Goal: Information Seeking & Learning: Check status

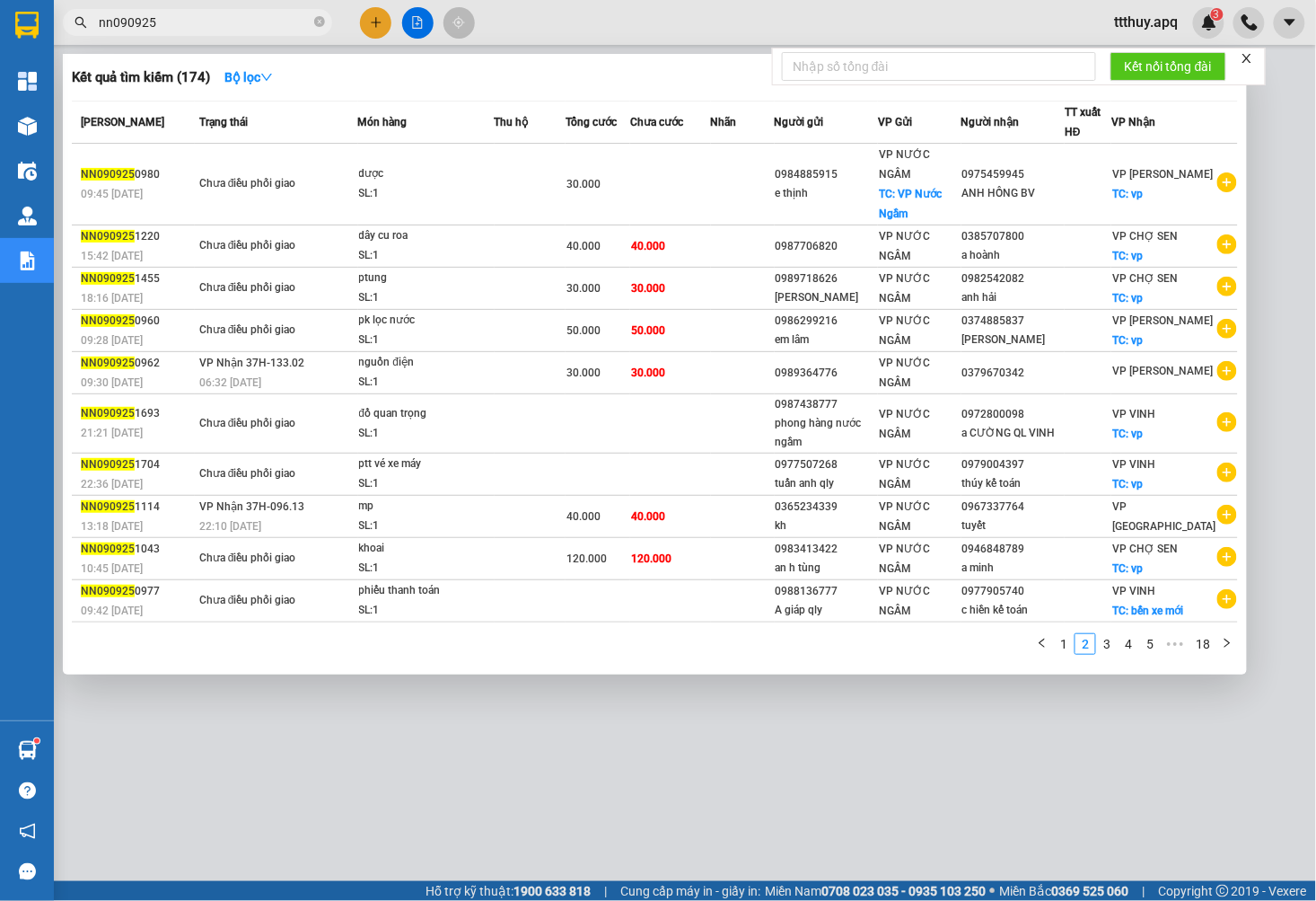
click at [1287, 361] on div at bounding box center [658, 450] width 1316 height 901
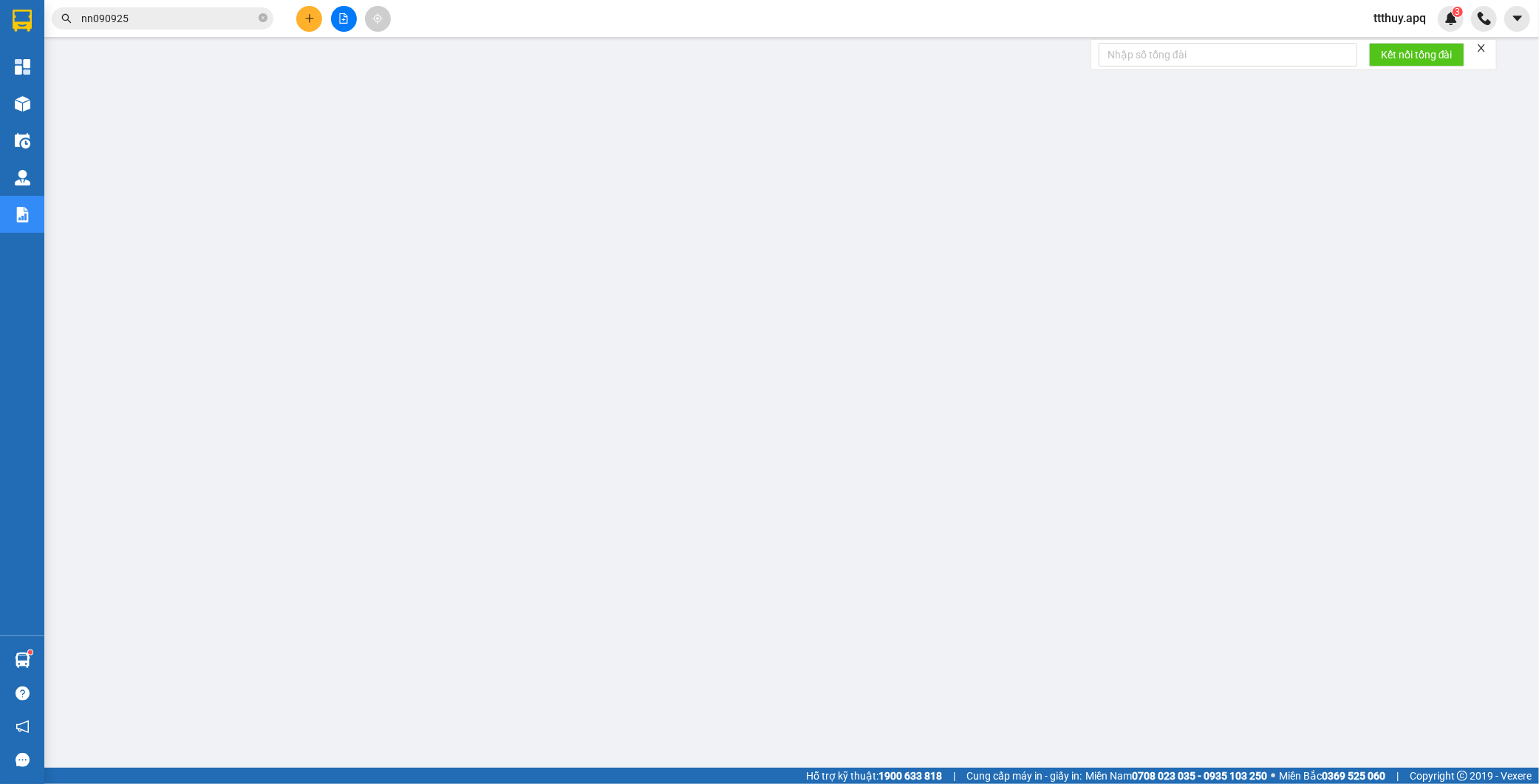
click at [152, 23] on input "nn090925" at bounding box center [168, 19] width 174 height 16
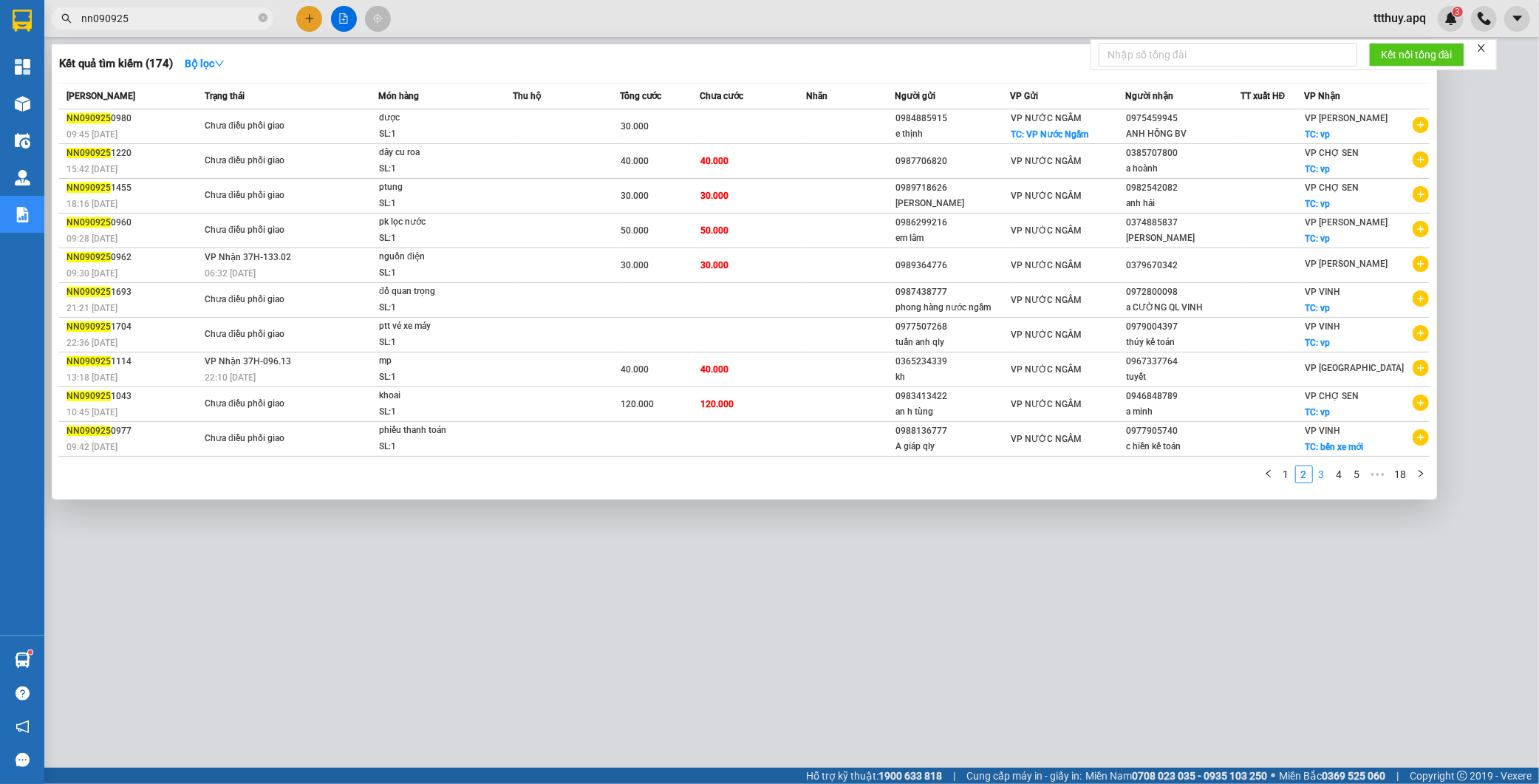
click at [1319, 480] on link "3" at bounding box center [1321, 474] width 16 height 16
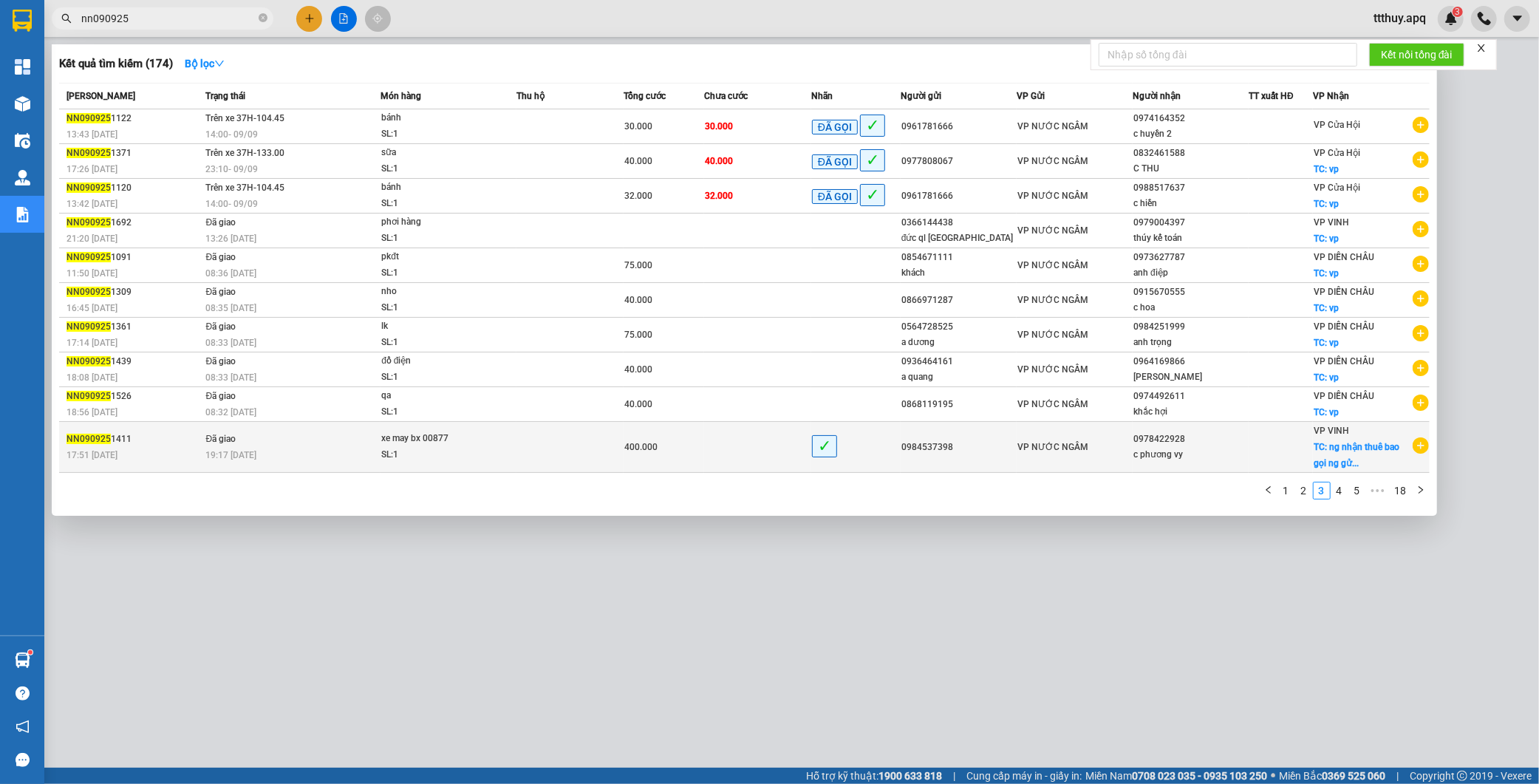
click at [455, 450] on div "SL: 1" at bounding box center [437, 455] width 111 height 16
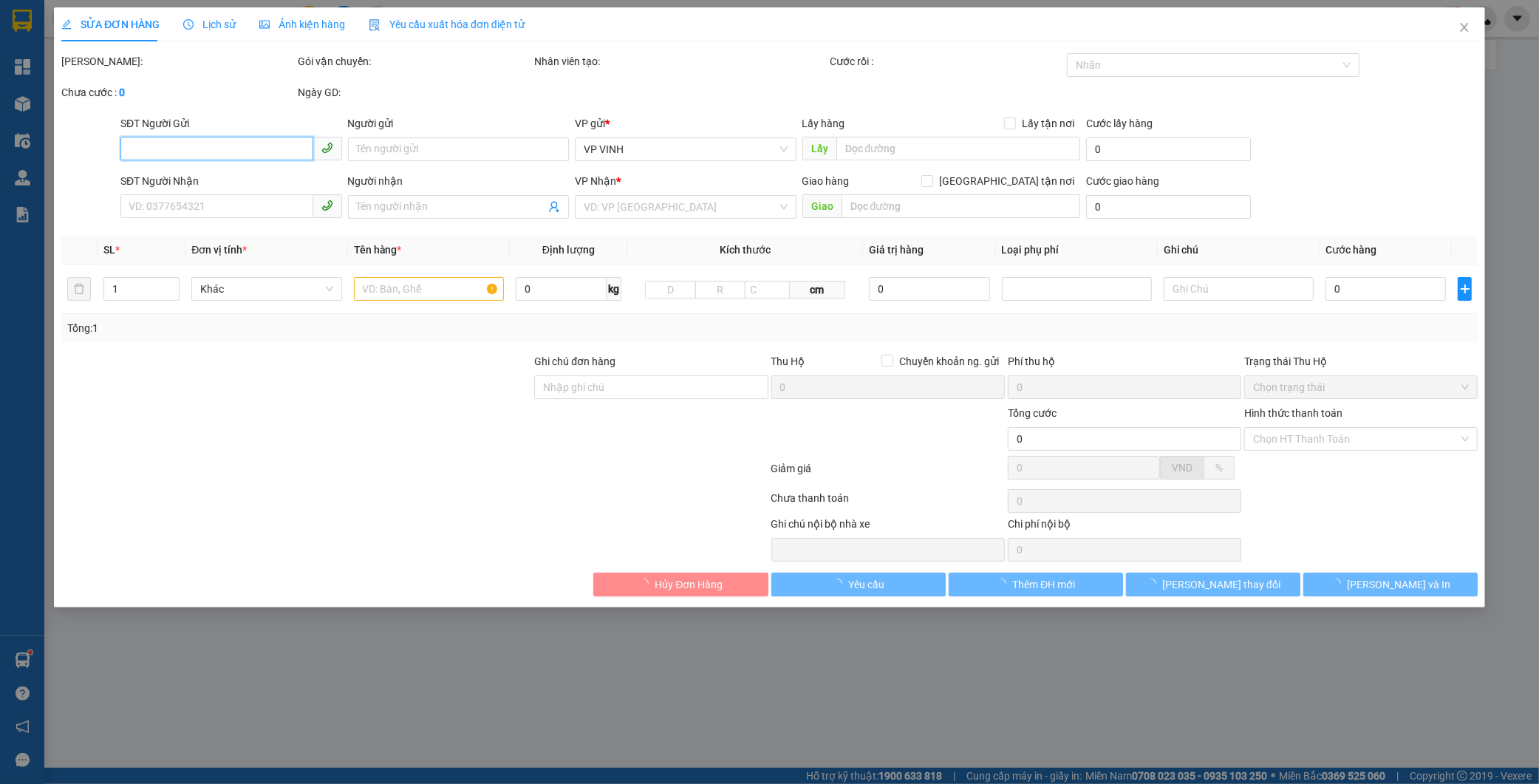
type input "0984537398"
type input "0978422928"
type input "c phương vy"
checkbox input "true"
type input "ng nhận thuê bao gọi ng gửi knm"
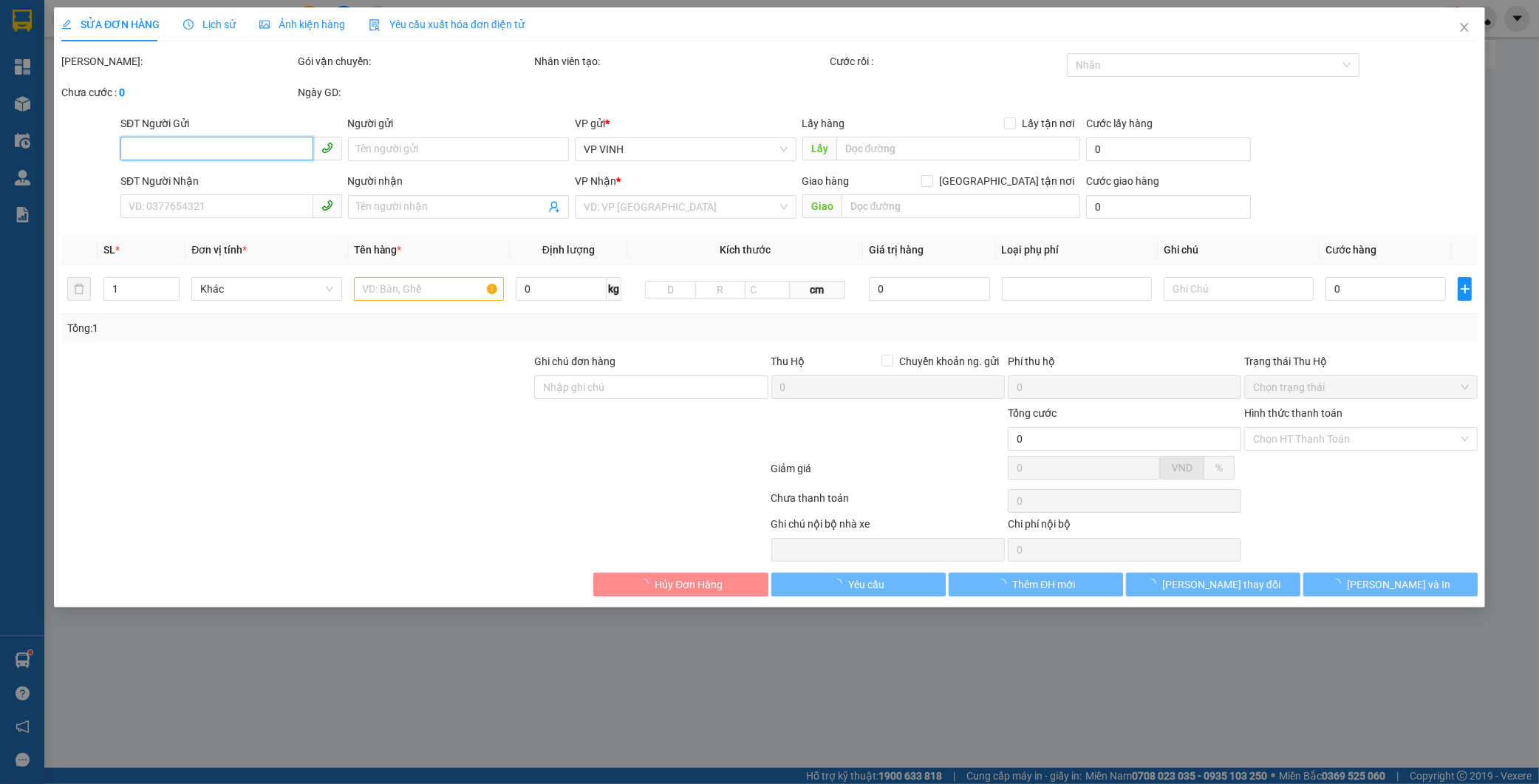
type input "400.000"
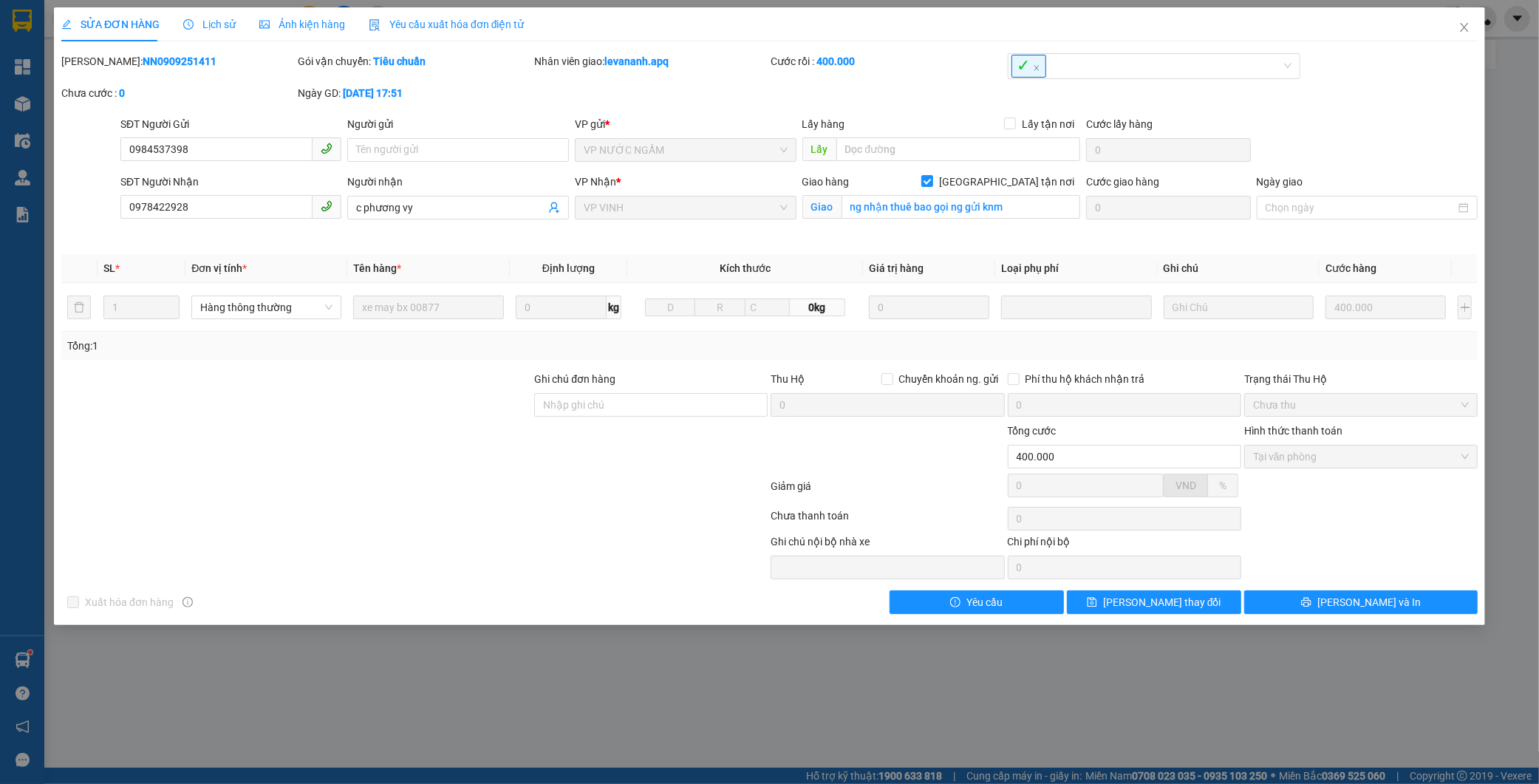
click at [142, 63] on b "NN0909251411" at bounding box center [179, 61] width 74 height 11
copy b "NN0909251411"
click at [1466, 22] on icon "close" at bounding box center [1464, 27] width 11 height 11
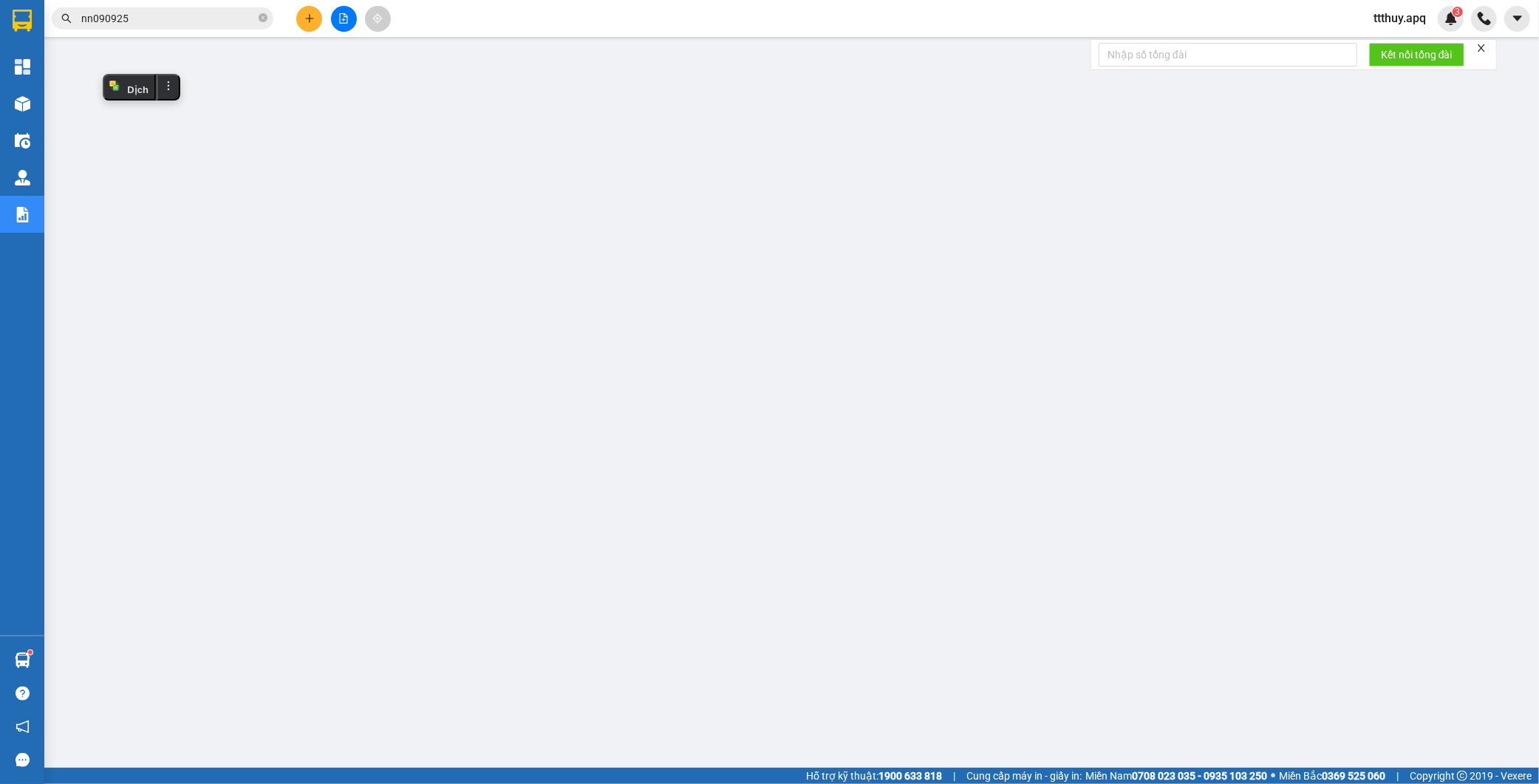
click at [164, 15] on input "nn090925" at bounding box center [168, 19] width 174 height 16
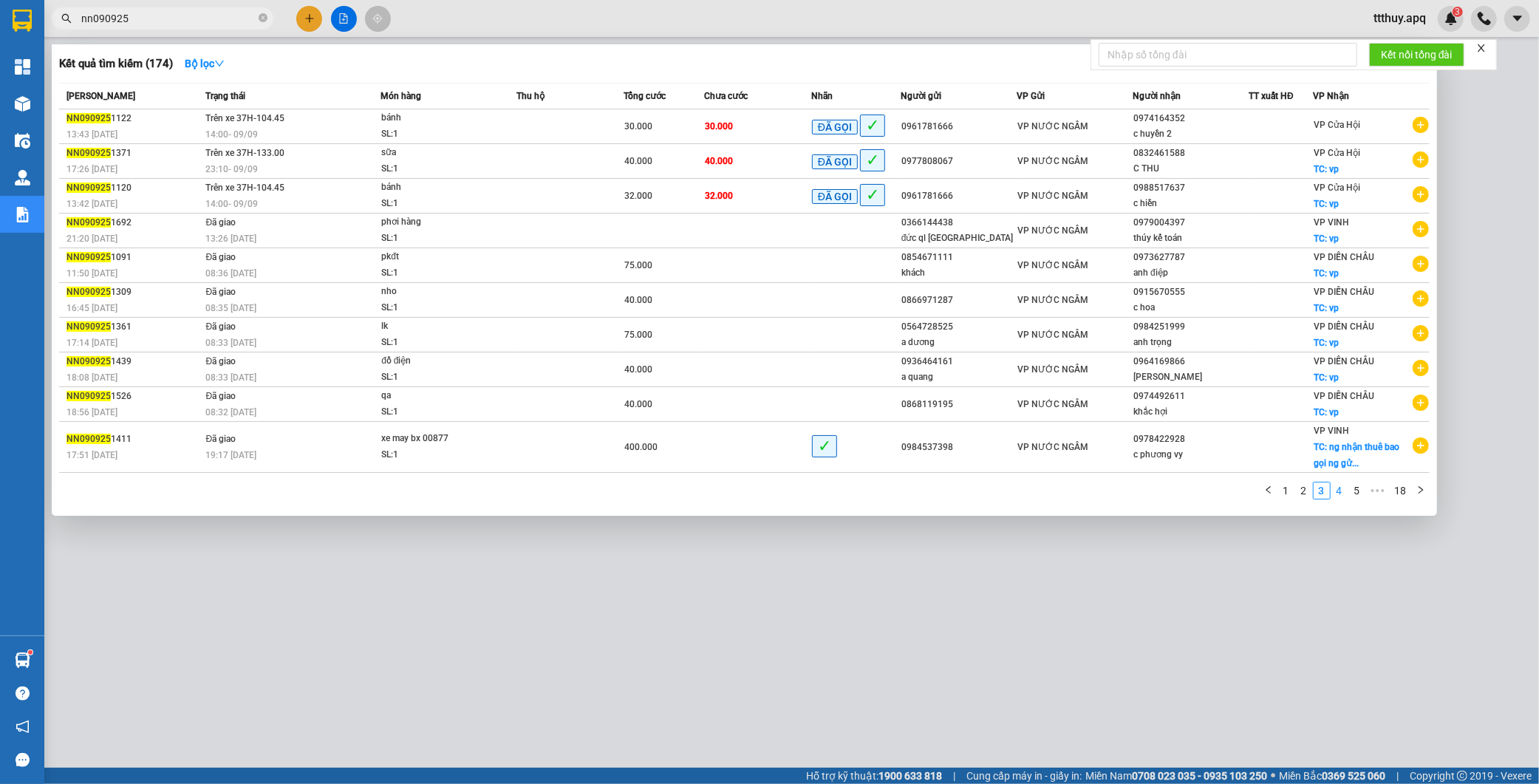
click at [1338, 493] on link "4" at bounding box center [1339, 491] width 16 height 16
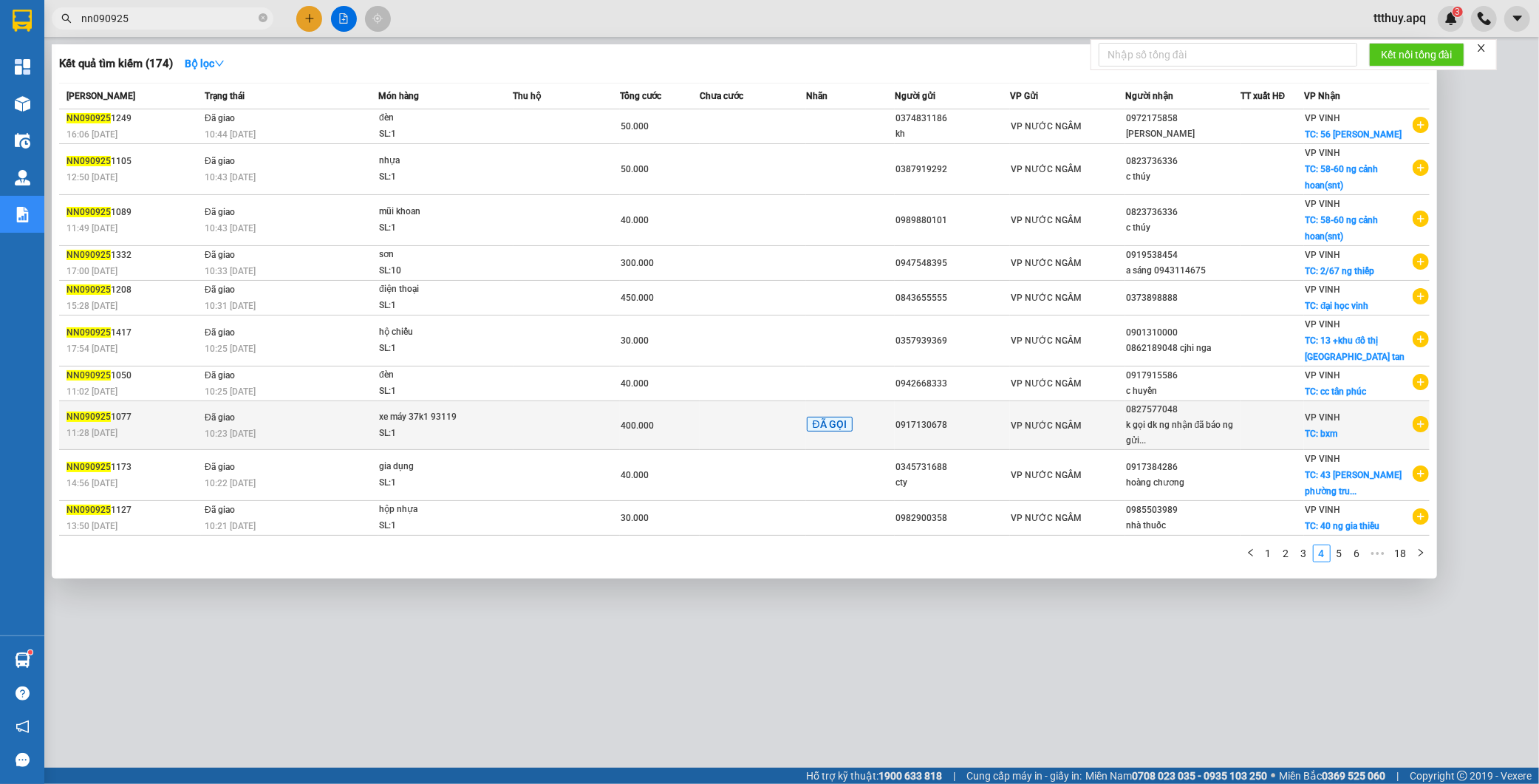
click at [134, 419] on div "NN090925 1077" at bounding box center [133, 417] width 134 height 16
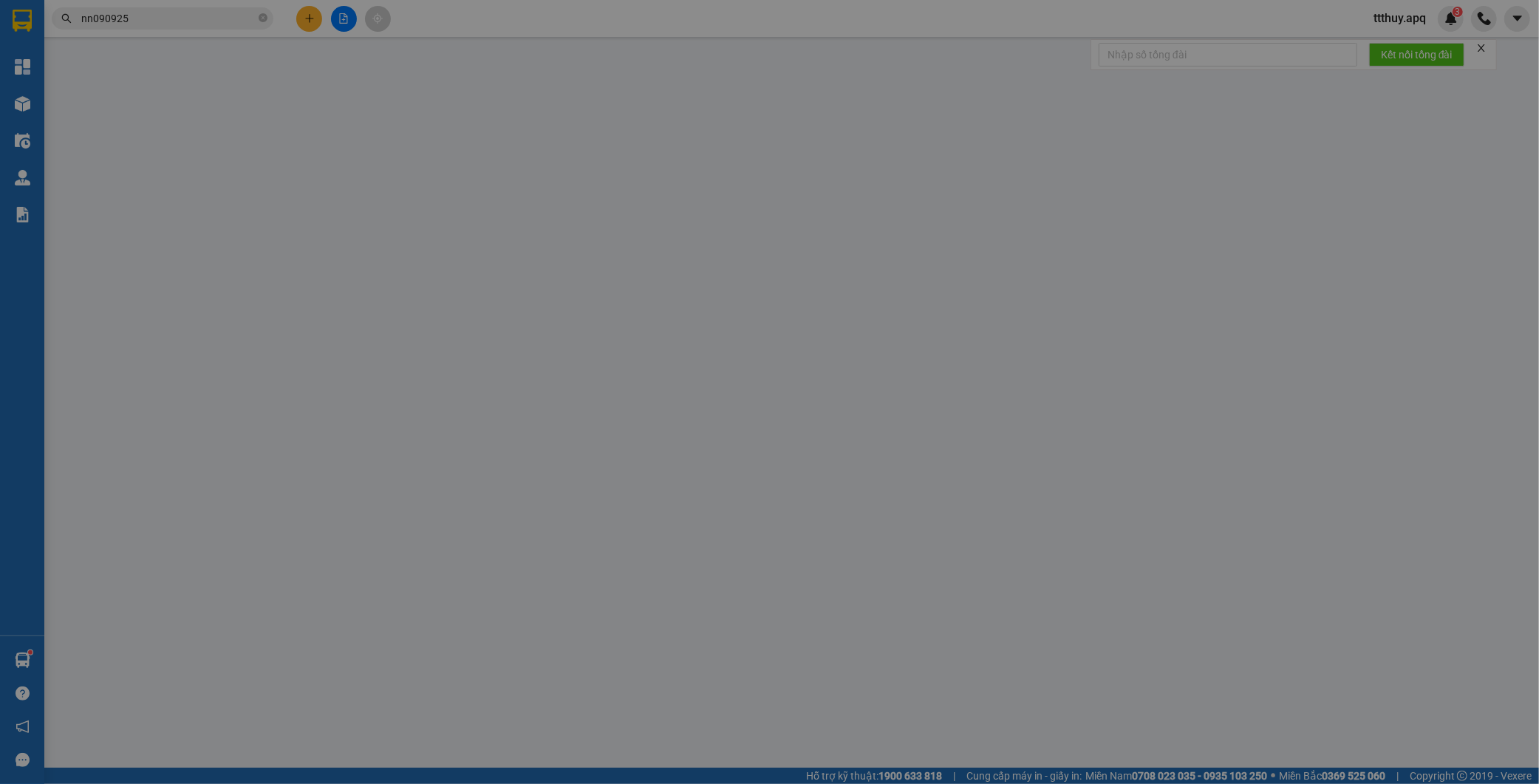
type input "0917130678"
type input "0827577048"
type input "k gọi dk ng nhận đã báo ng gửi"
checkbox input "true"
type input "bxm"
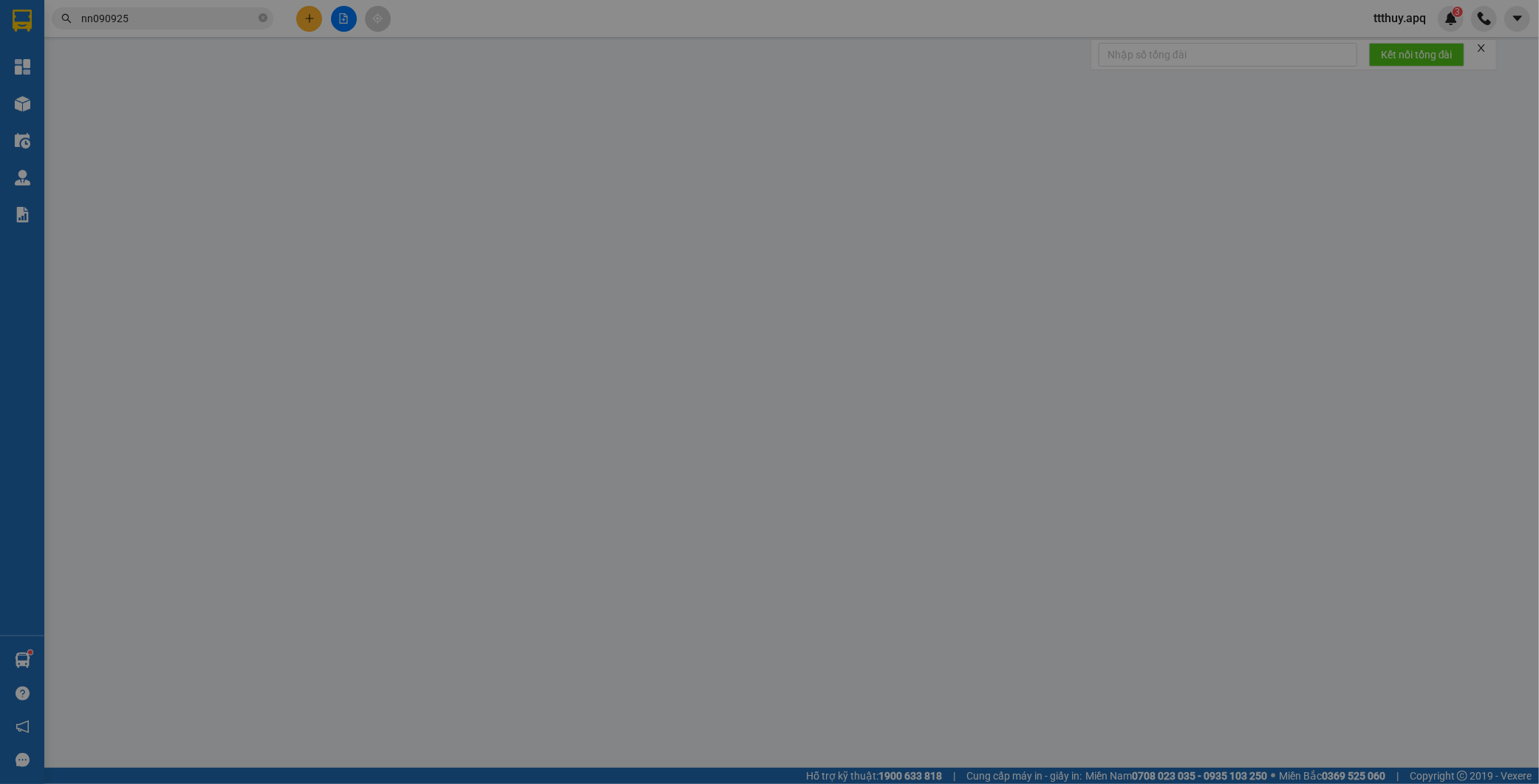
type input "400.000"
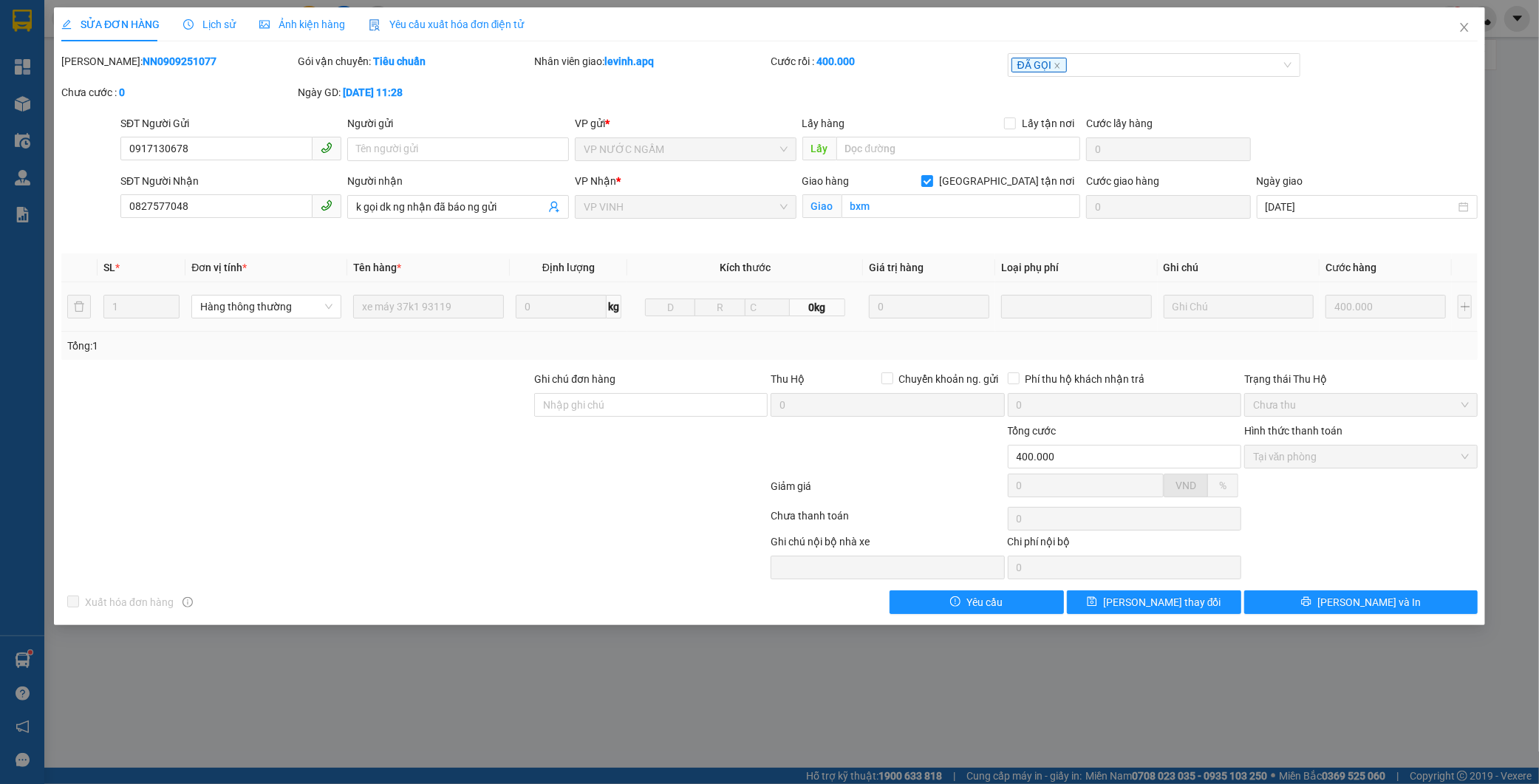
click at [142, 60] on b "NN0909251077" at bounding box center [179, 61] width 74 height 11
copy b "NN0909251077"
click at [1465, 30] on icon "close" at bounding box center [1464, 27] width 11 height 11
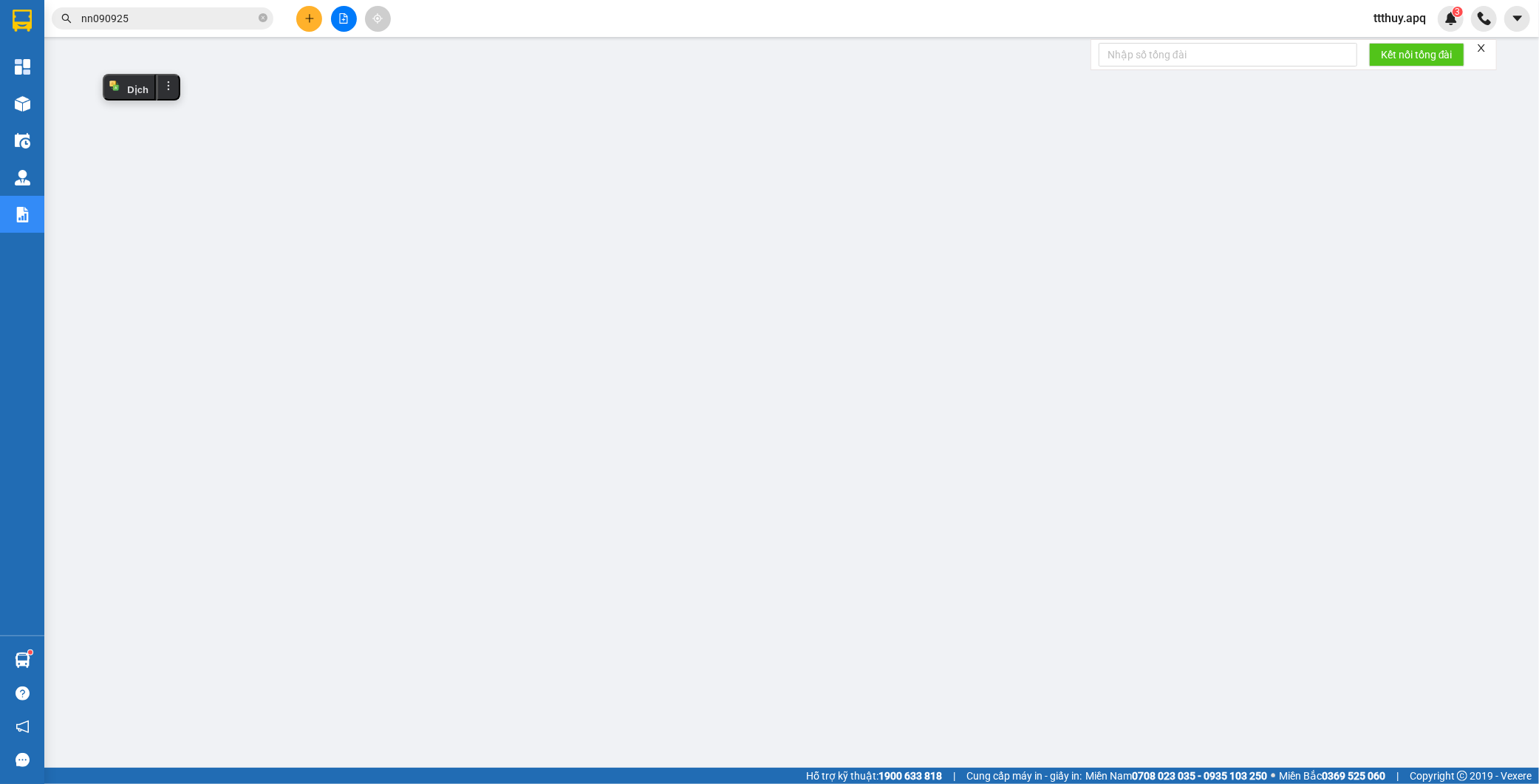
click at [226, 12] on input "nn090925" at bounding box center [168, 19] width 174 height 16
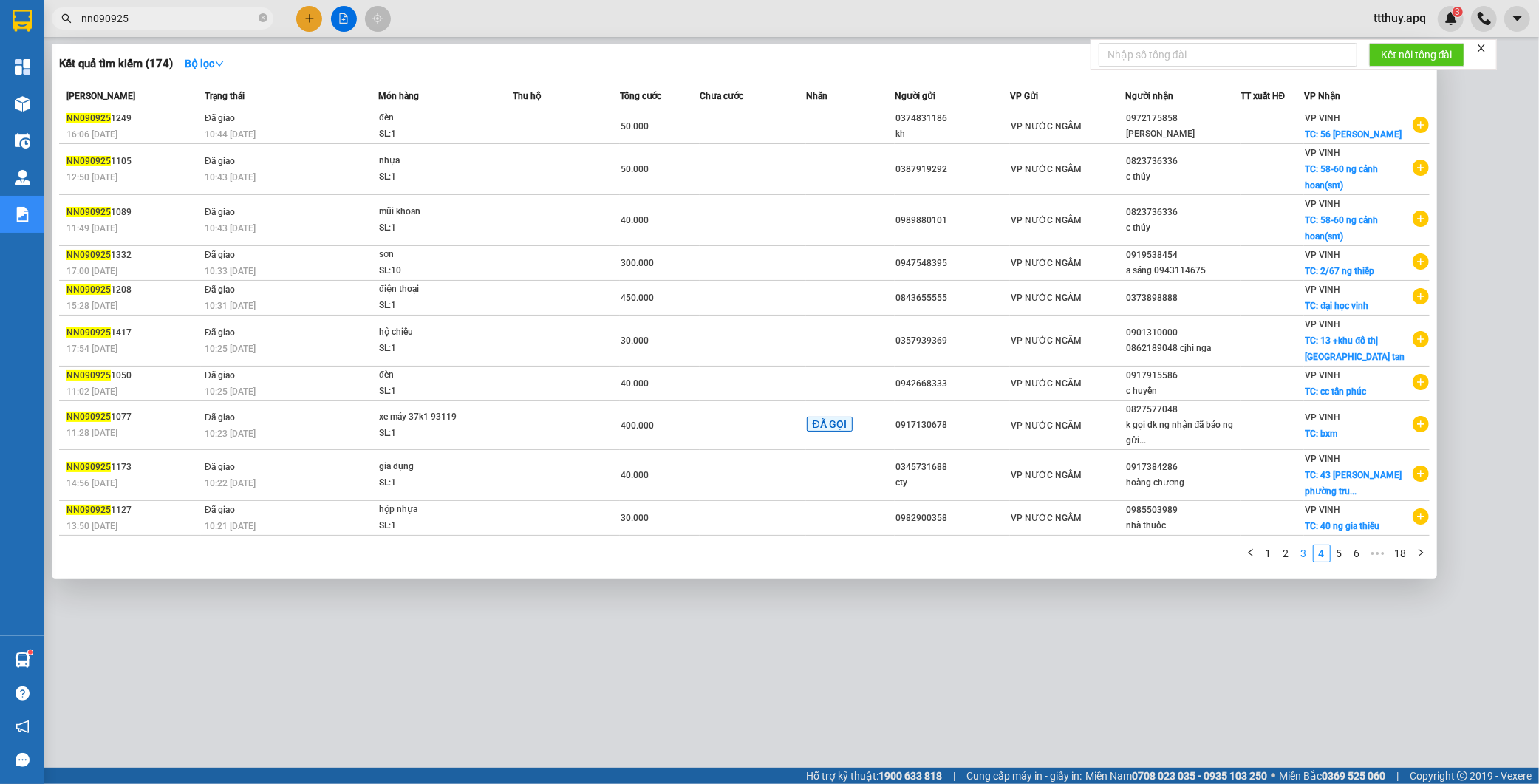
click at [1303, 557] on link "3" at bounding box center [1304, 553] width 16 height 16
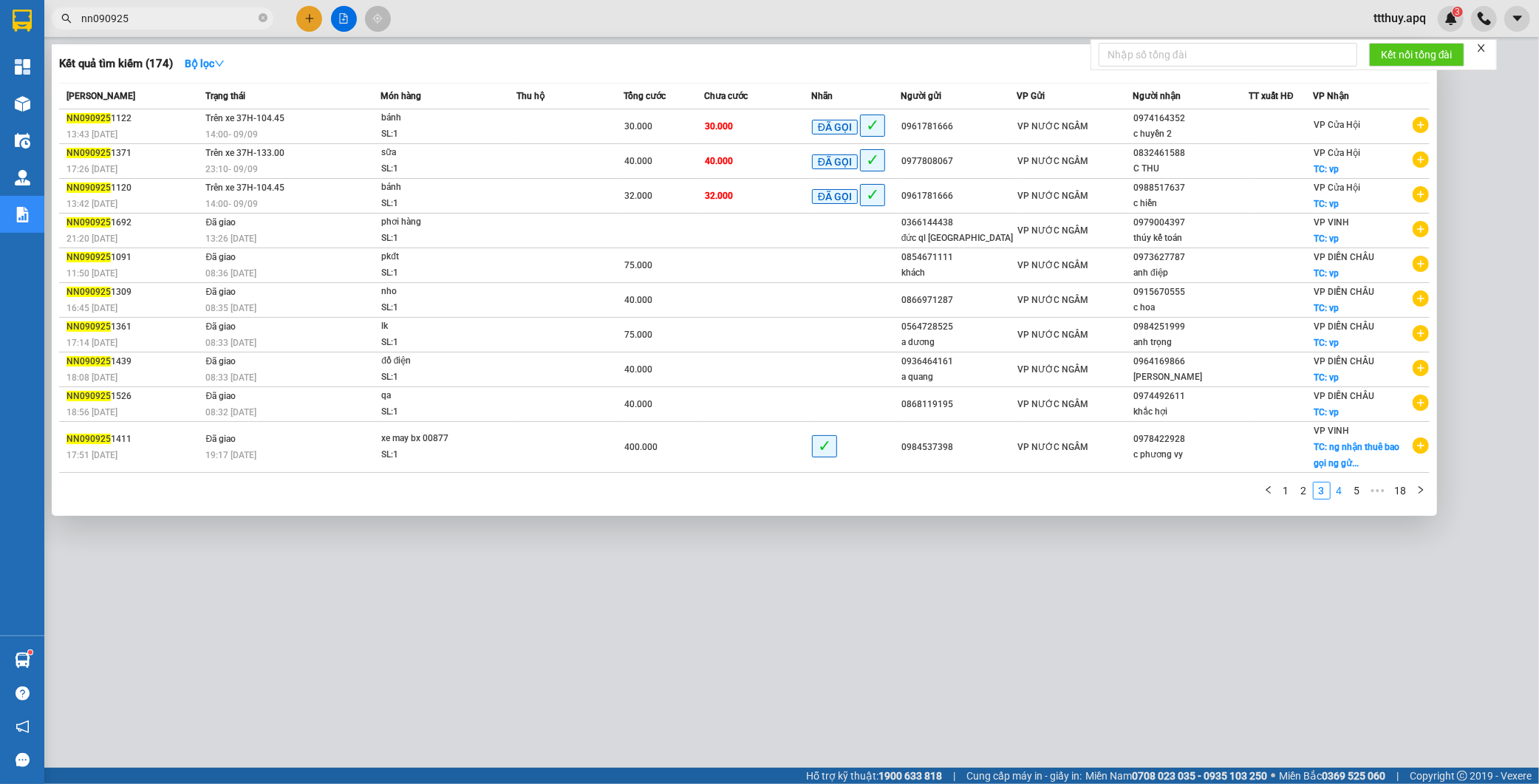
click at [1342, 498] on link "4" at bounding box center [1339, 491] width 16 height 16
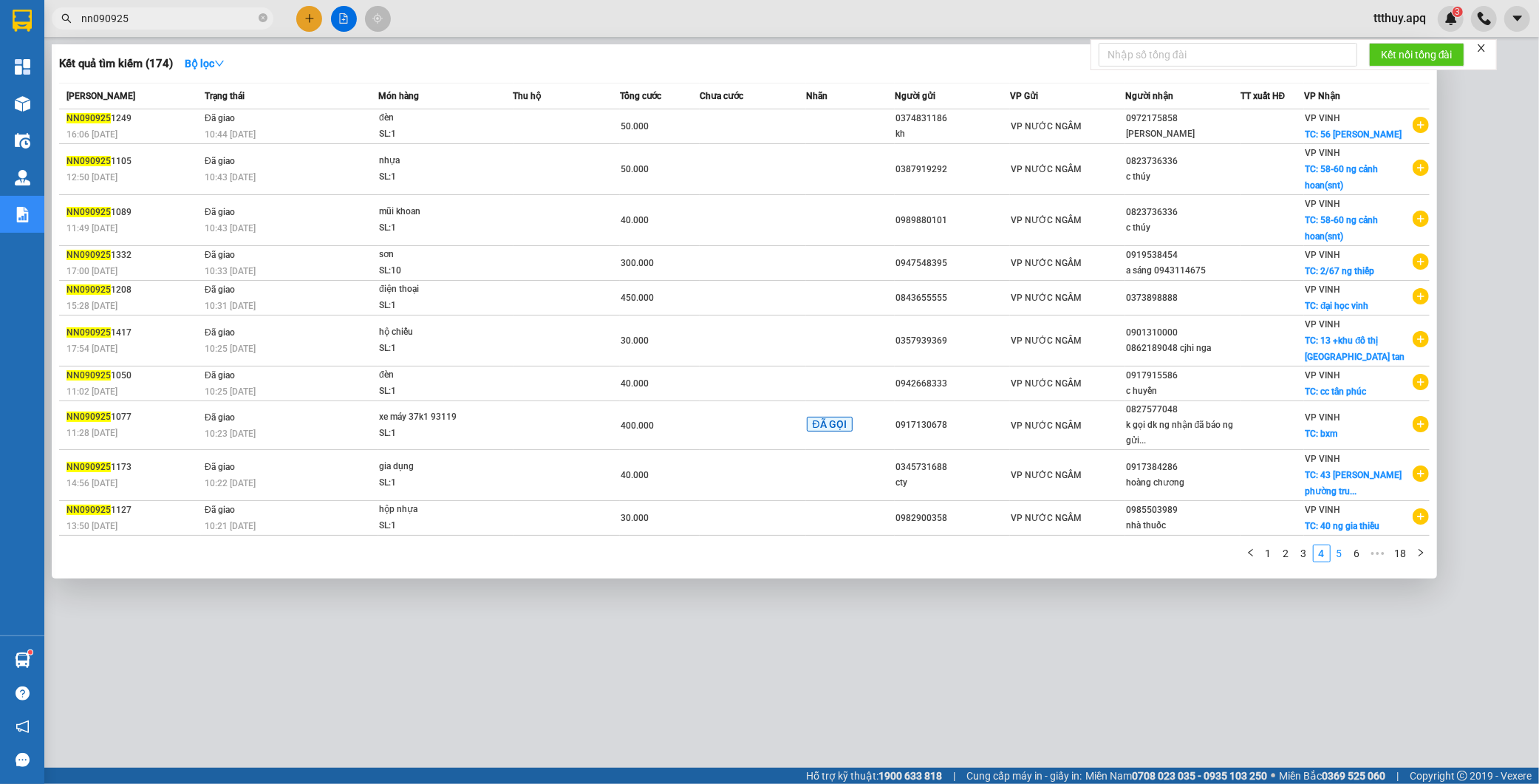
click at [1335, 557] on link "5" at bounding box center [1339, 553] width 16 height 16
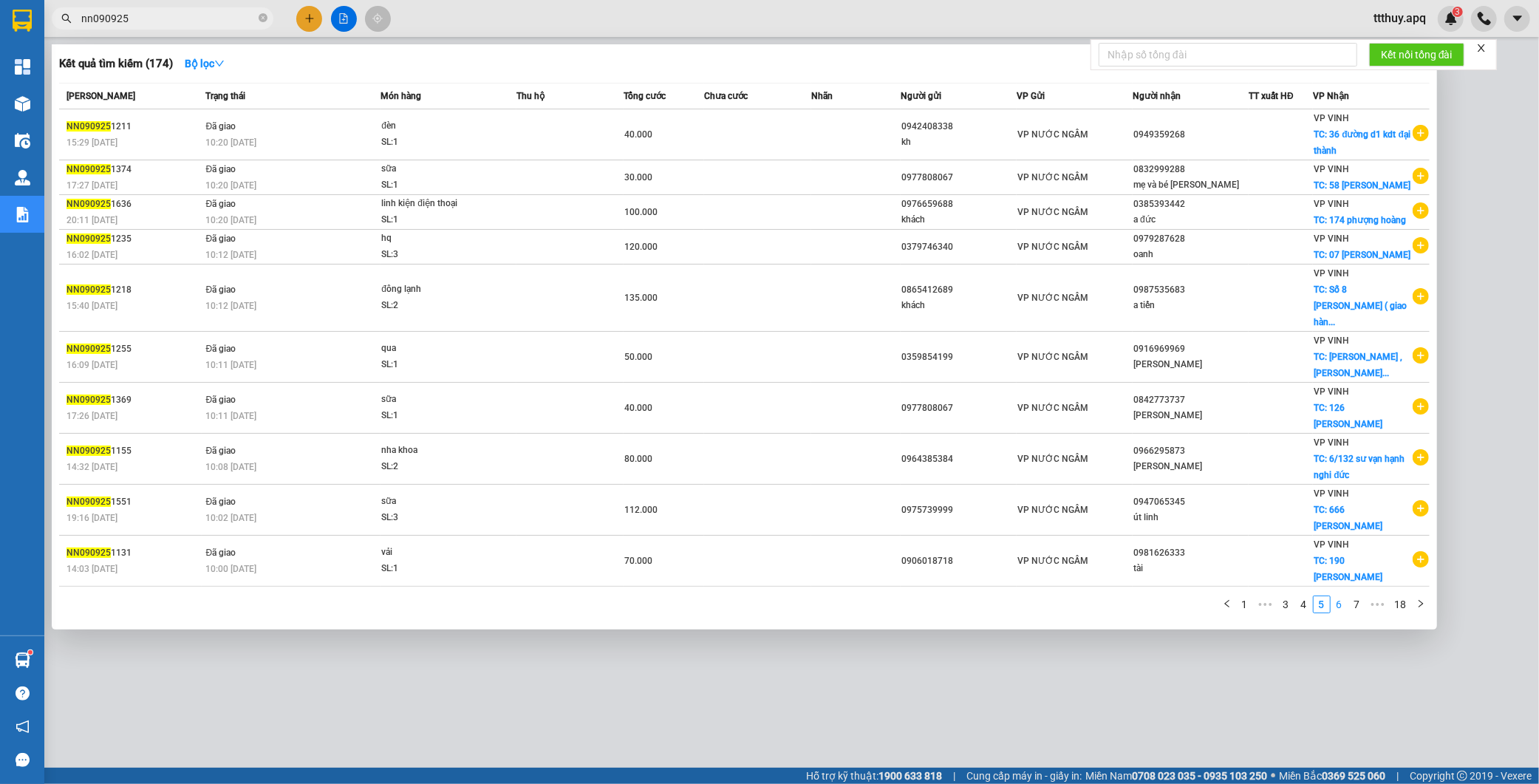
click at [1340, 596] on link "6" at bounding box center [1339, 604] width 16 height 16
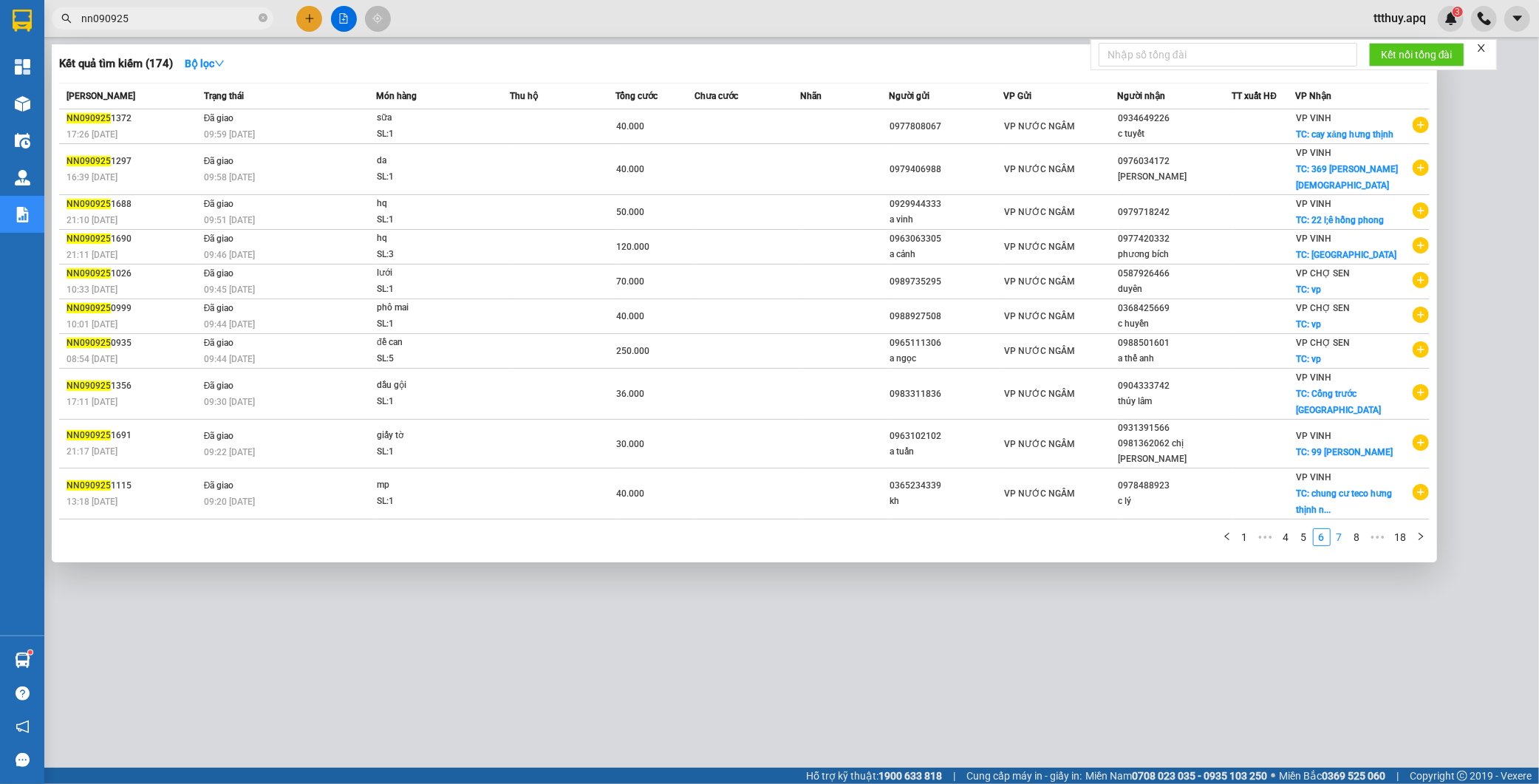
click at [1337, 529] on link "7" at bounding box center [1339, 537] width 16 height 16
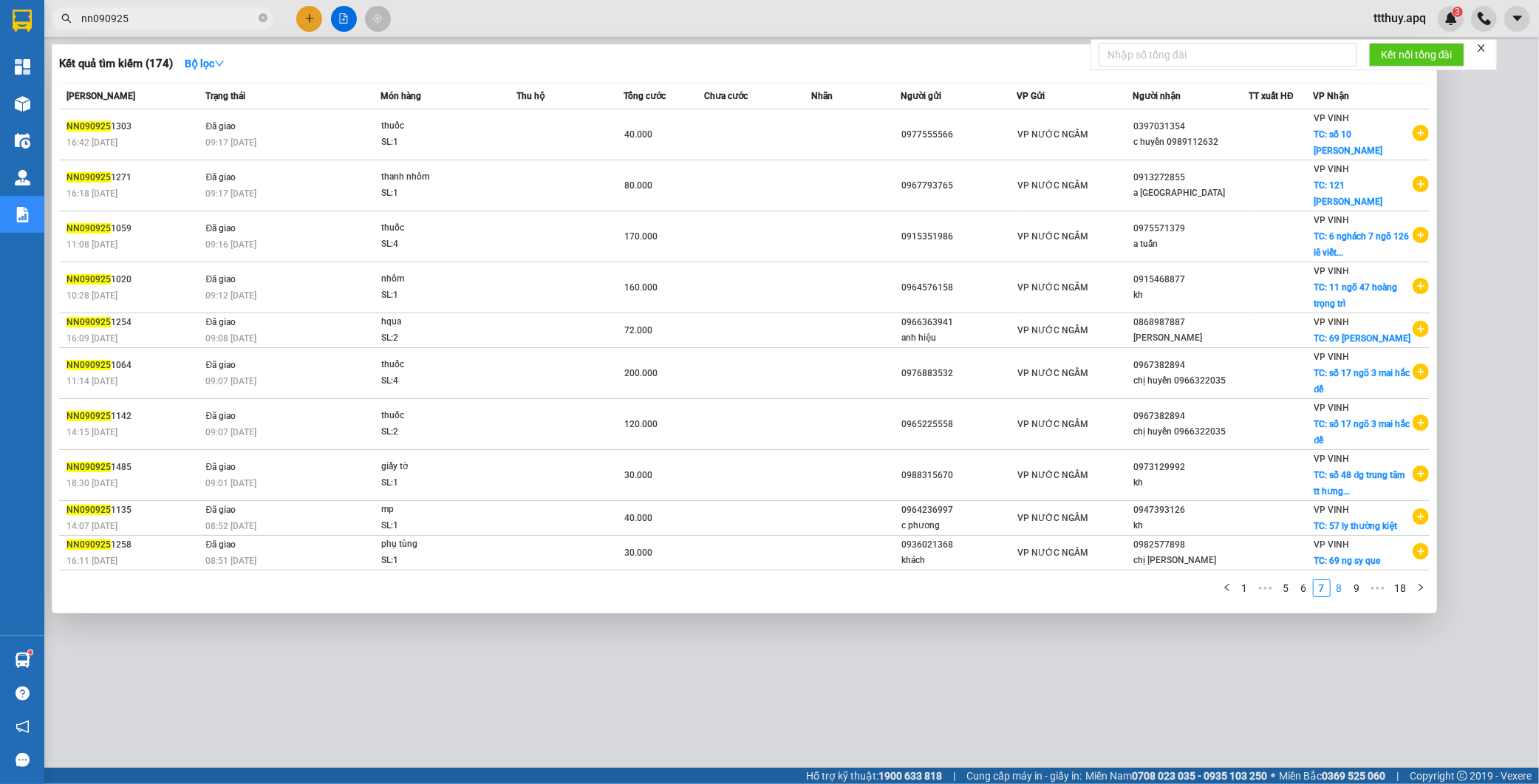
click at [1342, 593] on link "8" at bounding box center [1339, 588] width 16 height 16
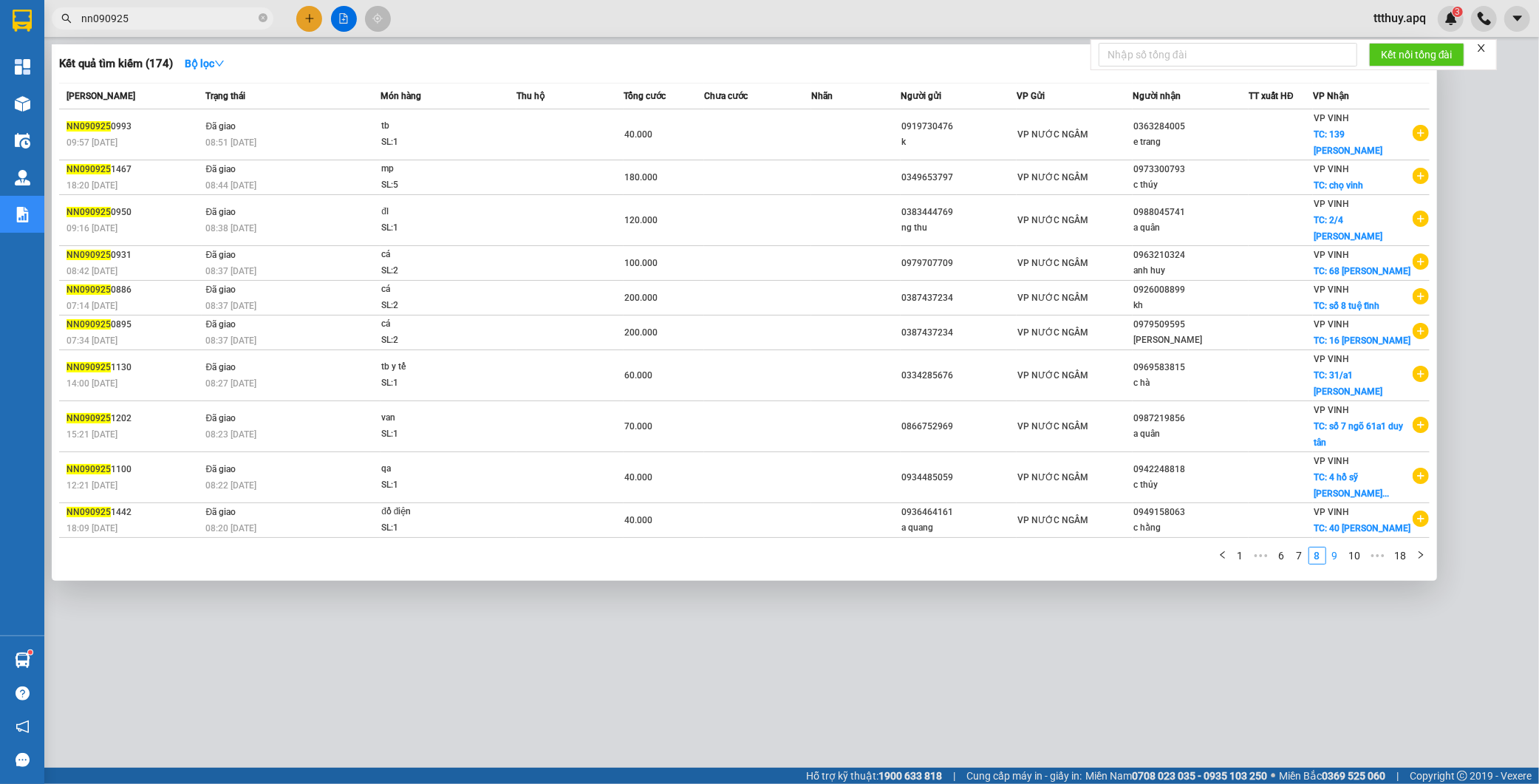
click at [1331, 547] on link "9" at bounding box center [1335, 555] width 16 height 16
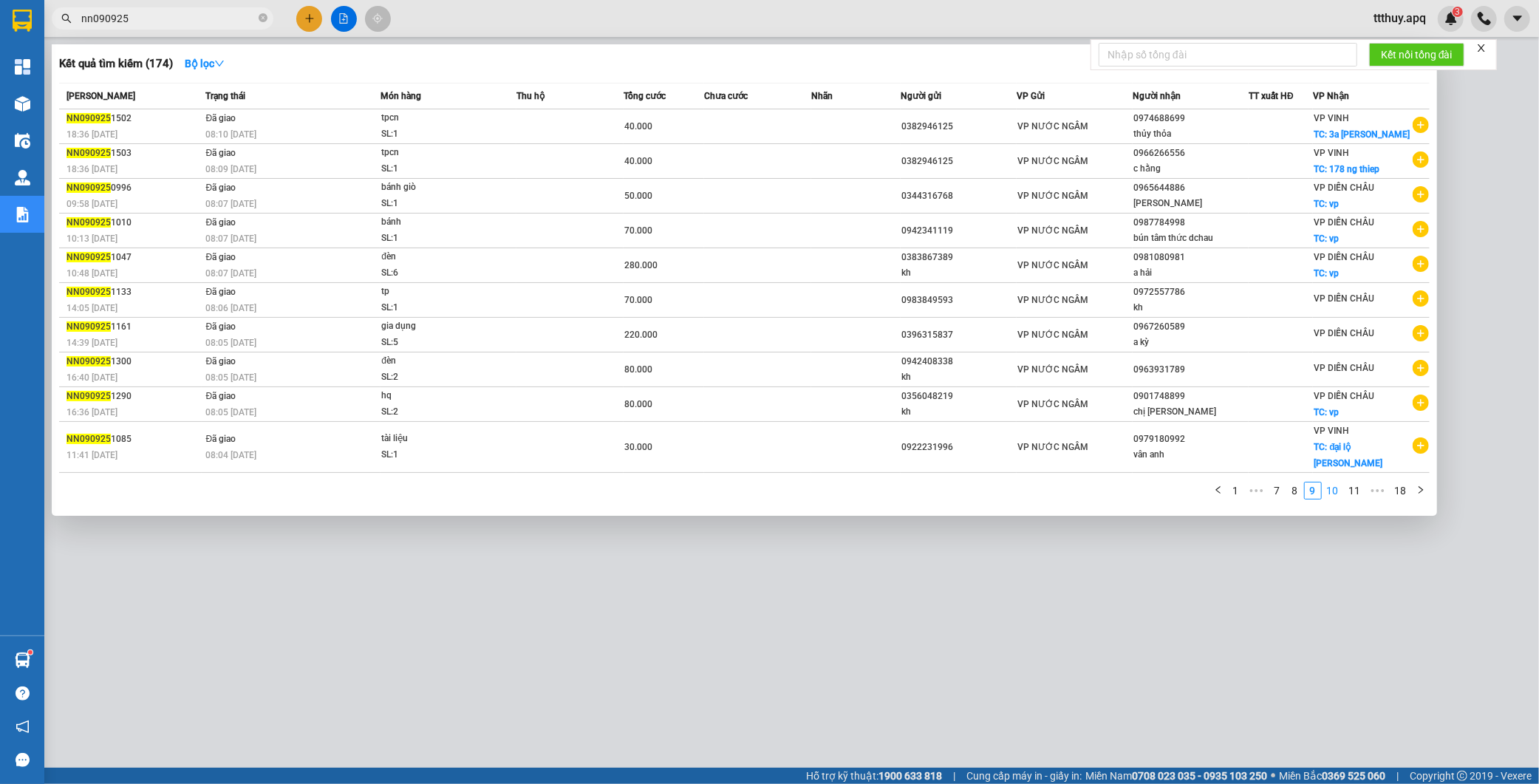
click at [1335, 482] on link "10" at bounding box center [1332, 491] width 20 height 16
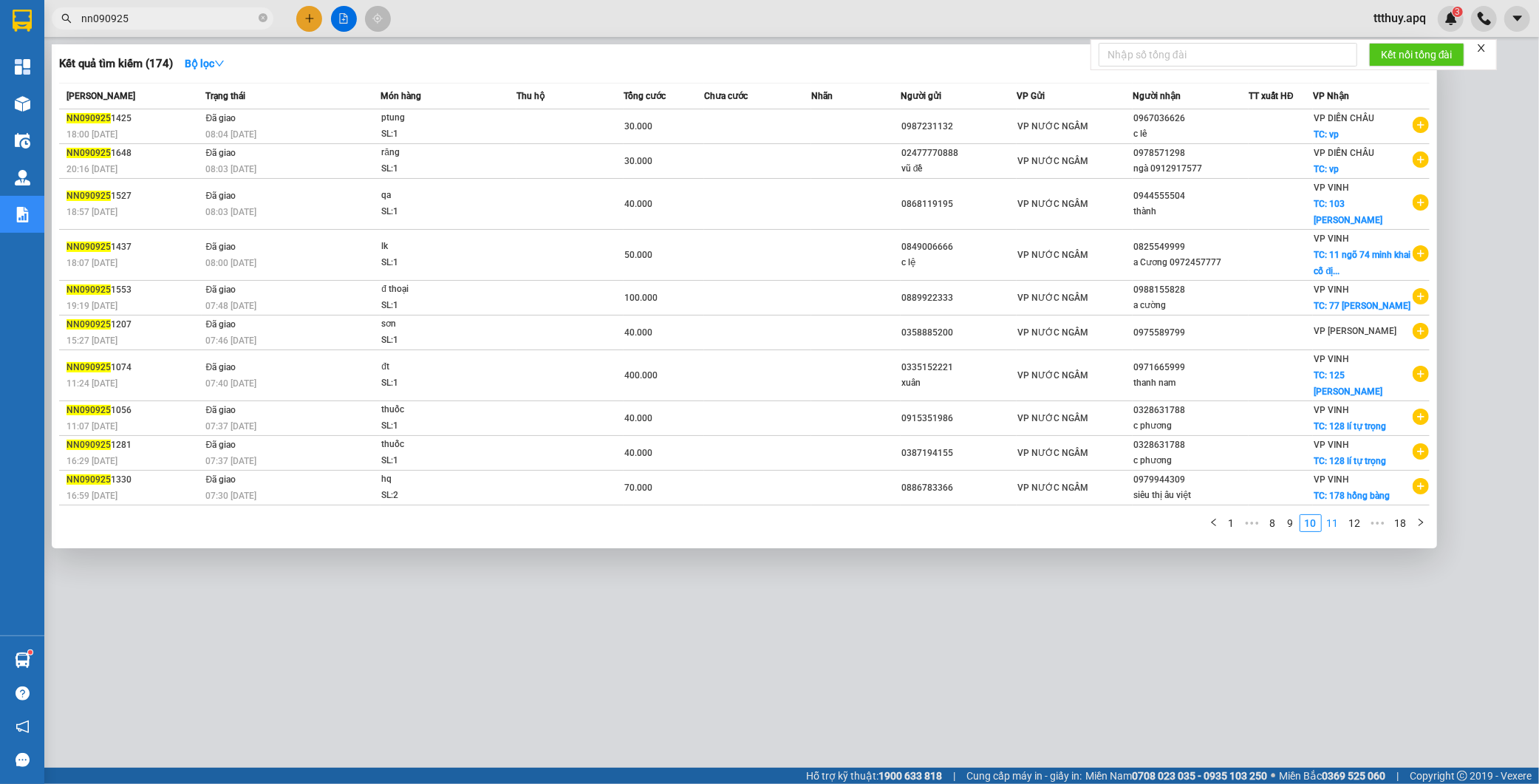
click at [1332, 515] on link "11" at bounding box center [1332, 523] width 20 height 16
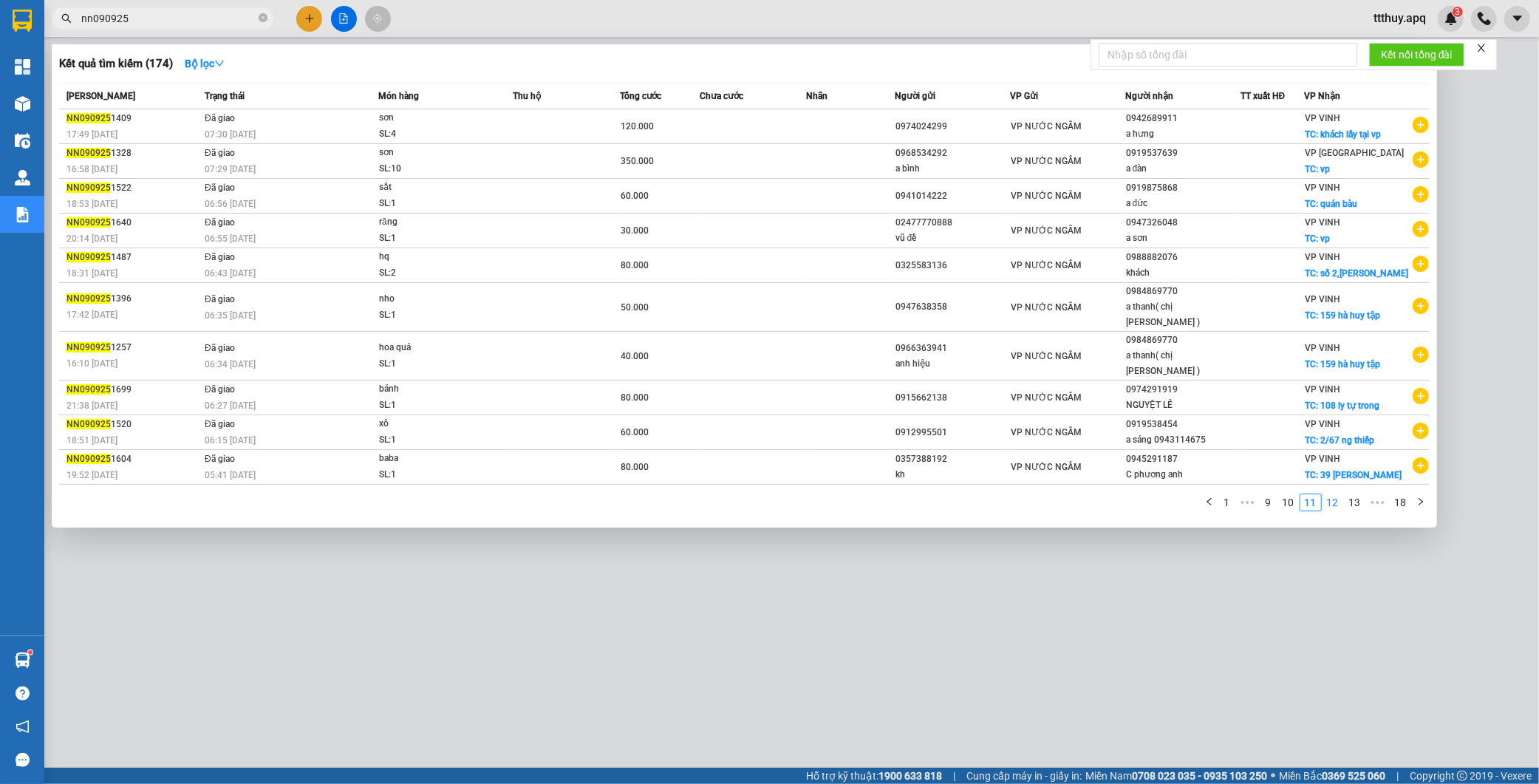
click at [1331, 494] on link "12" at bounding box center [1332, 502] width 20 height 16
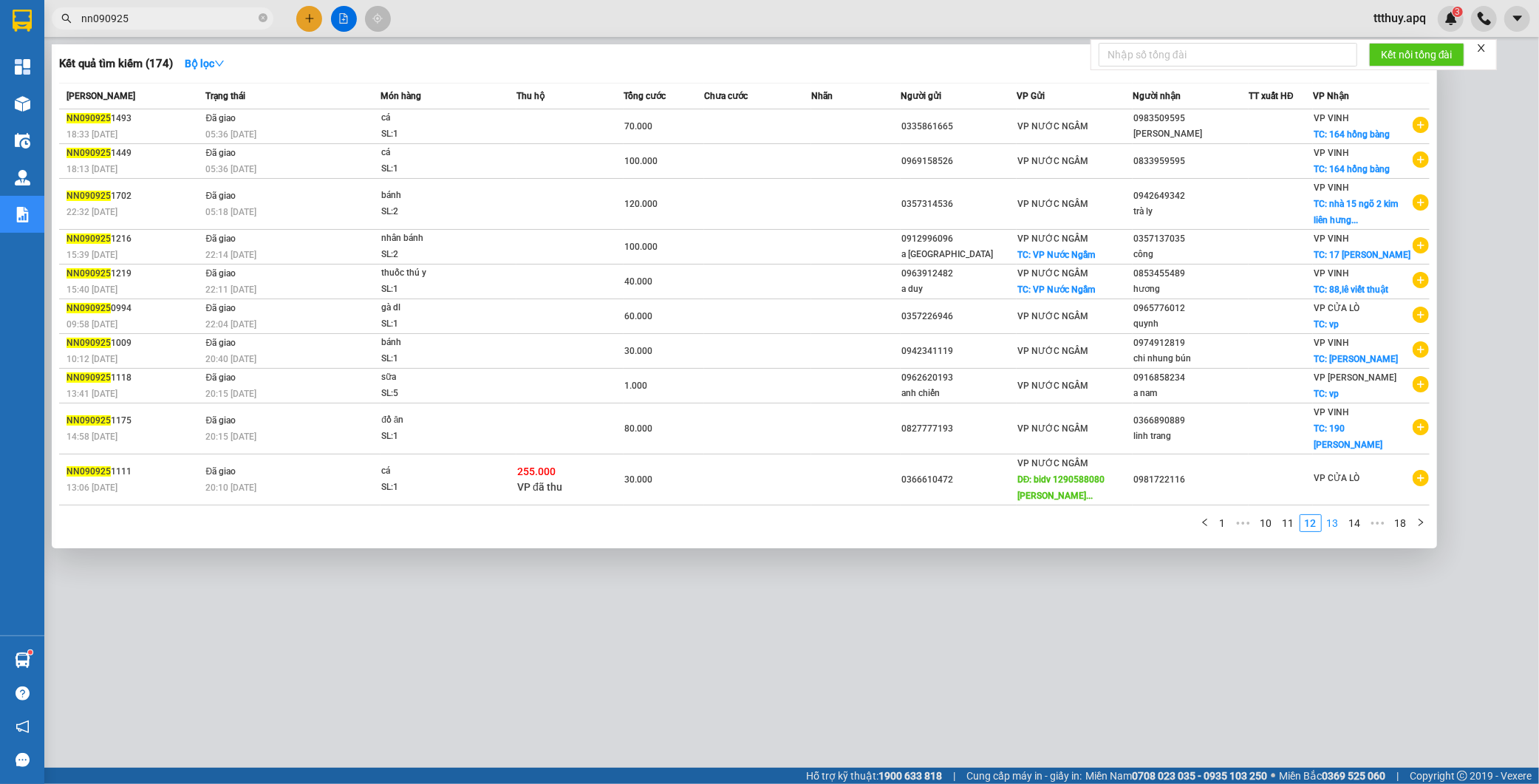
click at [1335, 515] on link "13" at bounding box center [1332, 523] width 20 height 16
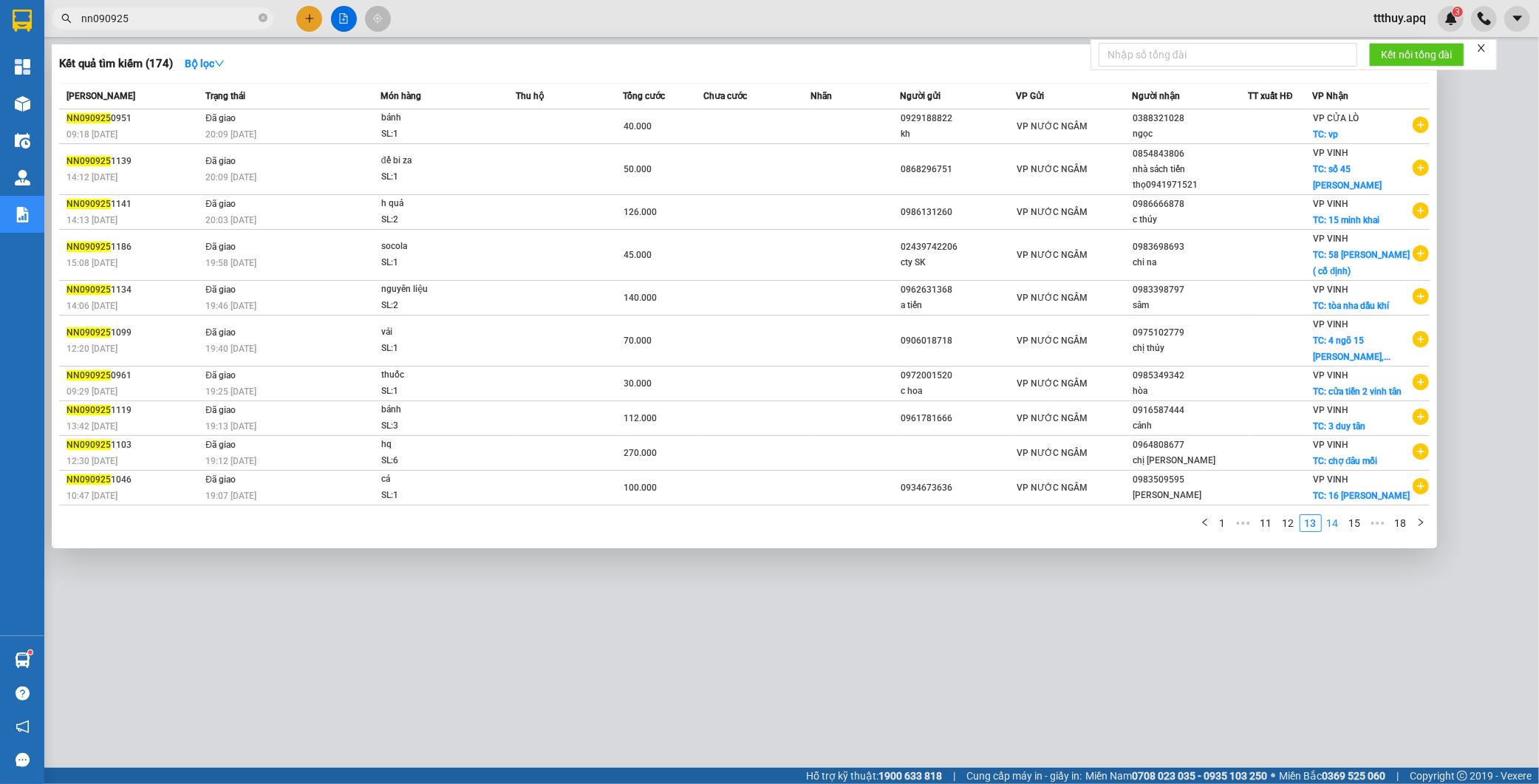
click at [1338, 525] on link "14" at bounding box center [1332, 523] width 20 height 16
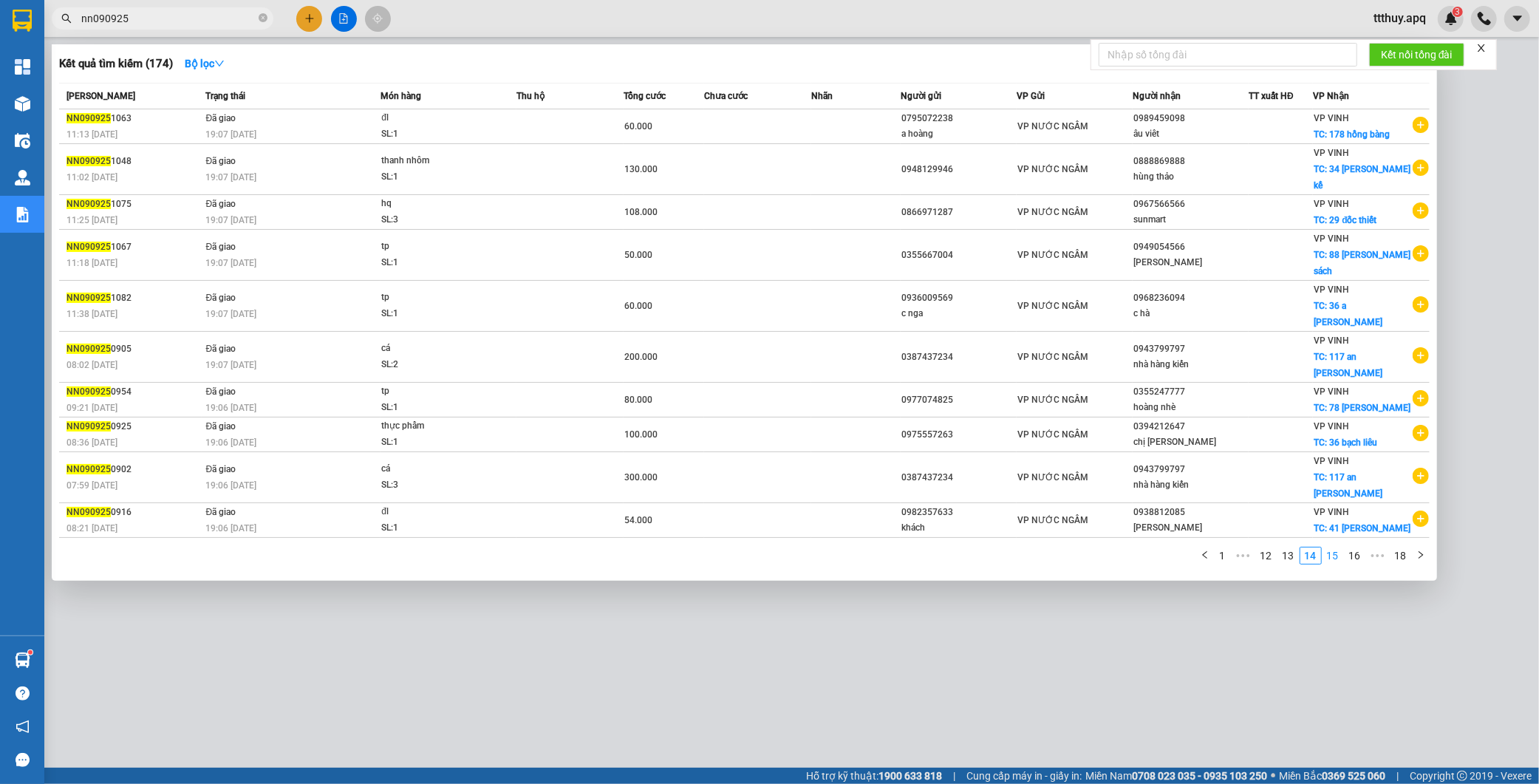
click at [1335, 547] on link "15" at bounding box center [1332, 555] width 20 height 16
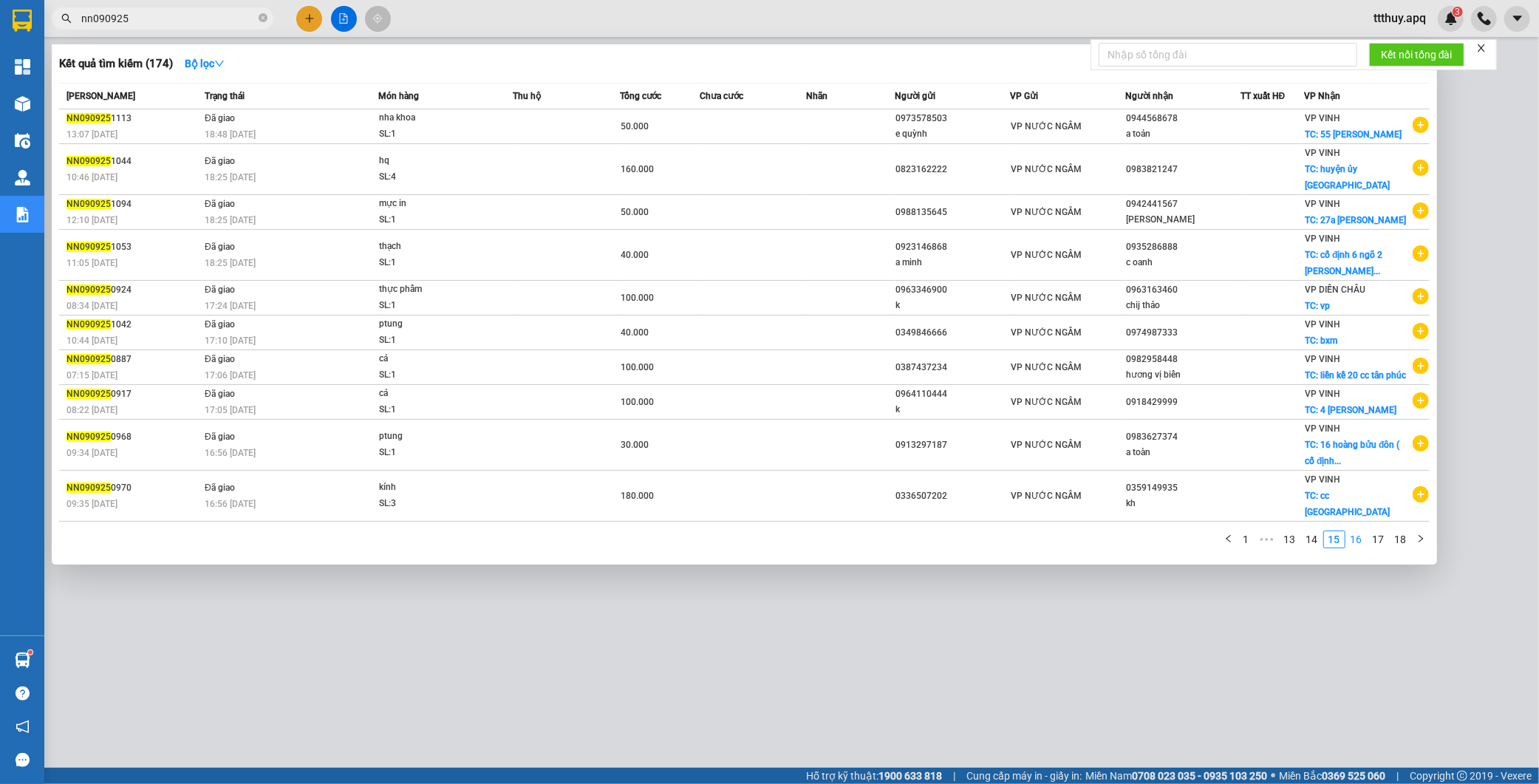
click at [1353, 544] on link "16" at bounding box center [1356, 540] width 20 height 16
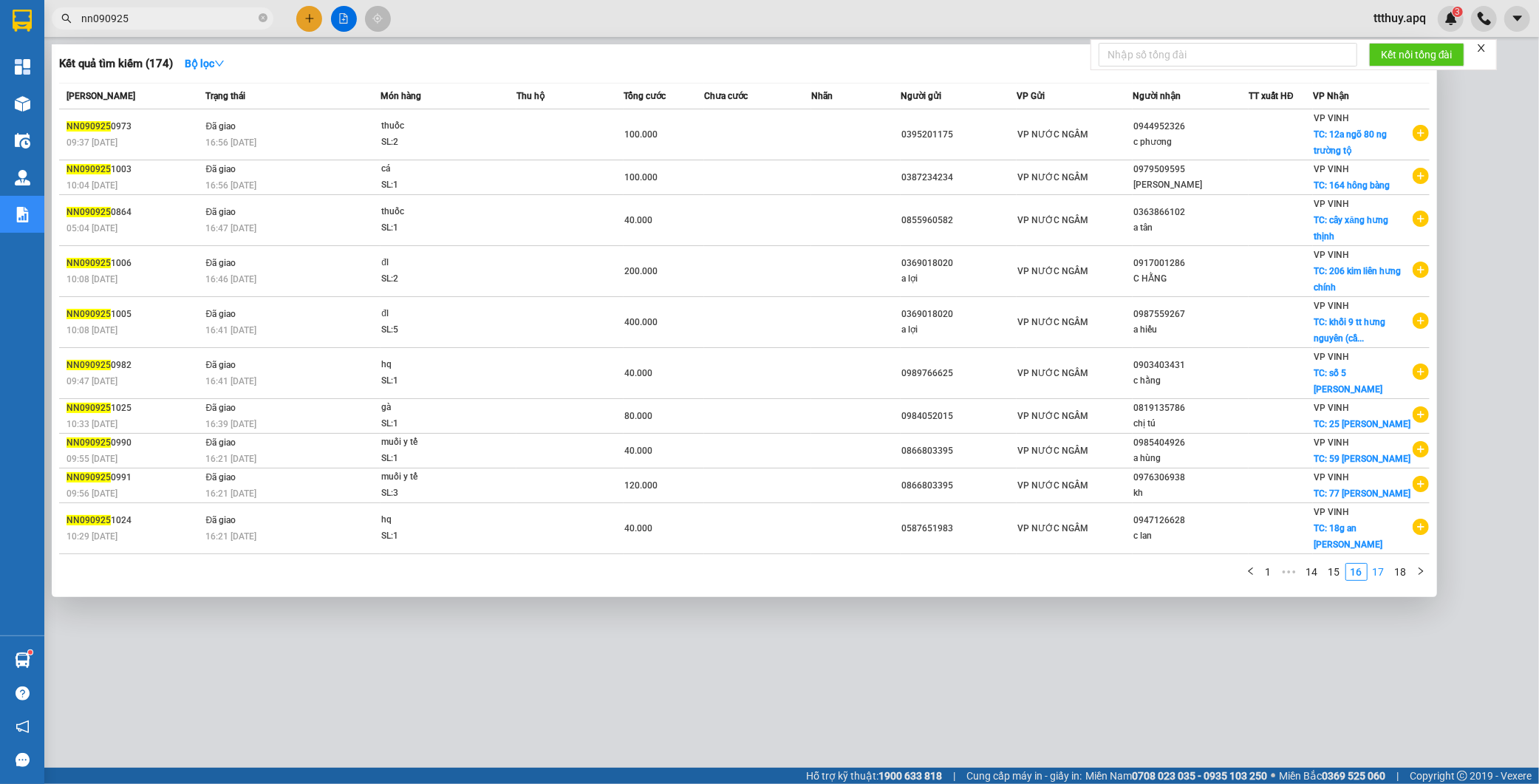
click at [1375, 563] on link "17" at bounding box center [1378, 571] width 20 height 16
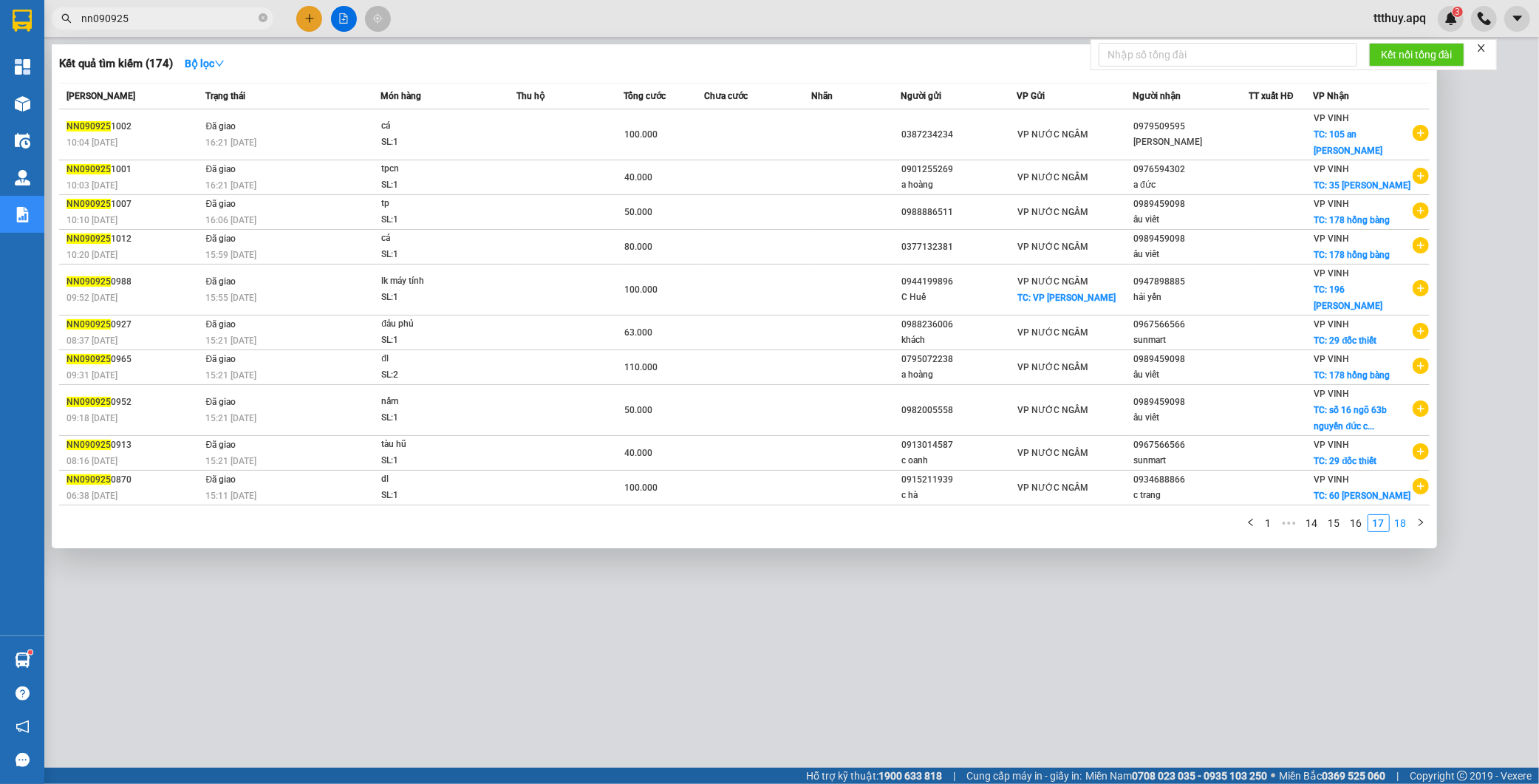
click at [1404, 531] on link "18" at bounding box center [1400, 523] width 20 height 16
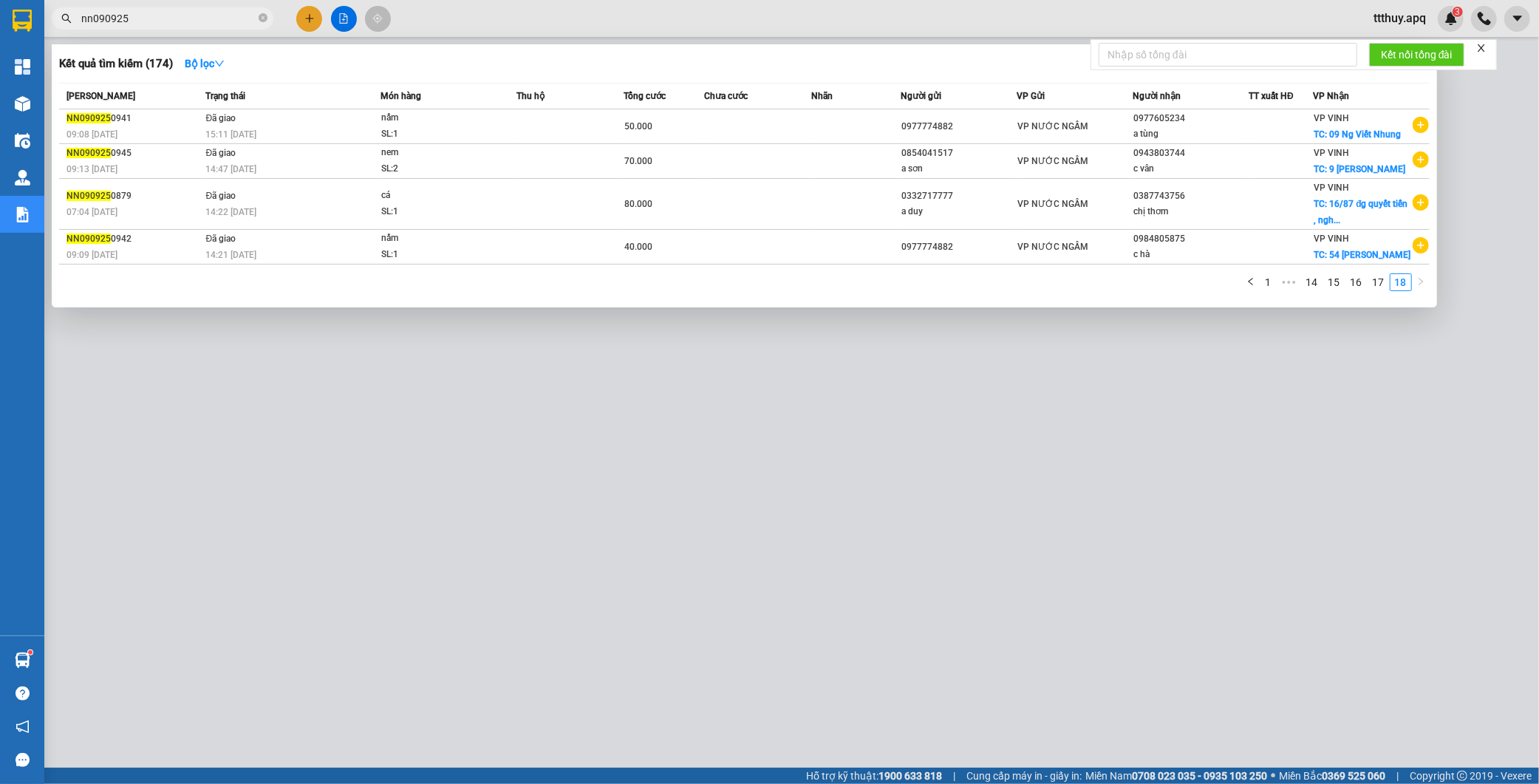
click at [91, 19] on input "nn090925" at bounding box center [168, 19] width 174 height 16
drag, startPoint x: 92, startPoint y: 23, endPoint x: 62, endPoint y: 20, distance: 30.1
click at [62, 20] on div "nn090925" at bounding box center [144, 18] width 288 height 22
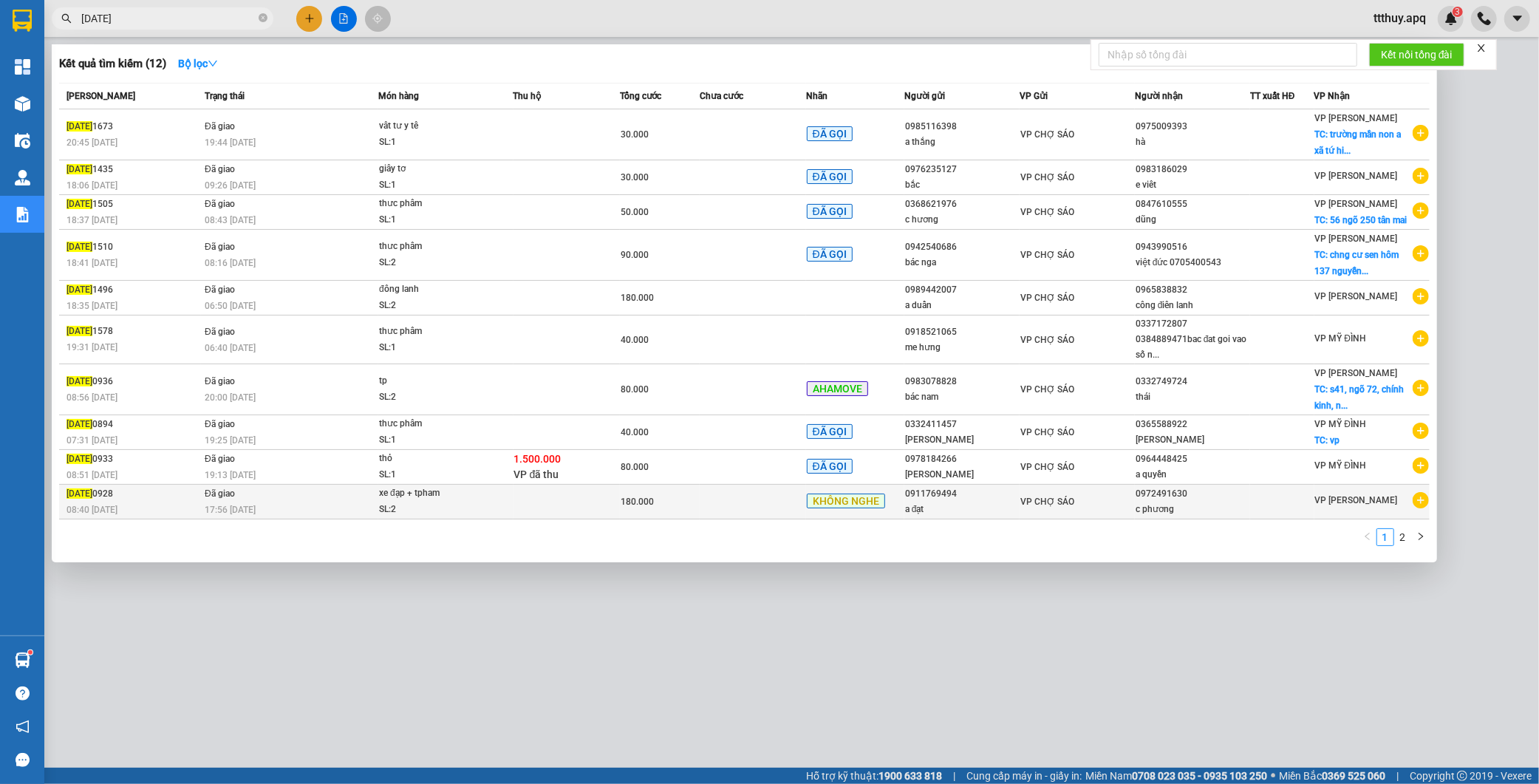
type input "[DATE]"
click at [429, 509] on div "SL: 2" at bounding box center [434, 509] width 111 height 16
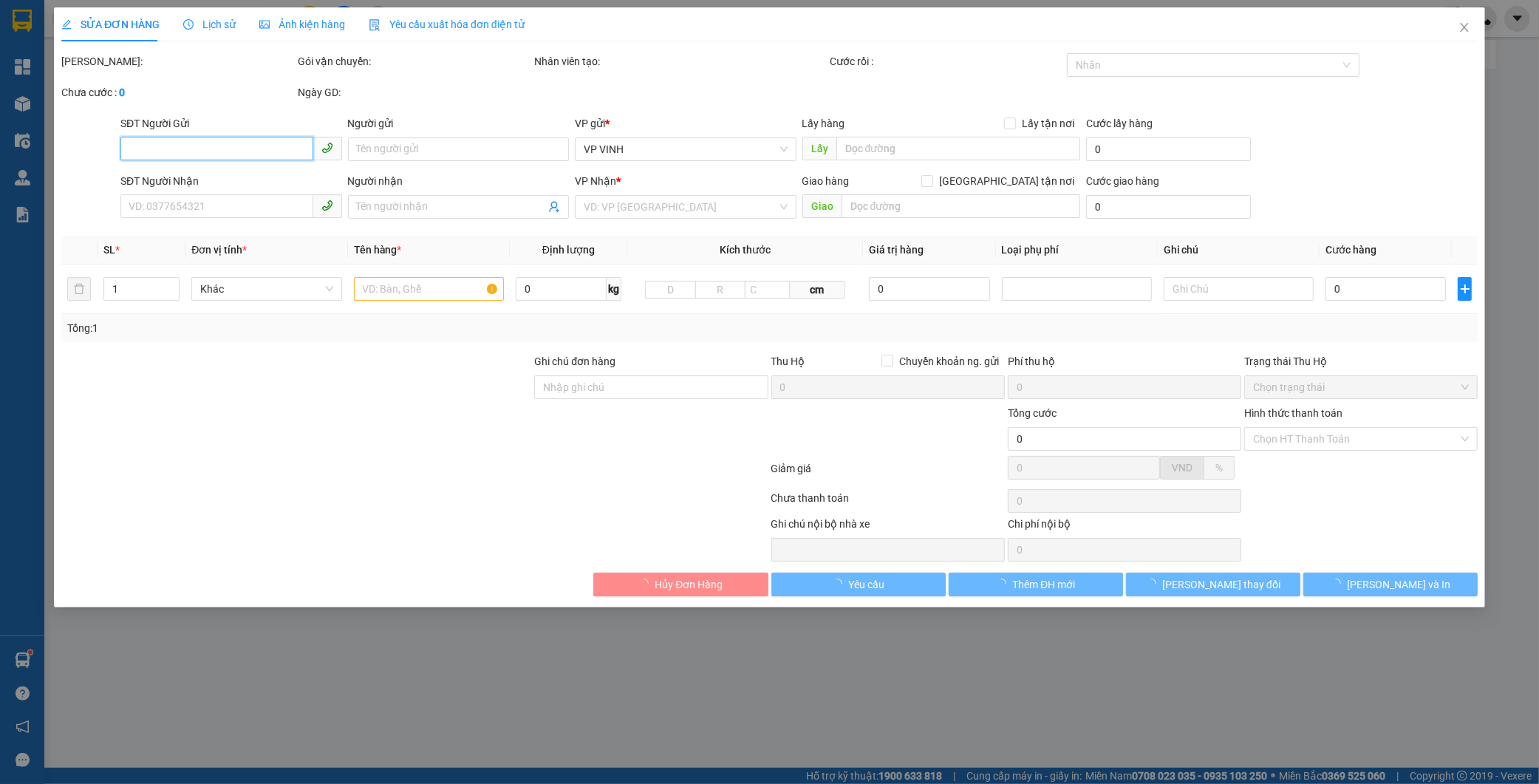
type input "0911769494"
type input "a đạt"
type input "0972491630"
type input "c phương"
type input "180.000"
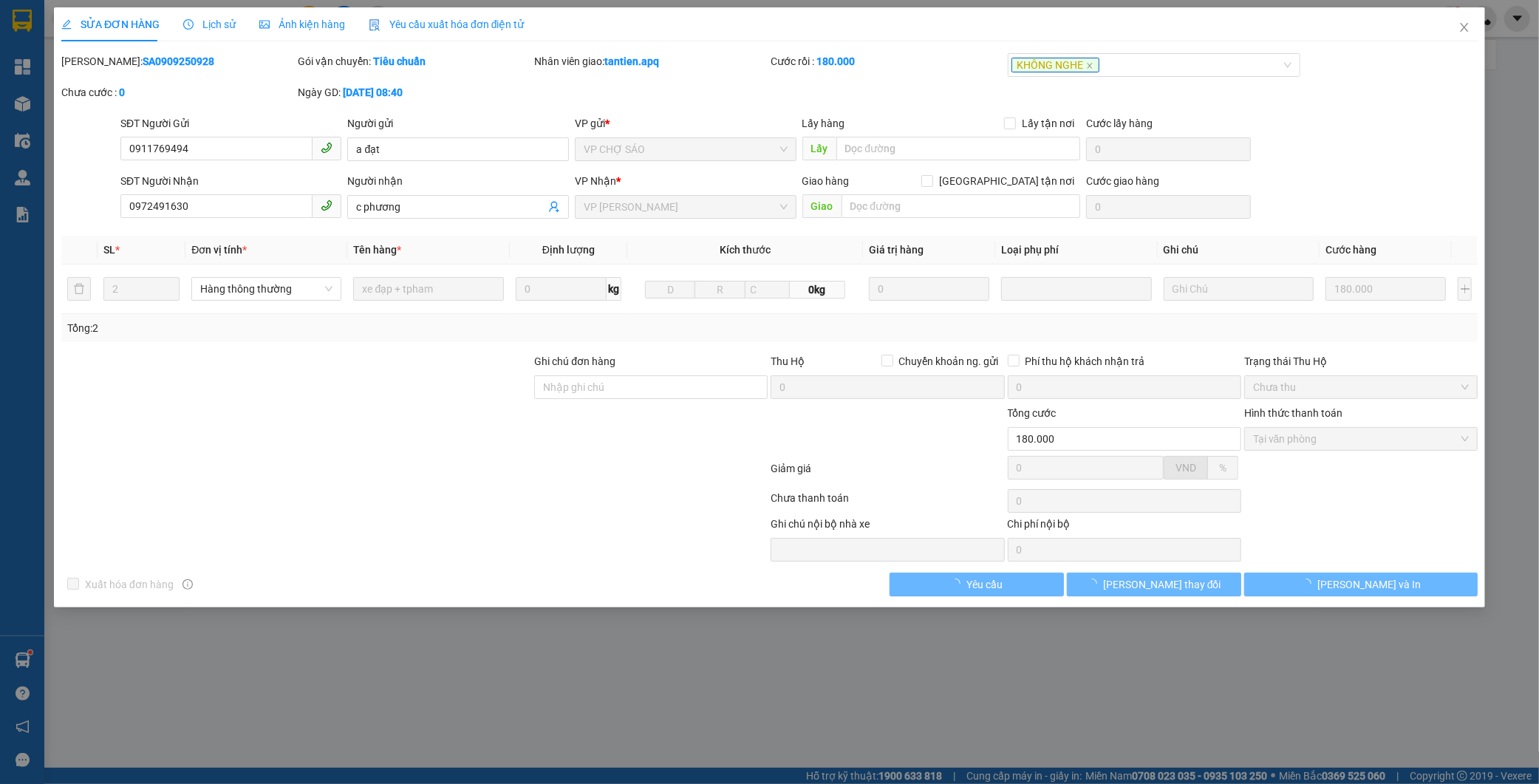
click at [142, 63] on b "SA0909250928" at bounding box center [178, 61] width 72 height 11
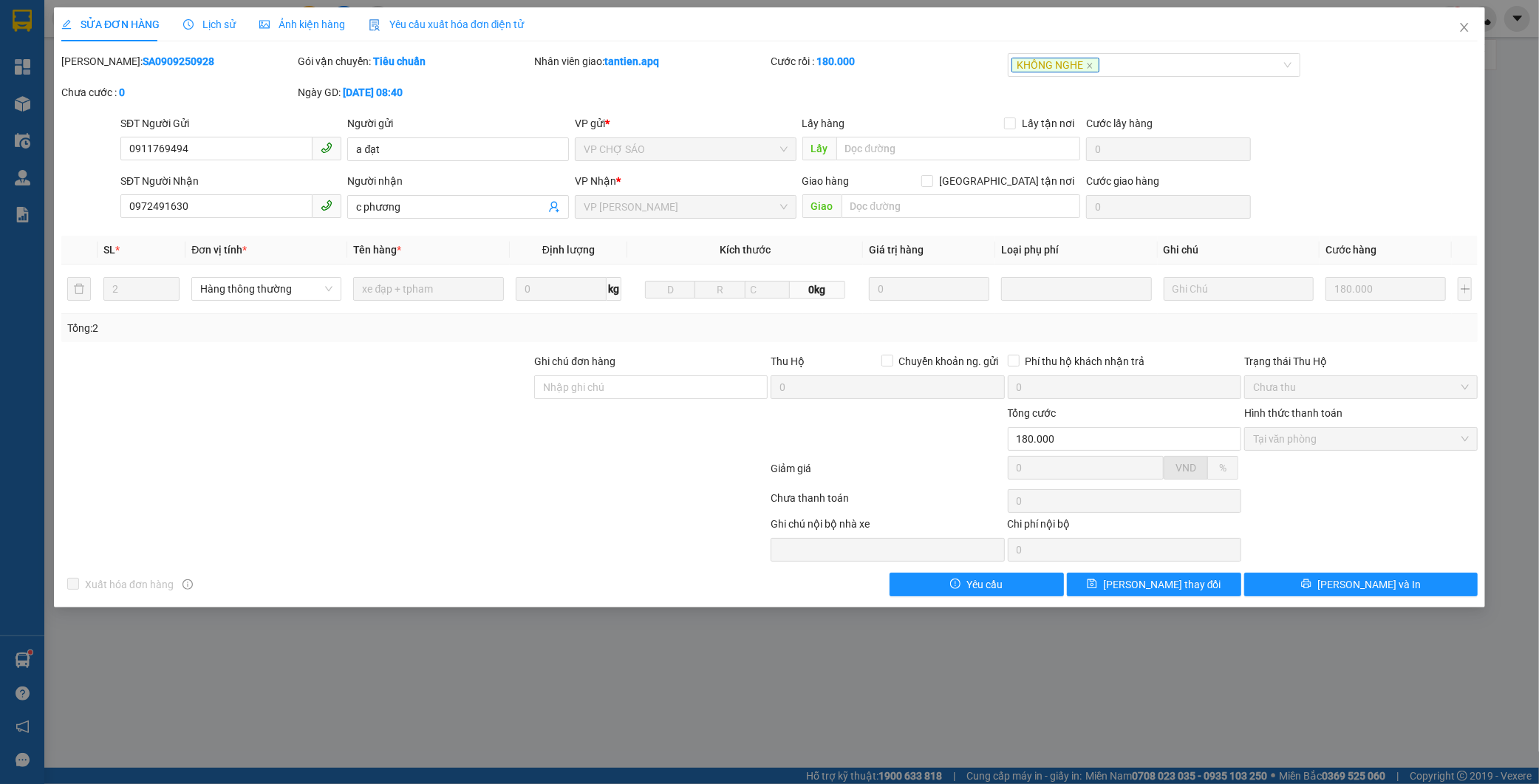
click at [142, 63] on b "SA0909250928" at bounding box center [178, 61] width 72 height 11
copy b "SA0909250928"
click at [1466, 29] on icon "close" at bounding box center [1464, 27] width 11 height 11
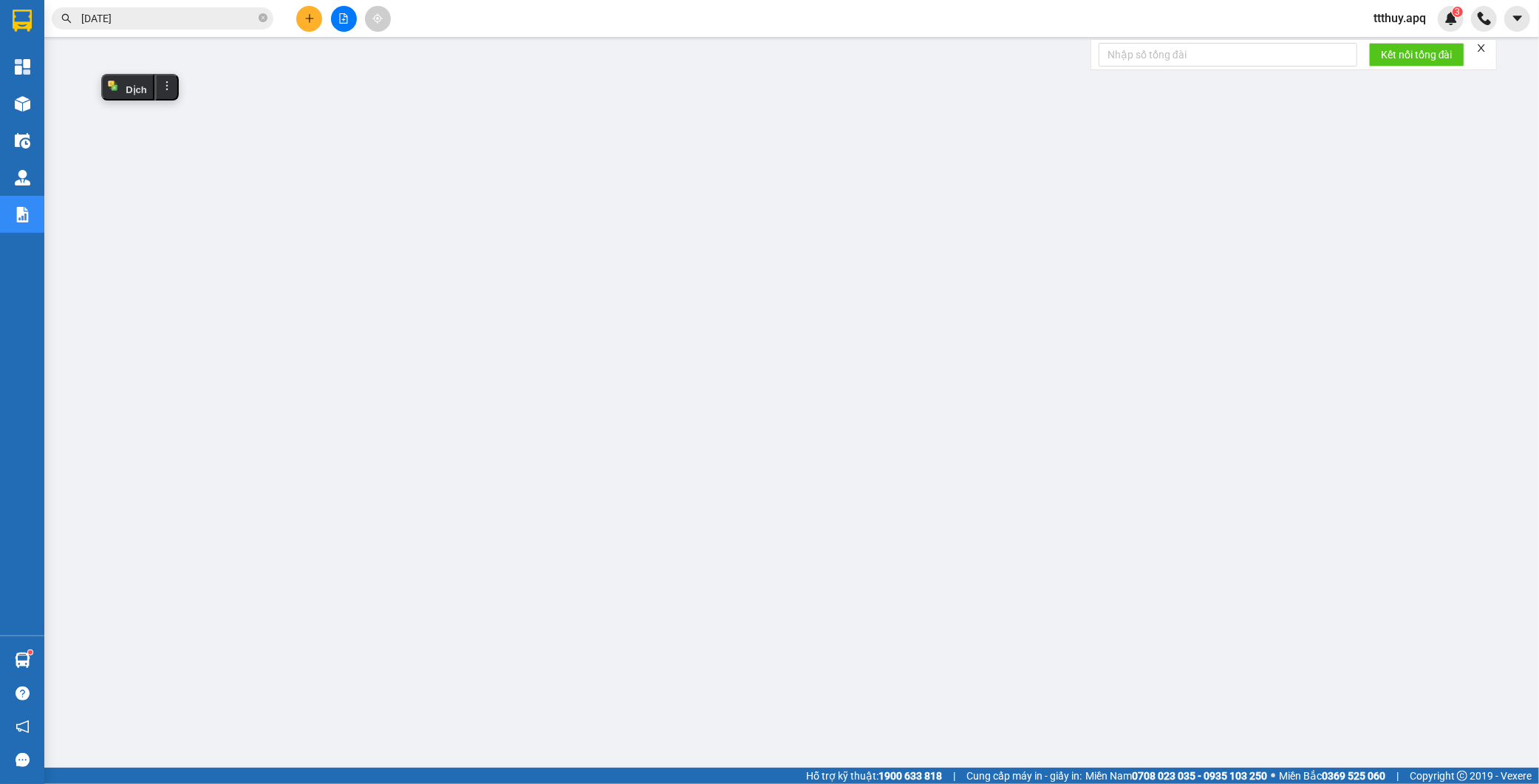
click at [172, 20] on input "[DATE]" at bounding box center [168, 19] width 174 height 16
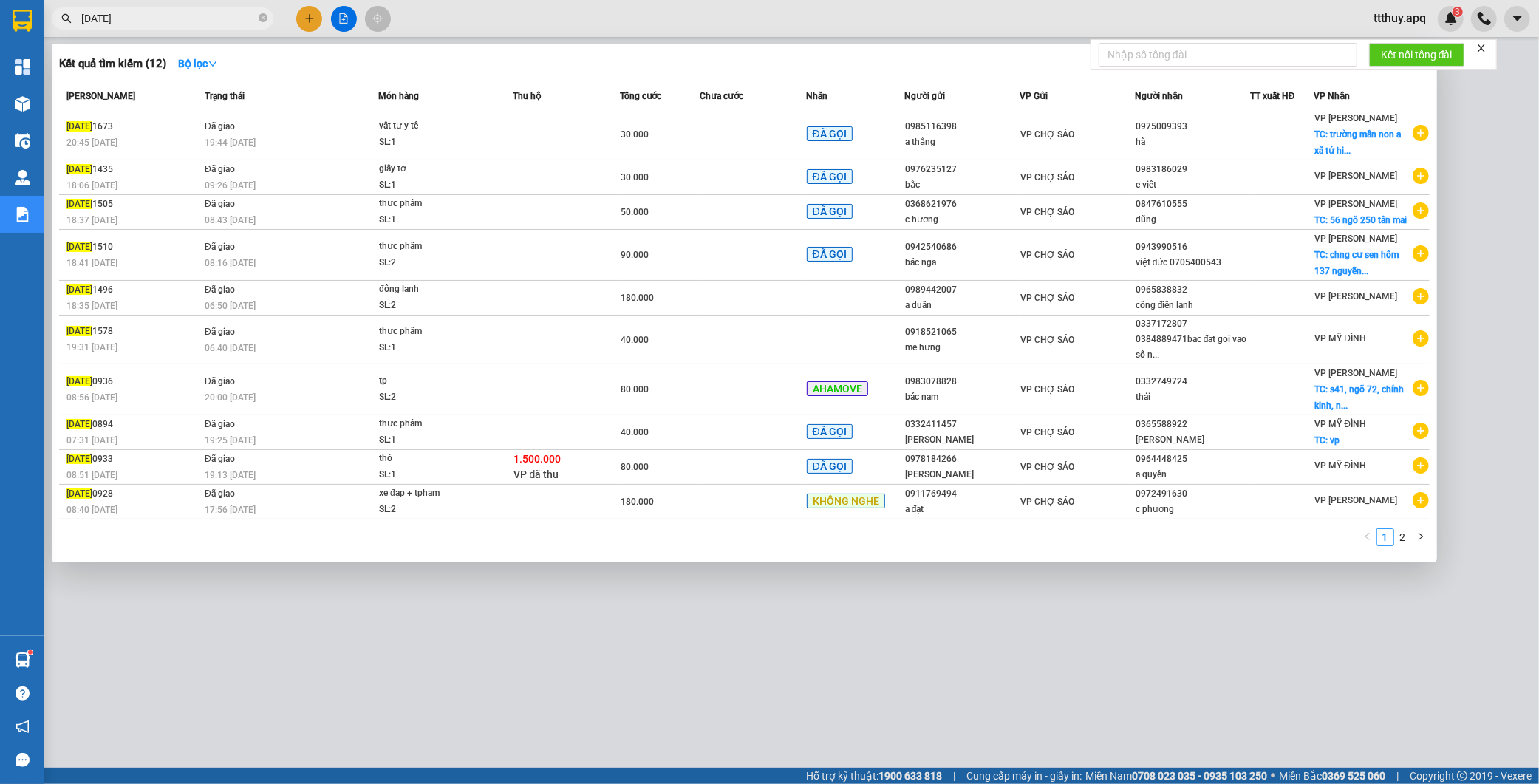
click at [1404, 541] on link "2" at bounding box center [1403, 537] width 16 height 16
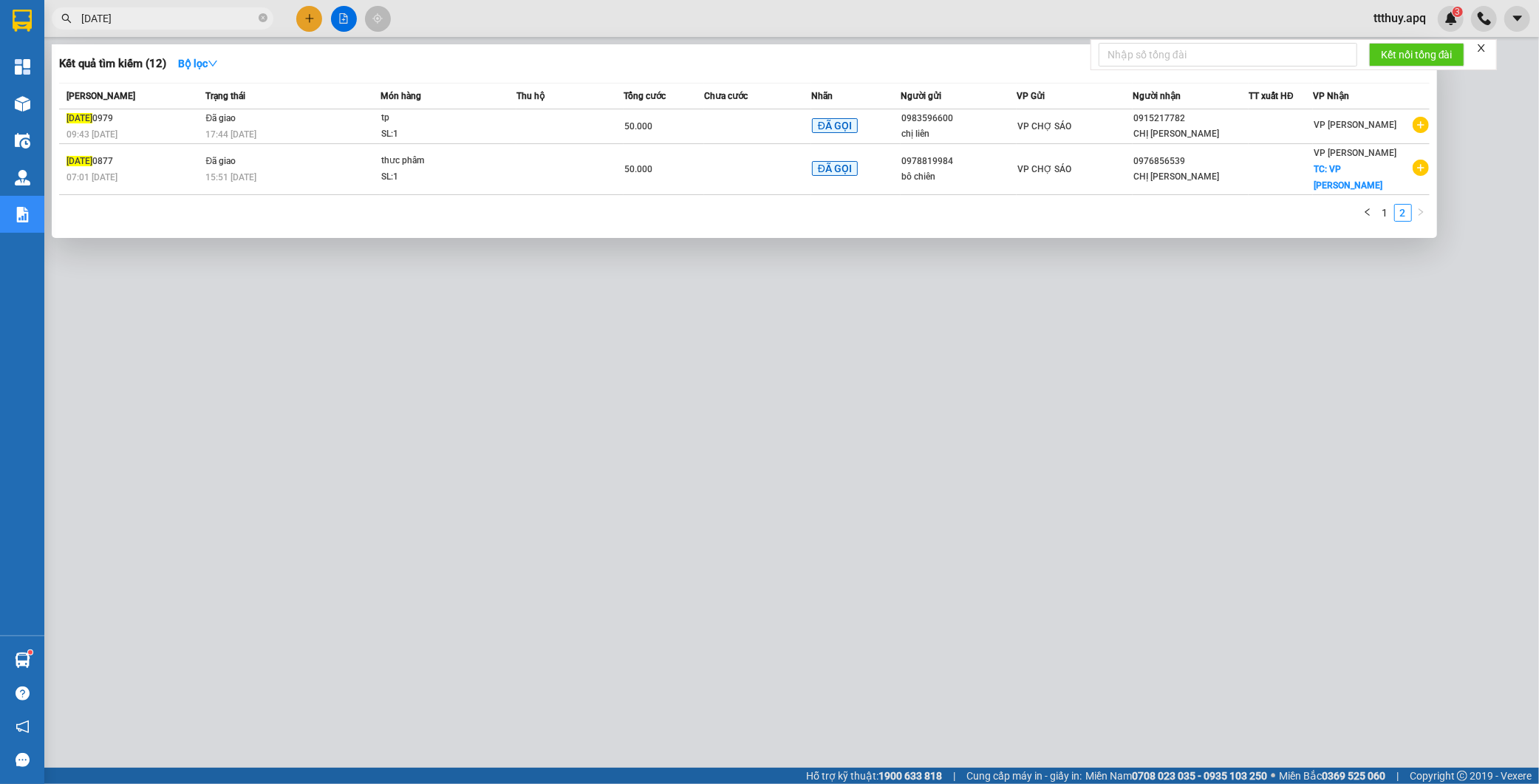
click at [90, 20] on input "[DATE]" at bounding box center [168, 19] width 174 height 16
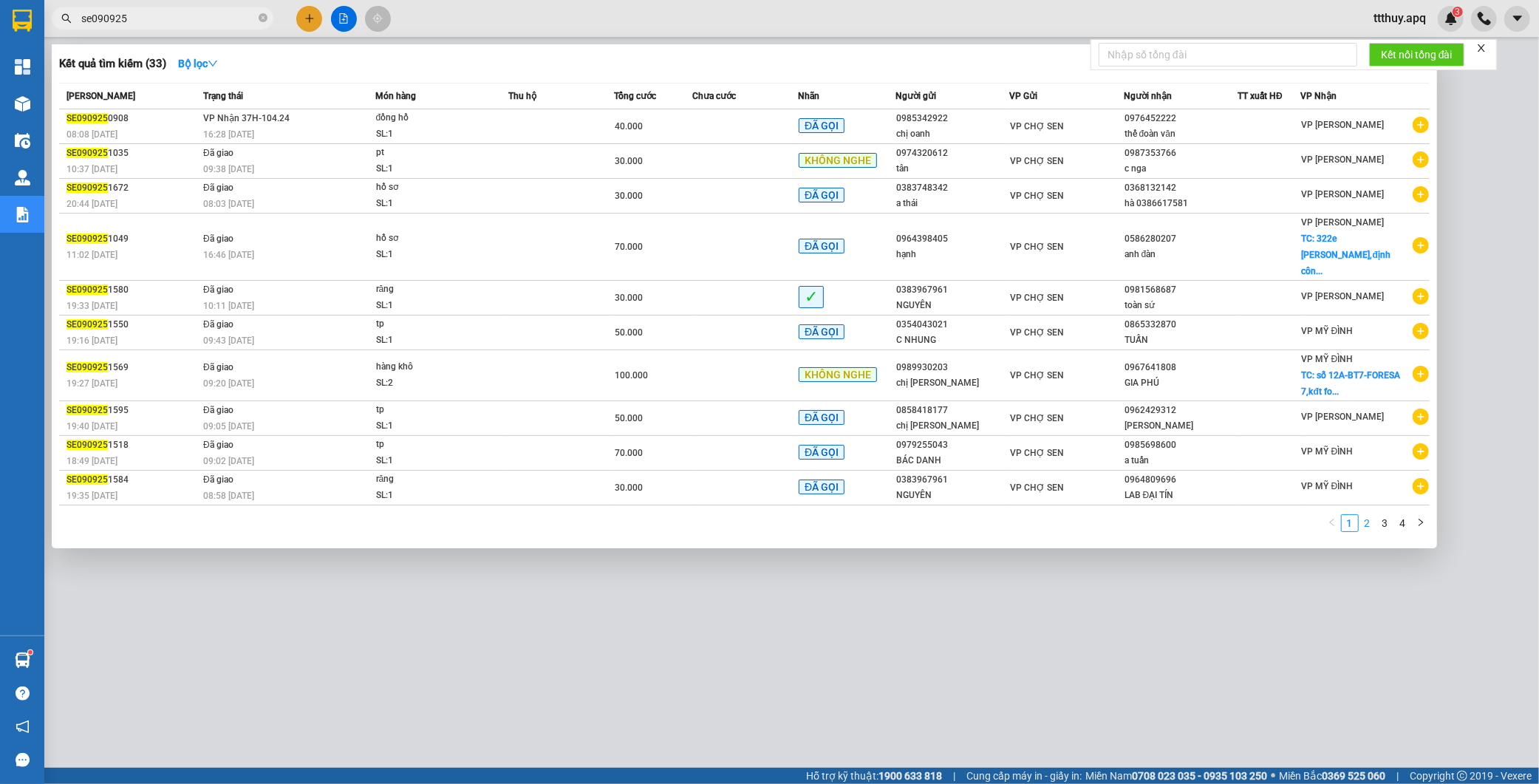
type input "se090925"
click at [1366, 515] on link "2" at bounding box center [1367, 523] width 16 height 16
click at [1382, 515] on link "3" at bounding box center [1385, 523] width 16 height 16
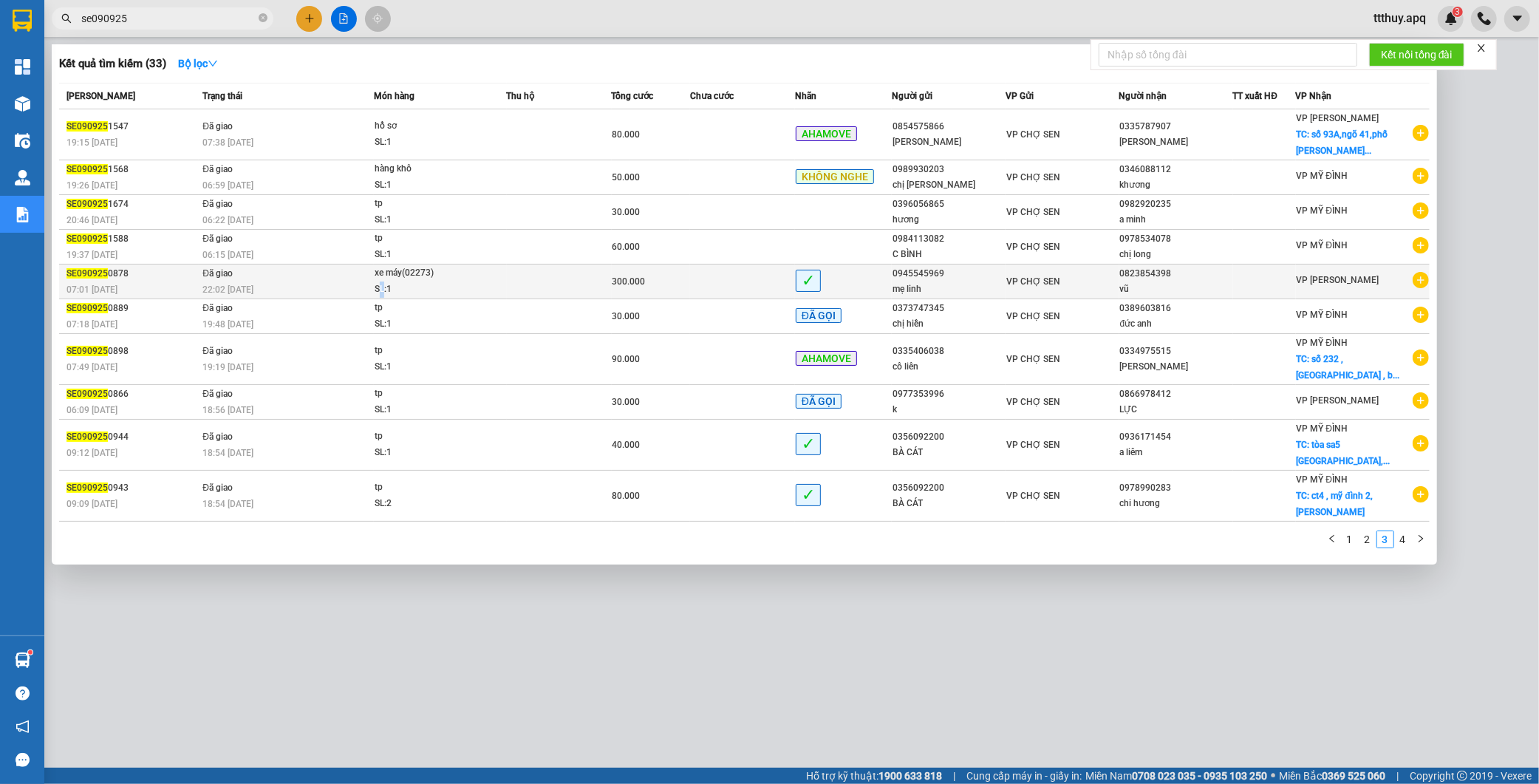
click at [386, 284] on div "SL: 1" at bounding box center [430, 289] width 111 height 16
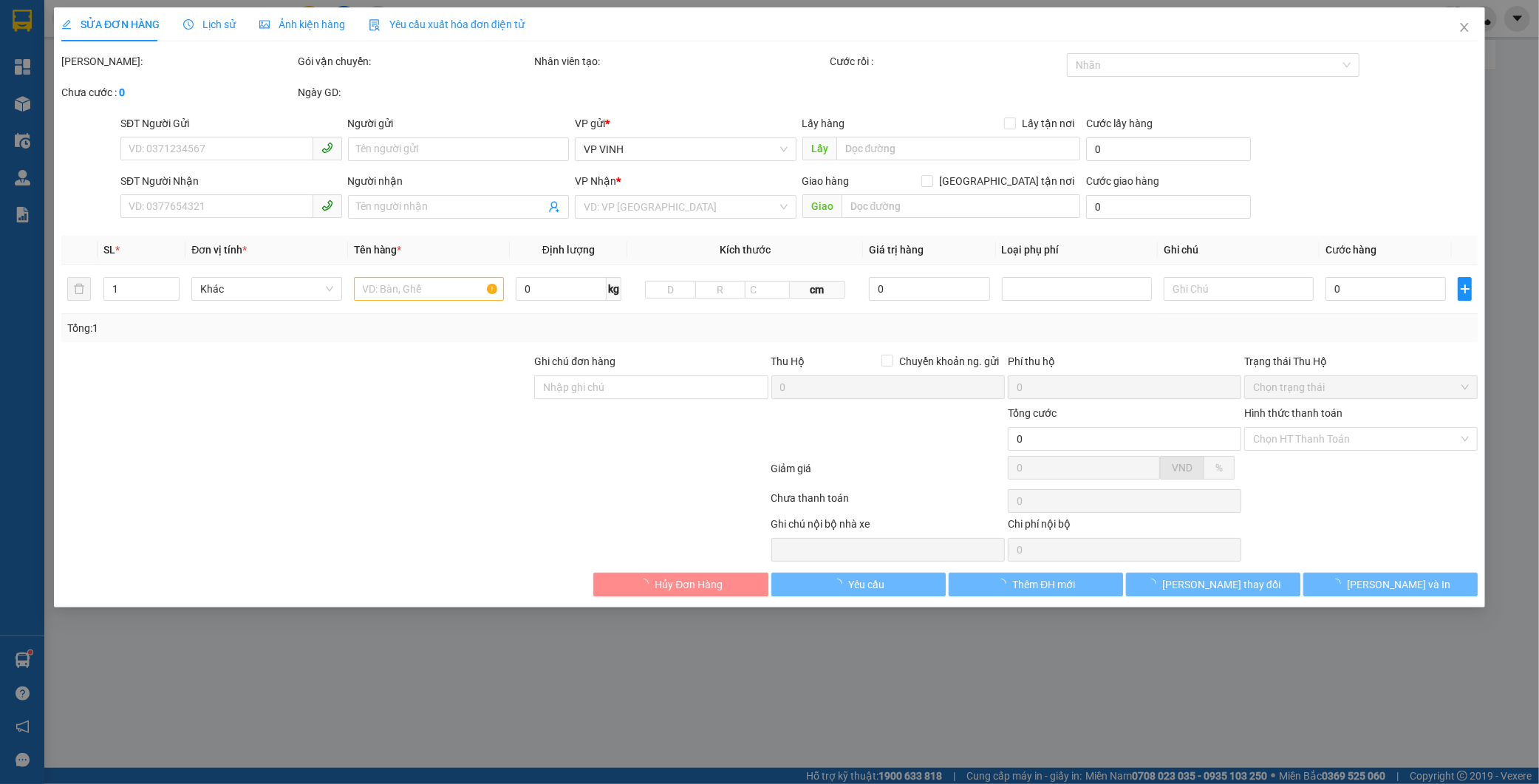
type input "0945545969"
type input "mẹ linh"
type input "0823854398"
type input "vũ"
type input "300.000"
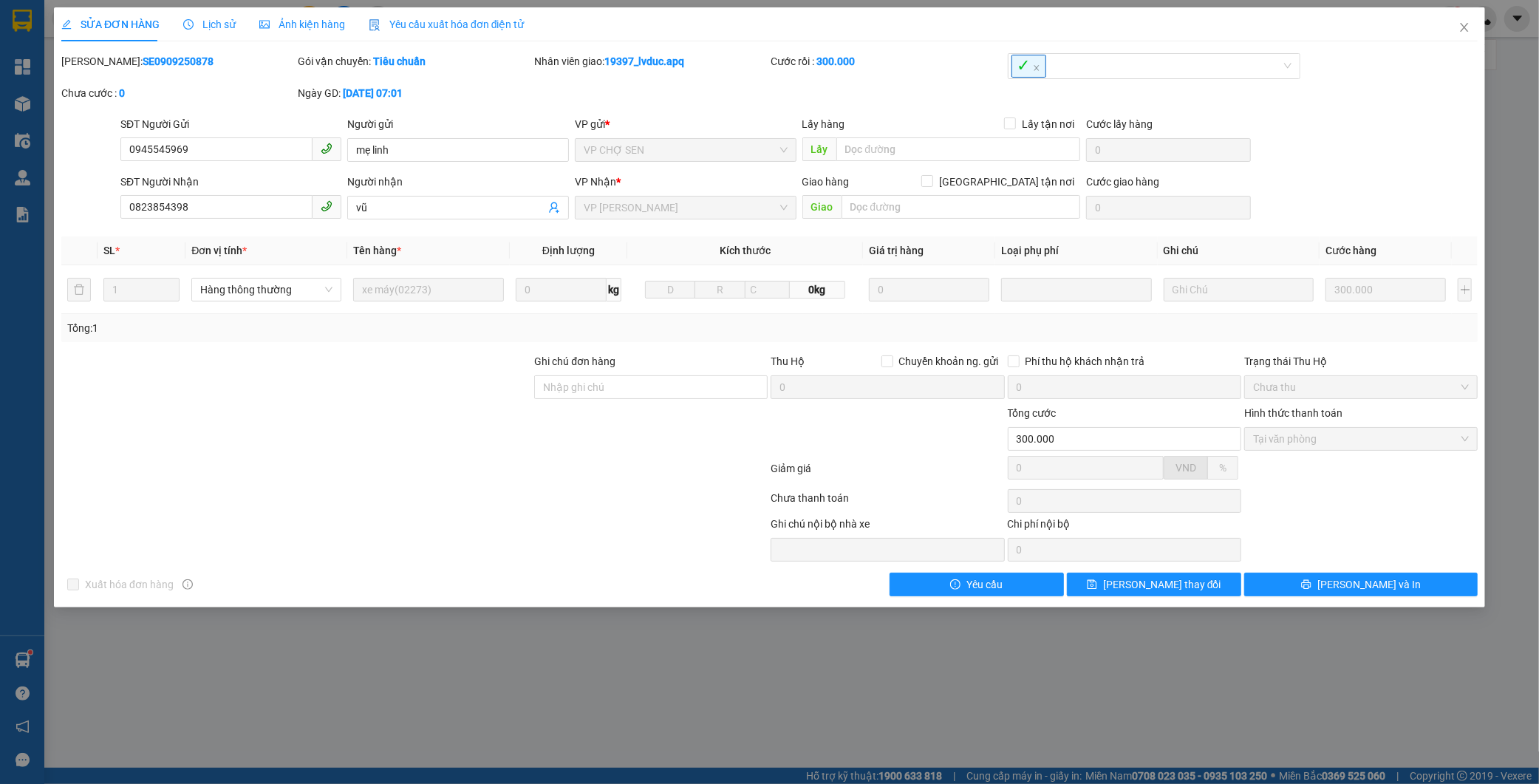
click at [142, 65] on b "SE0909250878" at bounding box center [177, 61] width 71 height 11
copy b "SE0909250878"
drag, startPoint x: 1460, startPoint y: 25, endPoint x: 1398, endPoint y: 17, distance: 62.5
click at [1461, 25] on icon "close" at bounding box center [1464, 27] width 8 height 9
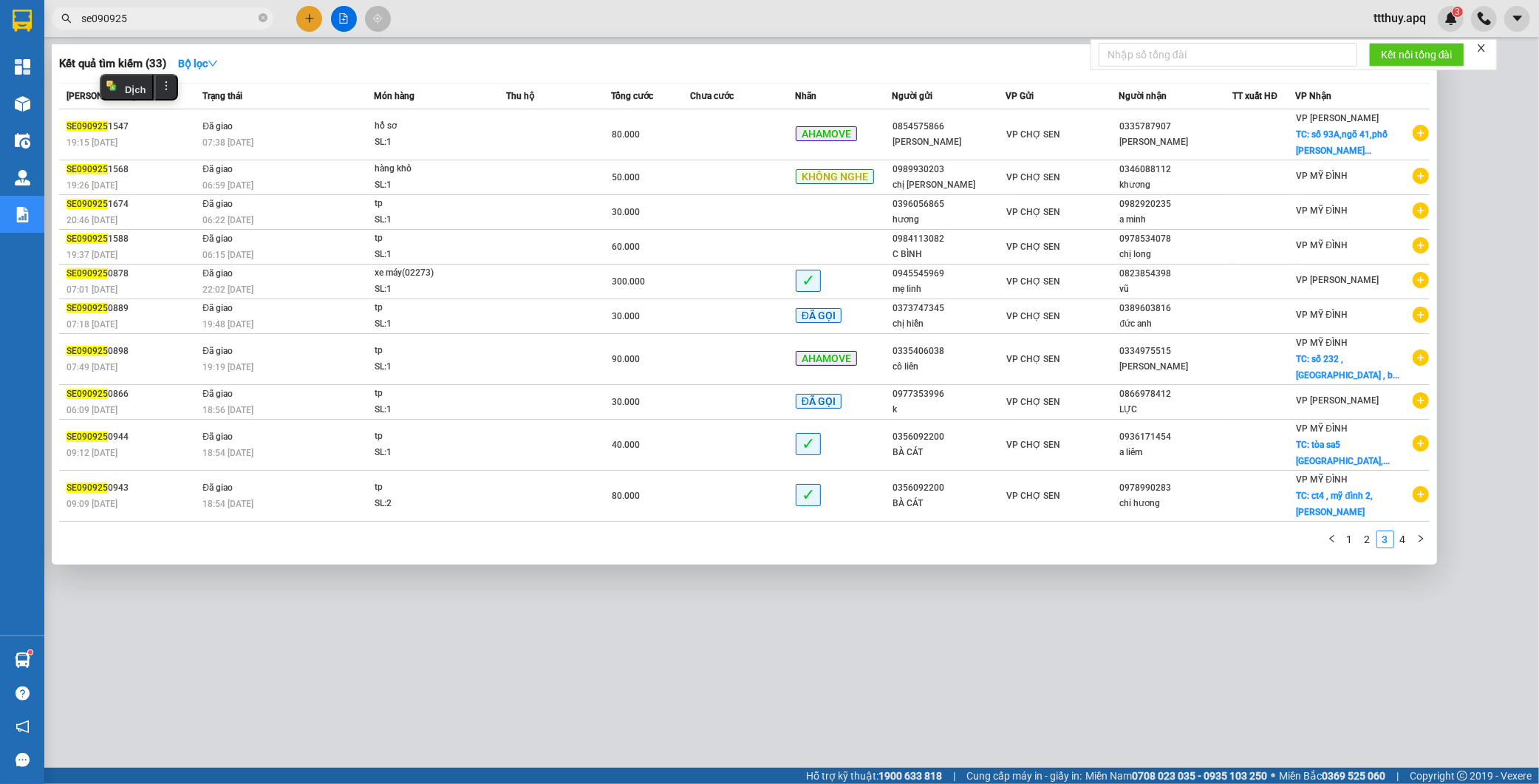
click at [144, 17] on input "se090925" at bounding box center [168, 19] width 174 height 16
click at [1399, 545] on link "4" at bounding box center [1403, 540] width 16 height 16
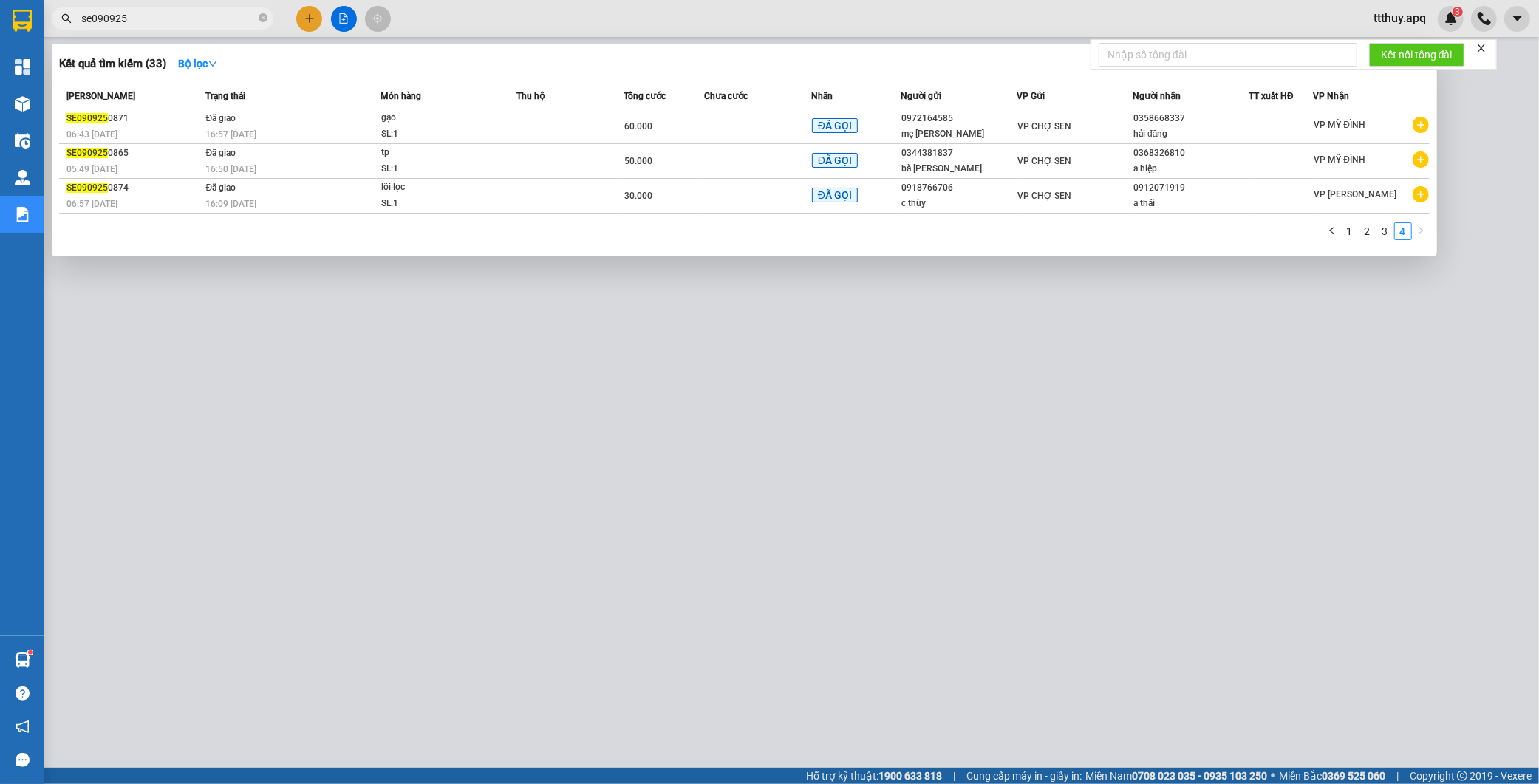
drag, startPoint x: 91, startPoint y: 20, endPoint x: 71, endPoint y: 17, distance: 20.2
click at [71, 17] on div "se090925" at bounding box center [144, 18] width 288 height 22
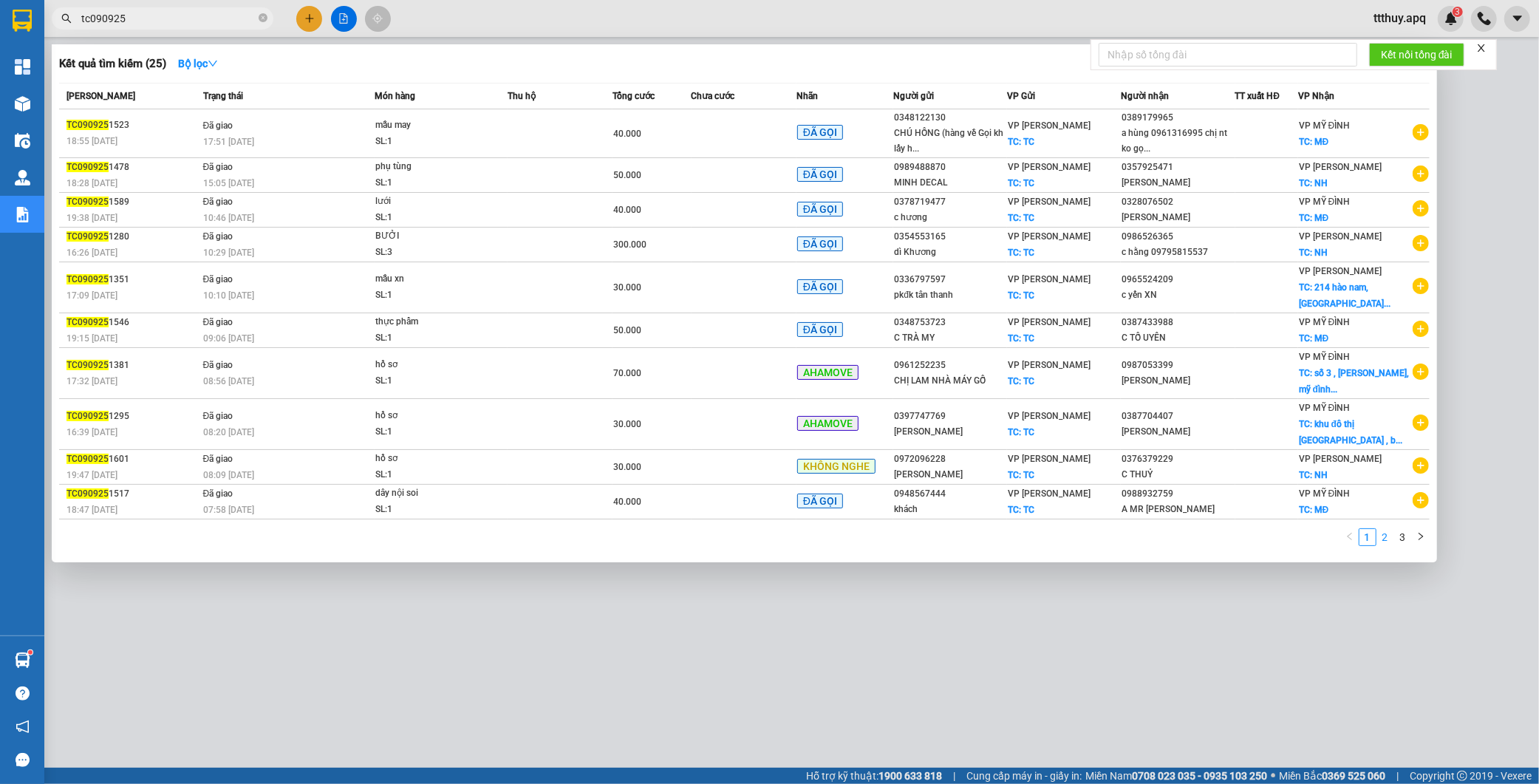
click at [1383, 540] on link "2" at bounding box center [1385, 537] width 16 height 16
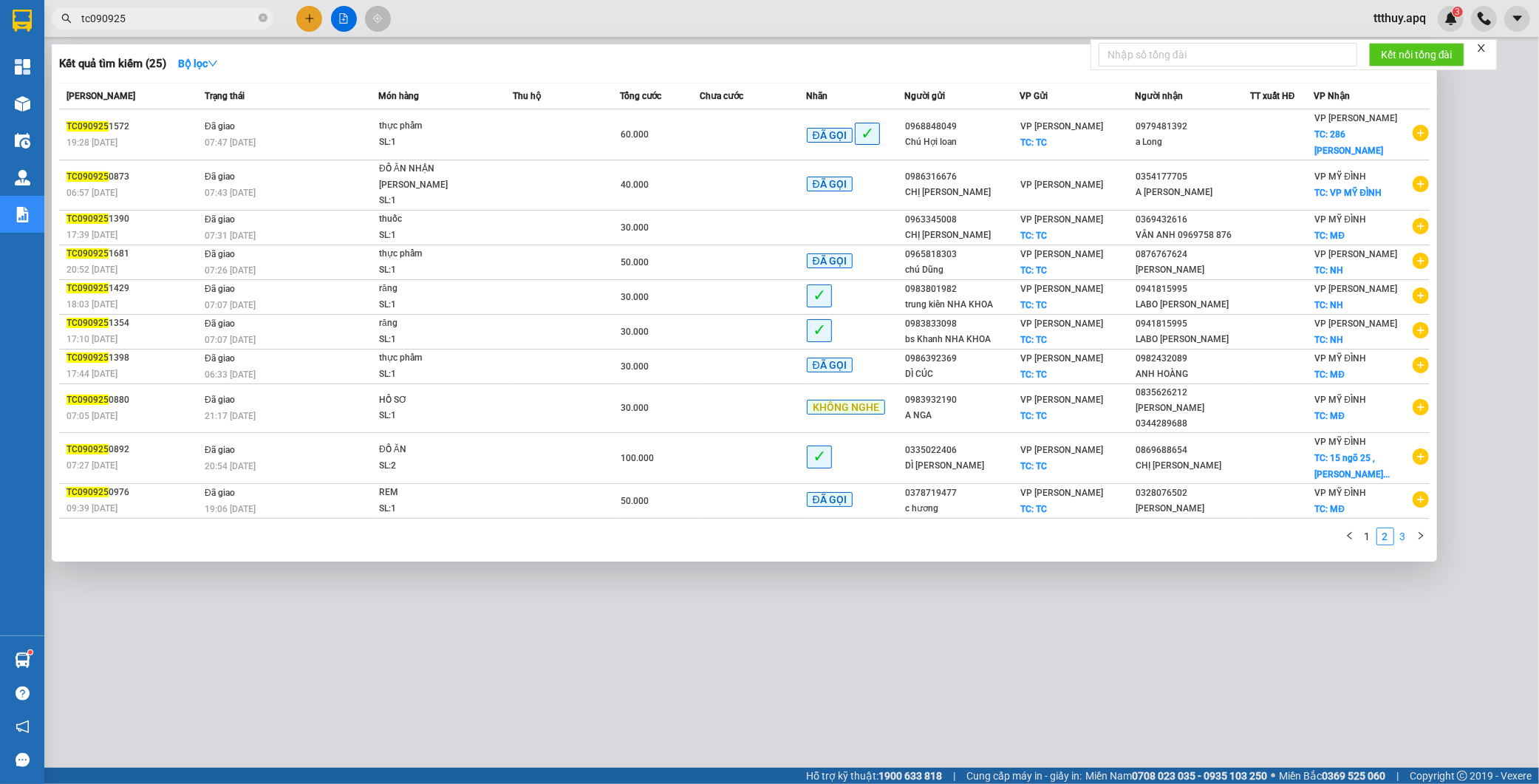
click at [1399, 528] on link "3" at bounding box center [1403, 536] width 16 height 16
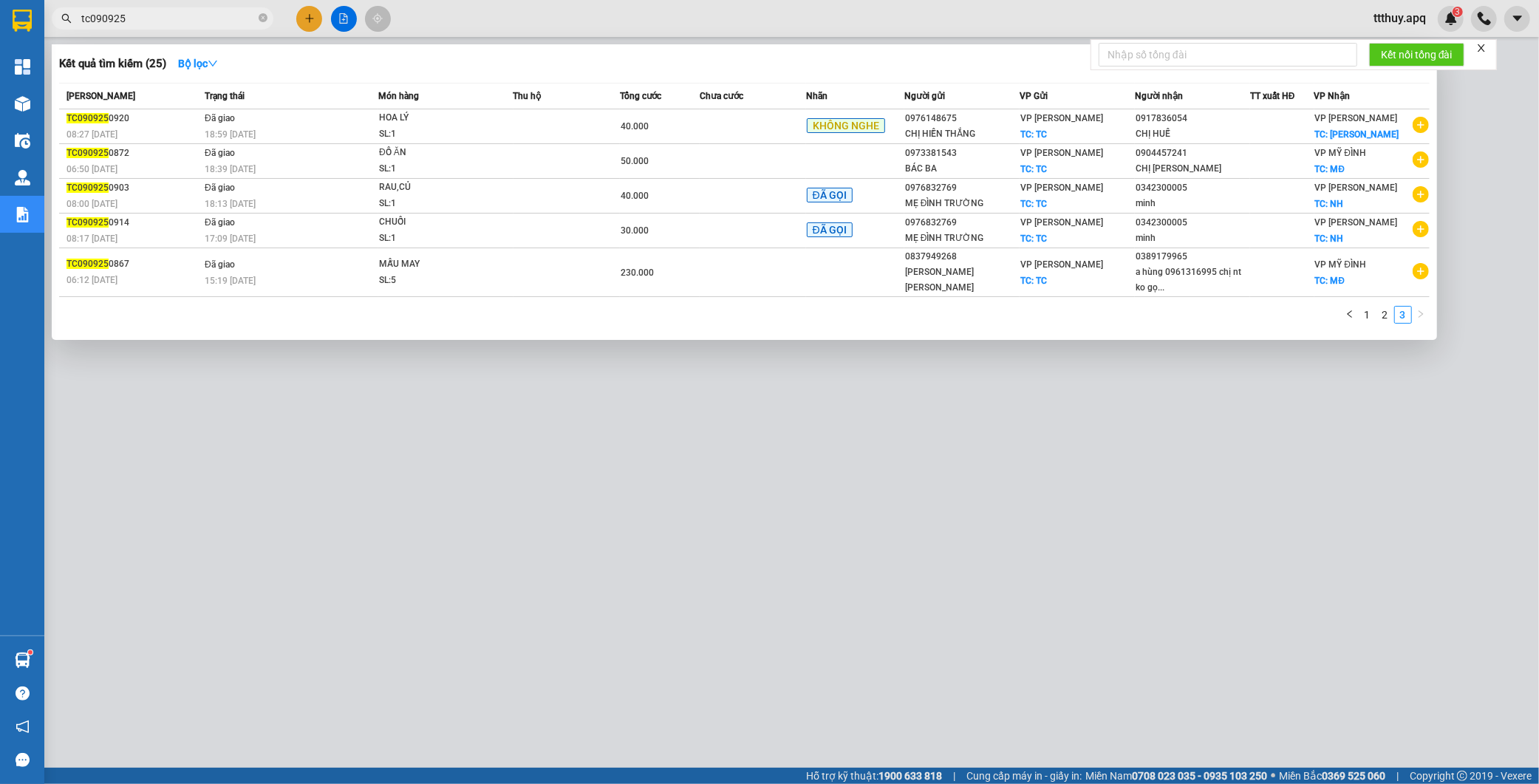
drag, startPoint x: 89, startPoint y: 16, endPoint x: 57, endPoint y: 19, distance: 32.1
click at [57, 19] on span "tc090925" at bounding box center [162, 18] width 222 height 22
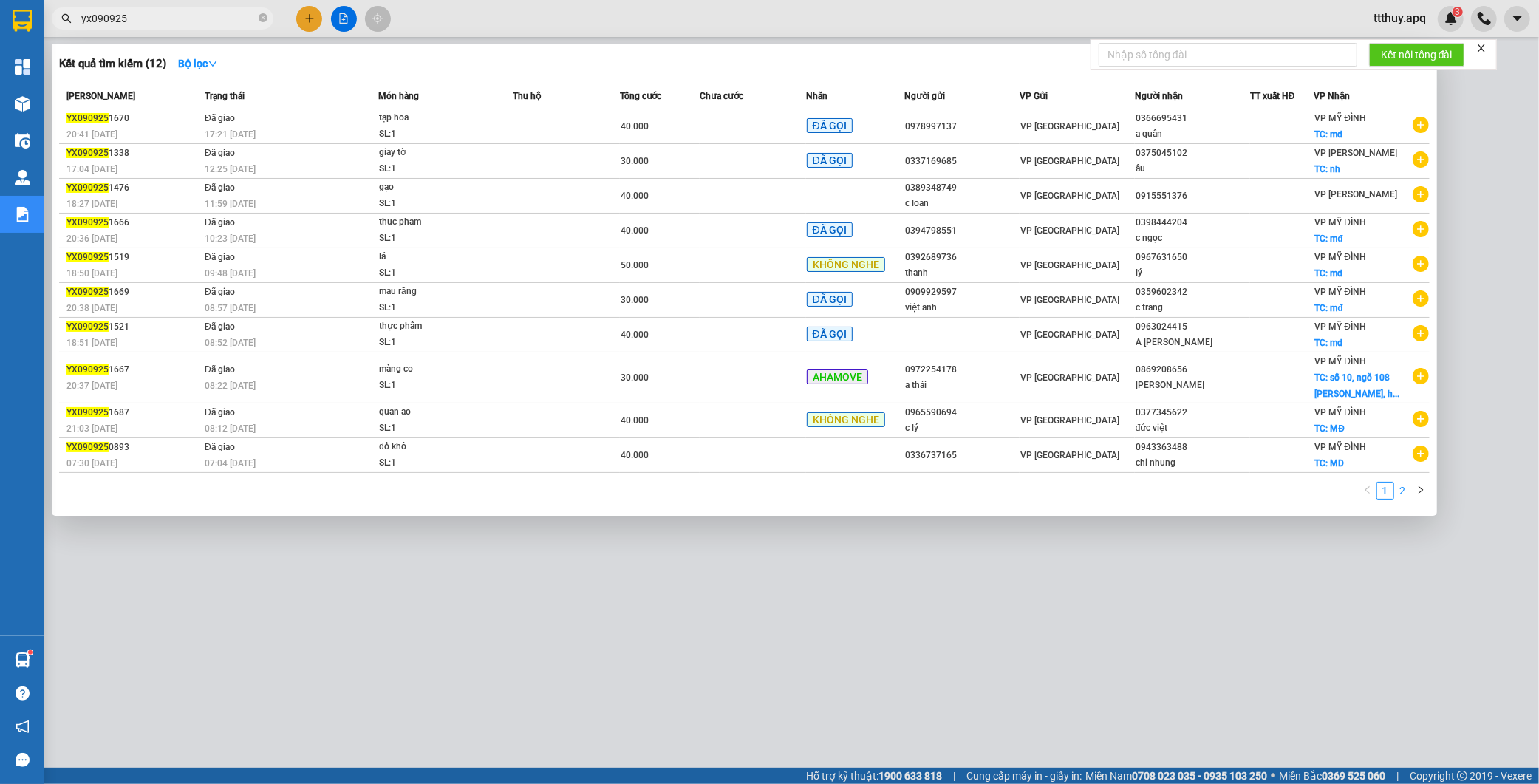
click at [1405, 498] on link "2" at bounding box center [1403, 491] width 16 height 16
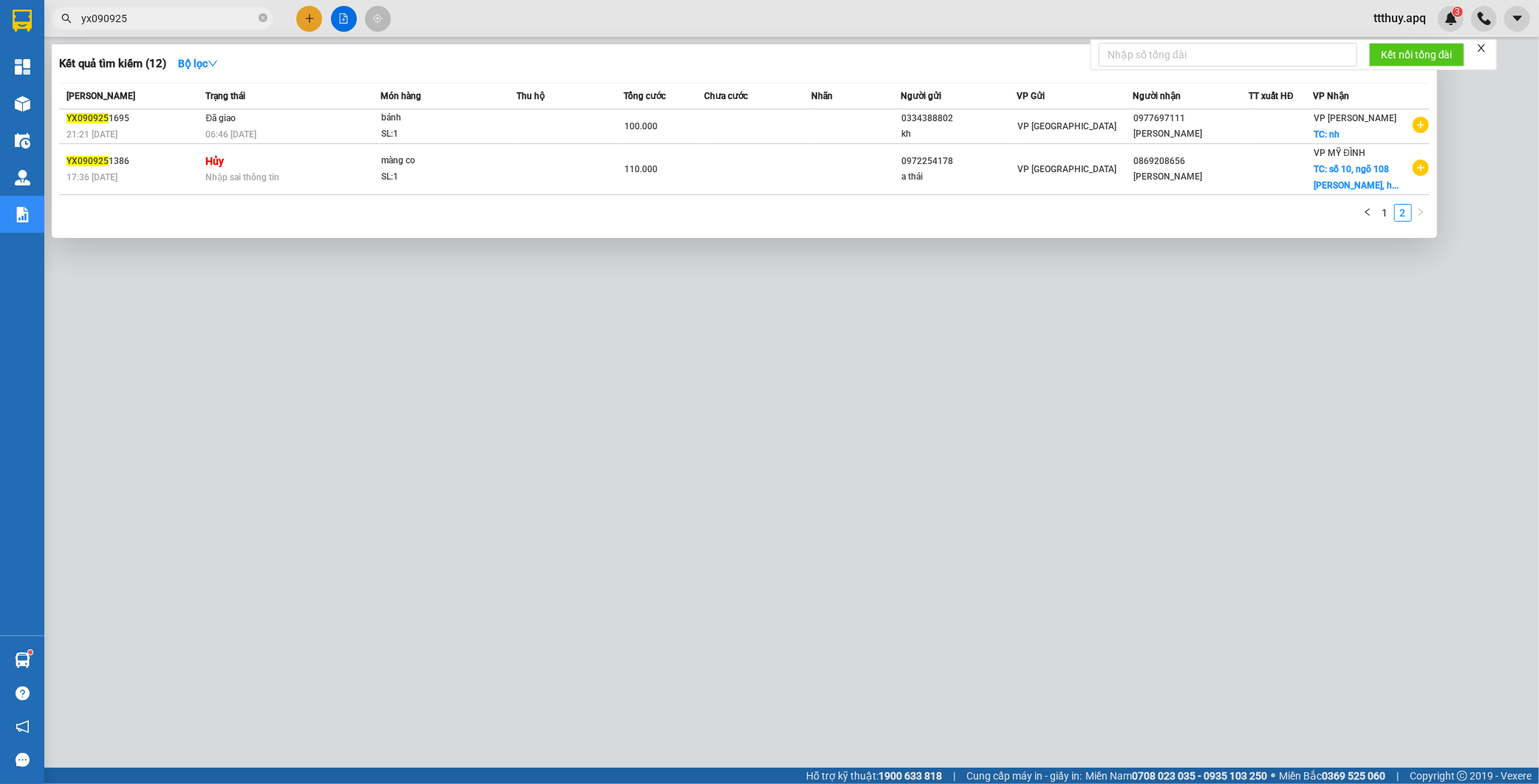
click at [215, 28] on span "yx090925" at bounding box center [162, 18] width 222 height 22
click at [211, 18] on input "yx090925" at bounding box center [168, 19] width 174 height 16
paste input "MD0108253369"
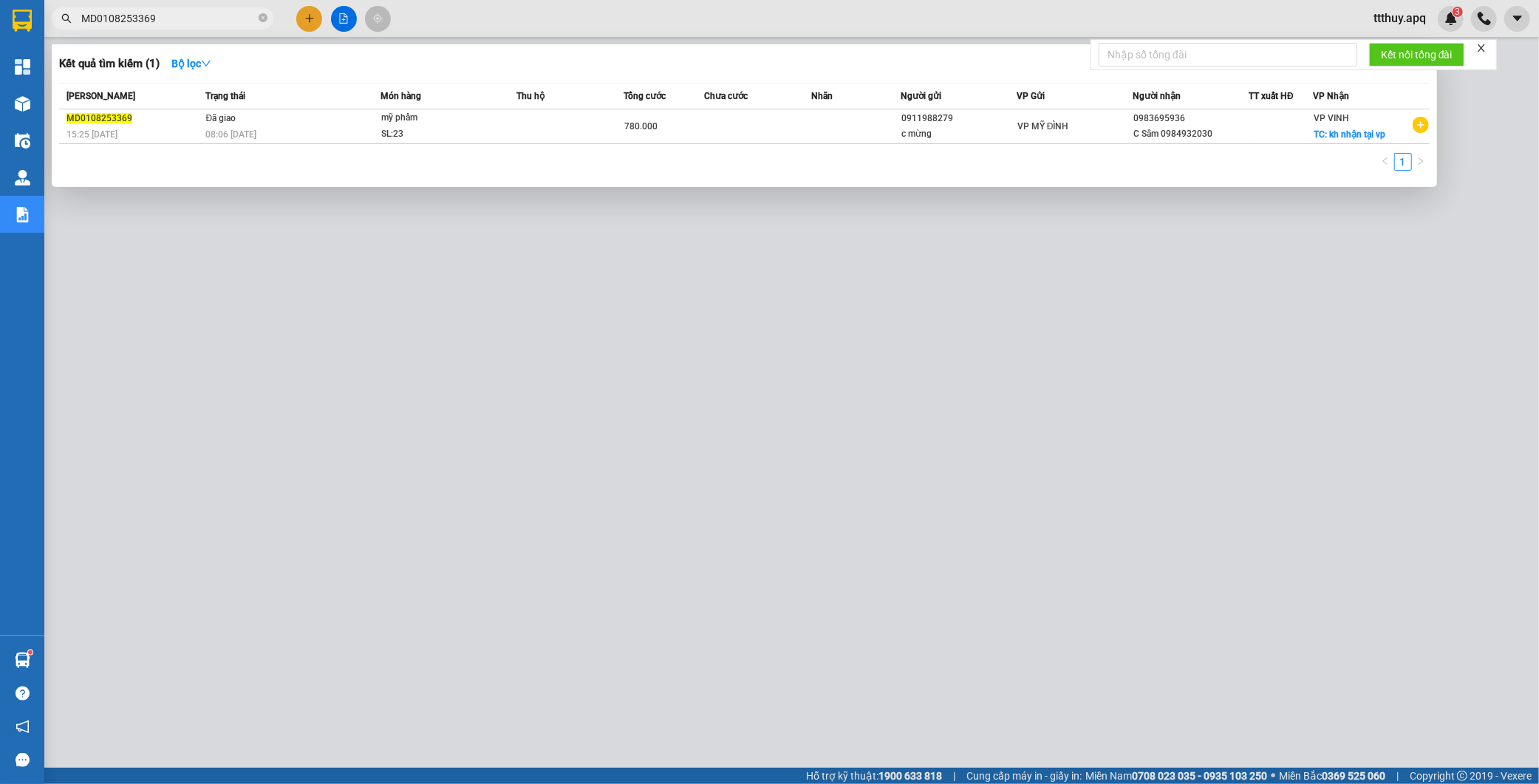
type input "MD0108253369"
click at [372, 132] on div "08:06 [DATE]" at bounding box center [292, 134] width 174 height 16
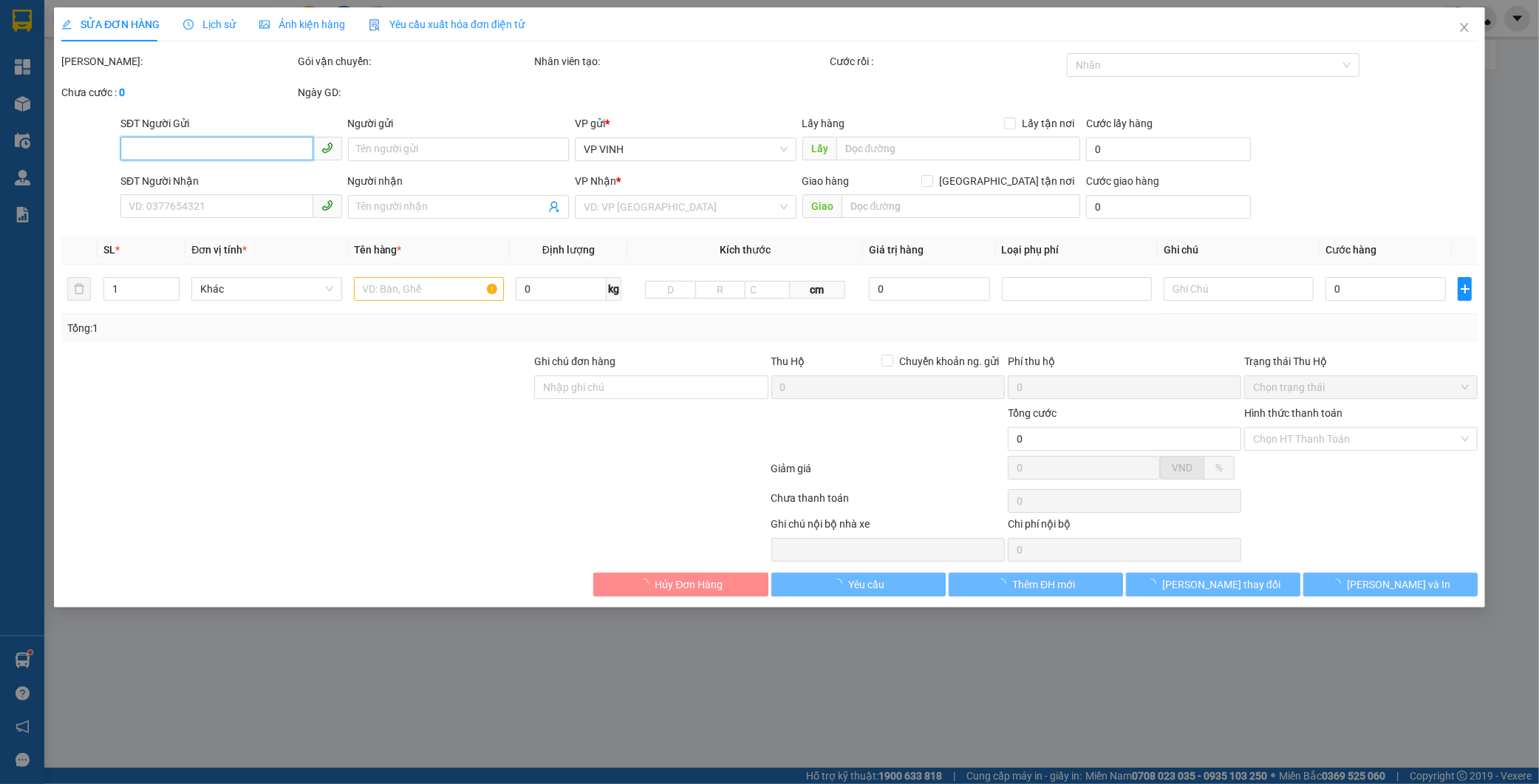
type input "0911988279"
type input "c mừng"
type input "0983695936"
type input "C Sâm 0984932030"
checkbox input "true"
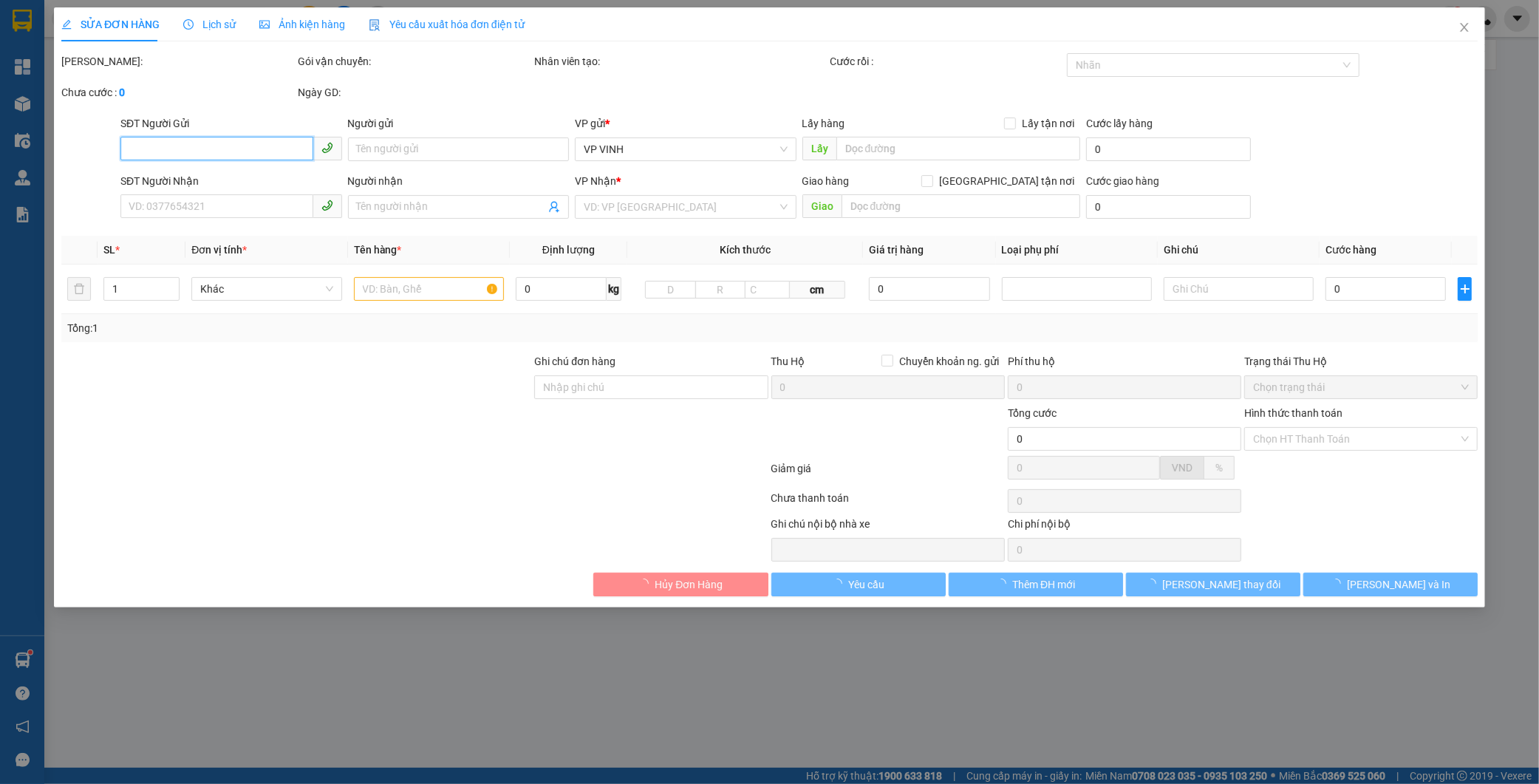
type input "kh nhận tại vp"
type input "780.000"
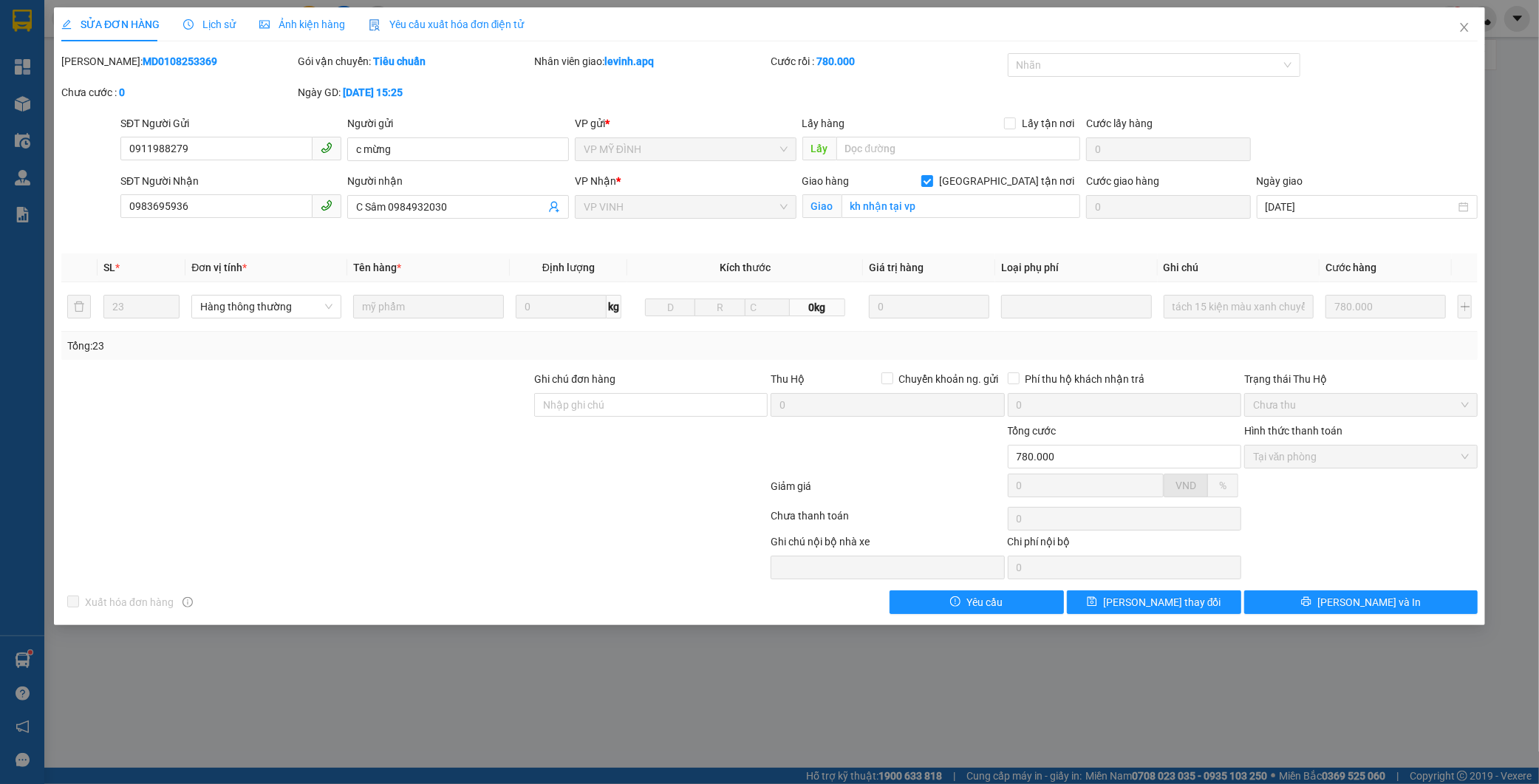
click at [157, 57] on b "MD0108253369" at bounding box center [179, 61] width 74 height 11
copy b "MD0108253369"
click at [1023, 609] on button "Yêu cầu" at bounding box center [976, 602] width 174 height 24
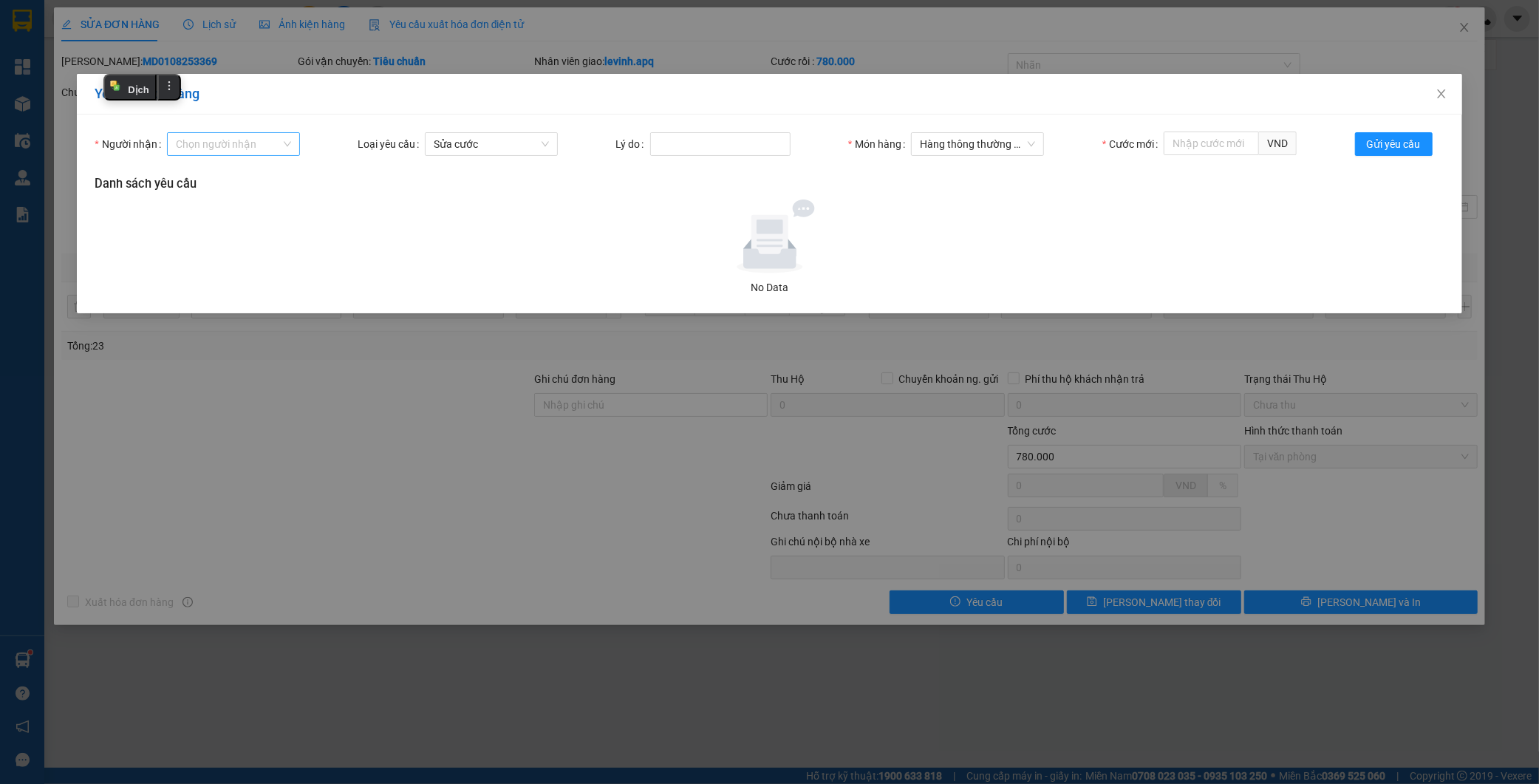
click at [224, 144] on input "Người nhận" at bounding box center [228, 144] width 105 height 22
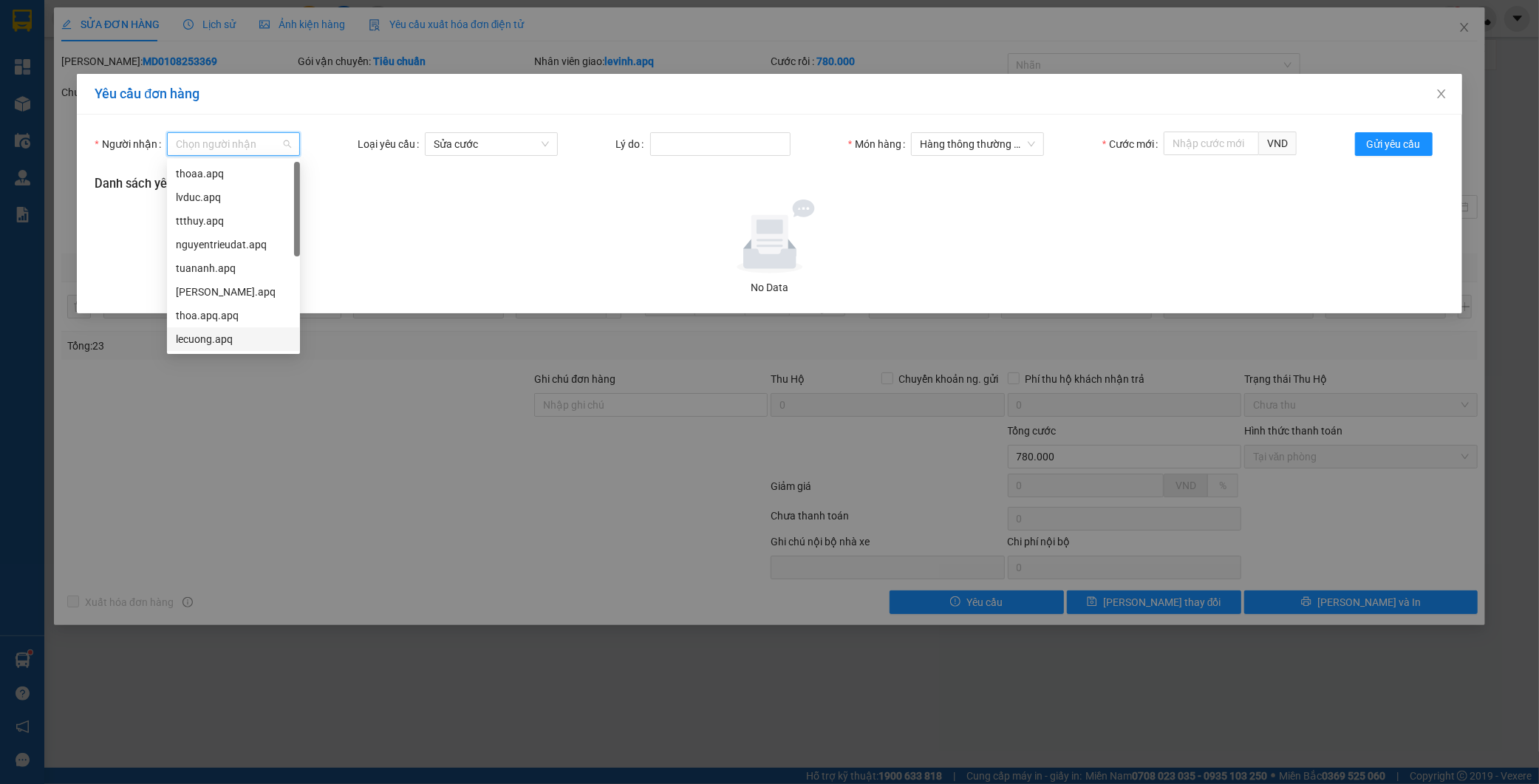
click at [208, 338] on div "lecuong.apq" at bounding box center [233, 339] width 115 height 16
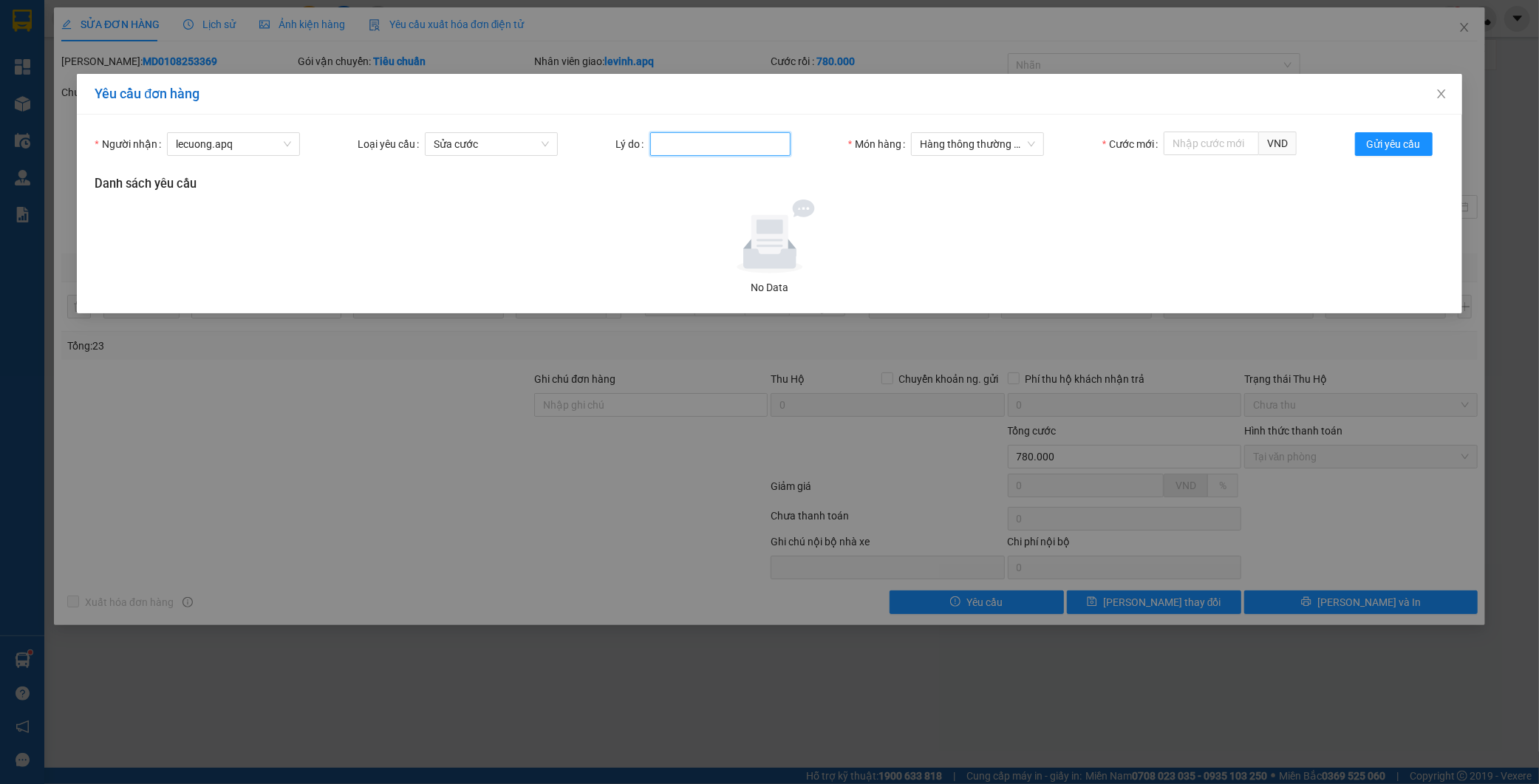
drag, startPoint x: 698, startPoint y: 146, endPoint x: 697, endPoint y: 159, distance: 13.0
click at [696, 146] on input "Lý do" at bounding box center [720, 144] width 141 height 24
type input "Khách HĐ"
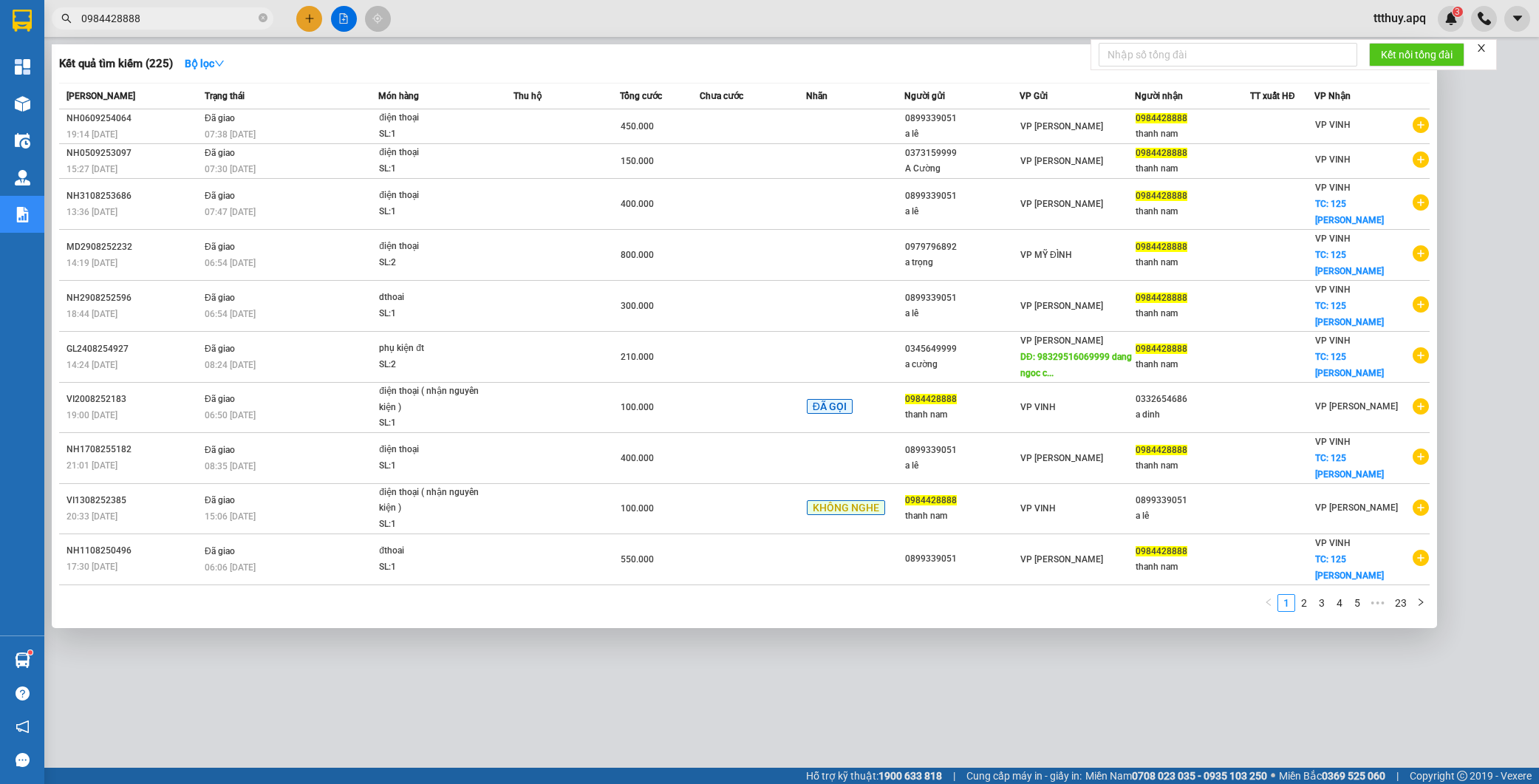
click at [168, 20] on input "0984428888" at bounding box center [168, 19] width 174 height 16
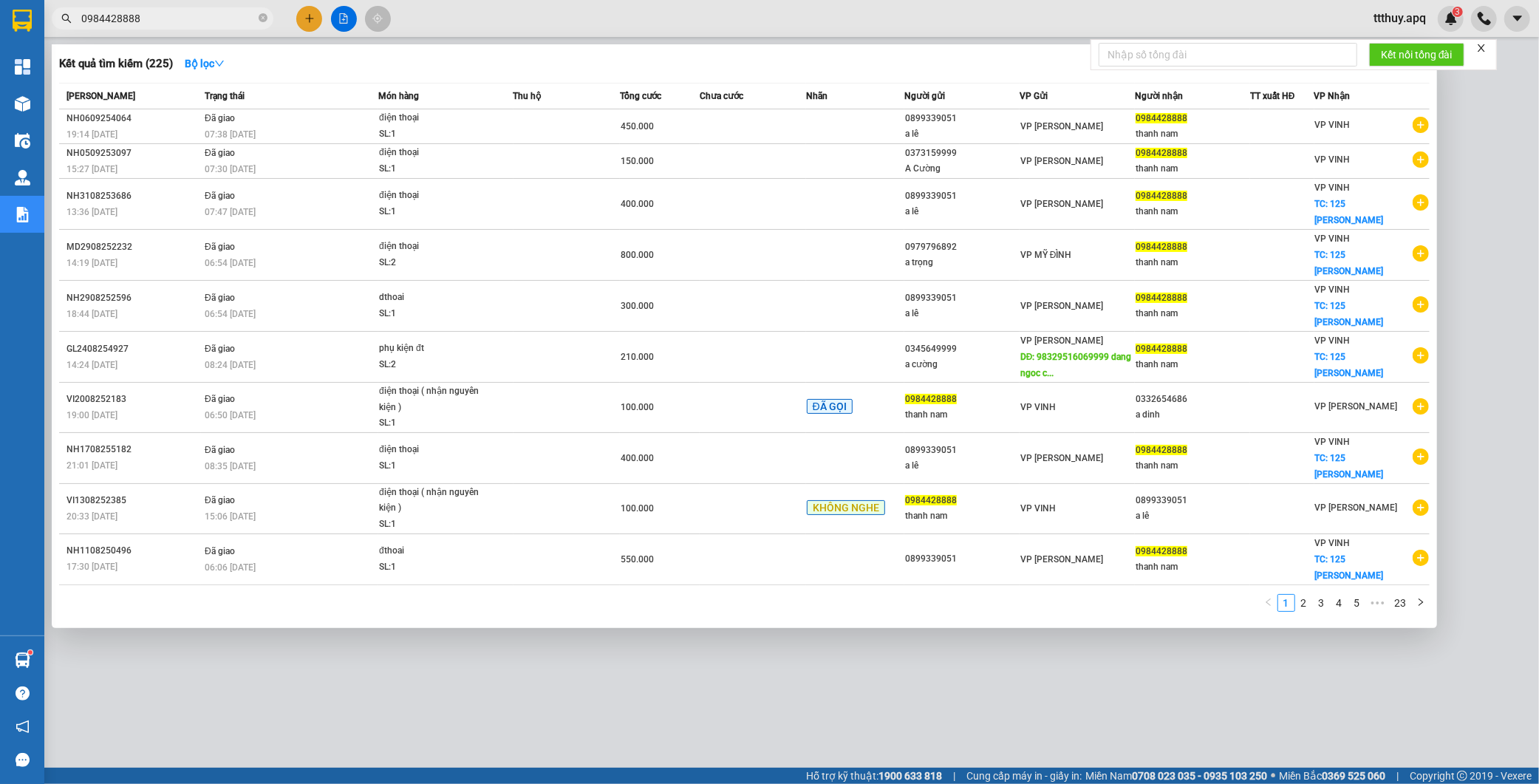
click at [168, 20] on input "0984428888" at bounding box center [168, 19] width 174 height 16
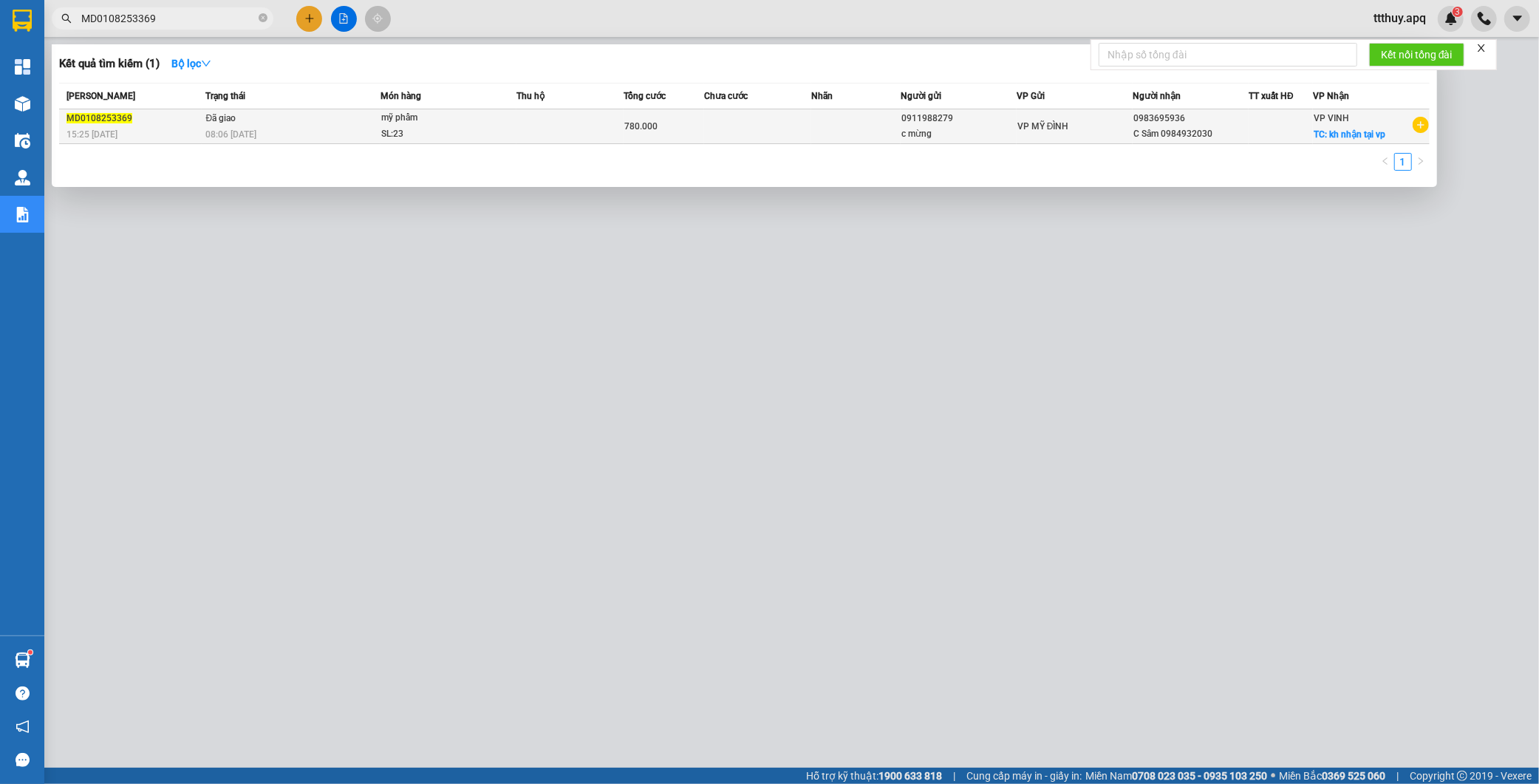
type input "MD0108253369"
click at [343, 124] on td "Đã giao 08:06 [DATE]" at bounding box center [291, 127] width 179 height 34
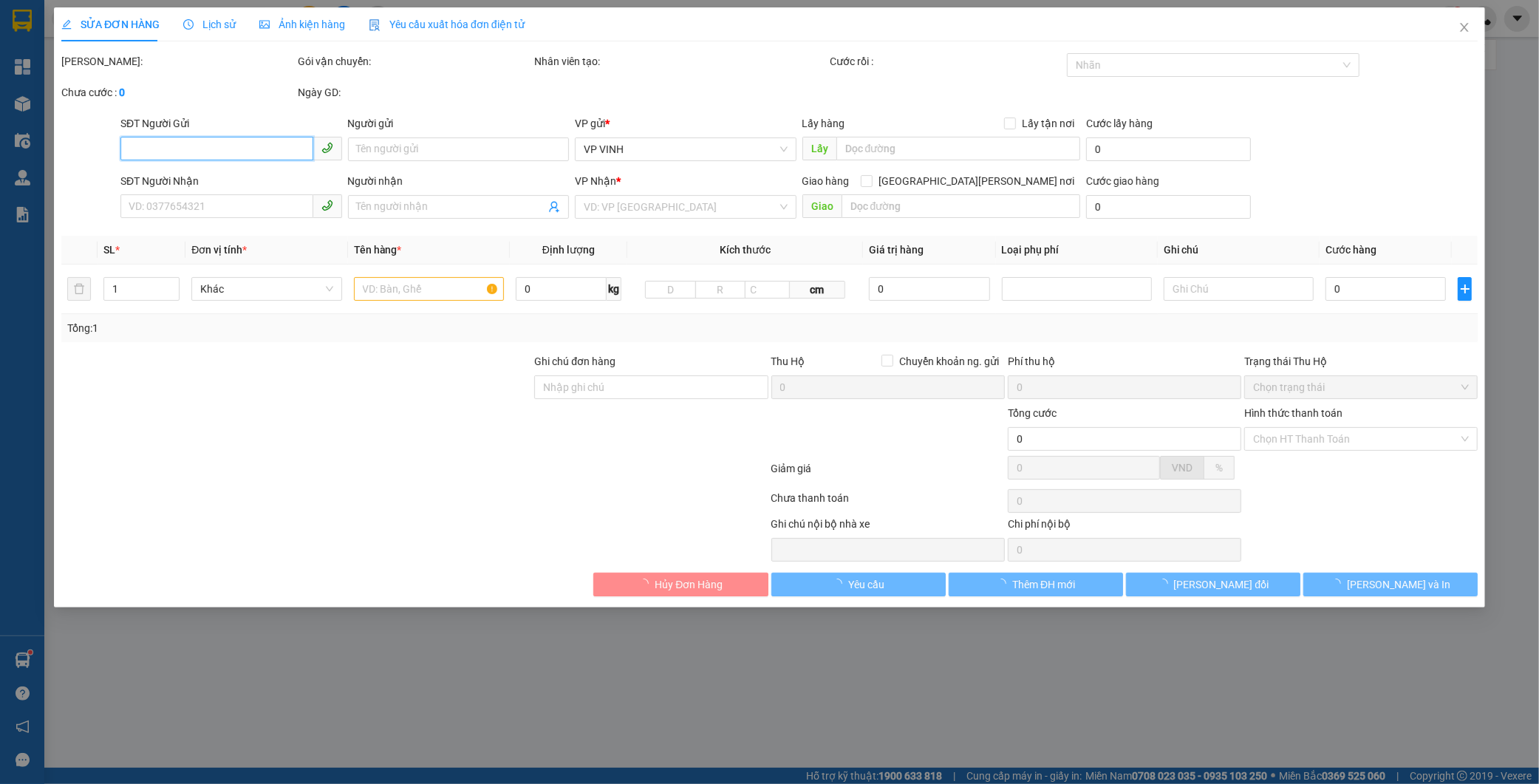
type input "0911988279"
type input "c mừng"
type input "0983695936"
type input "C Sâm 0984932030"
checkbox input "true"
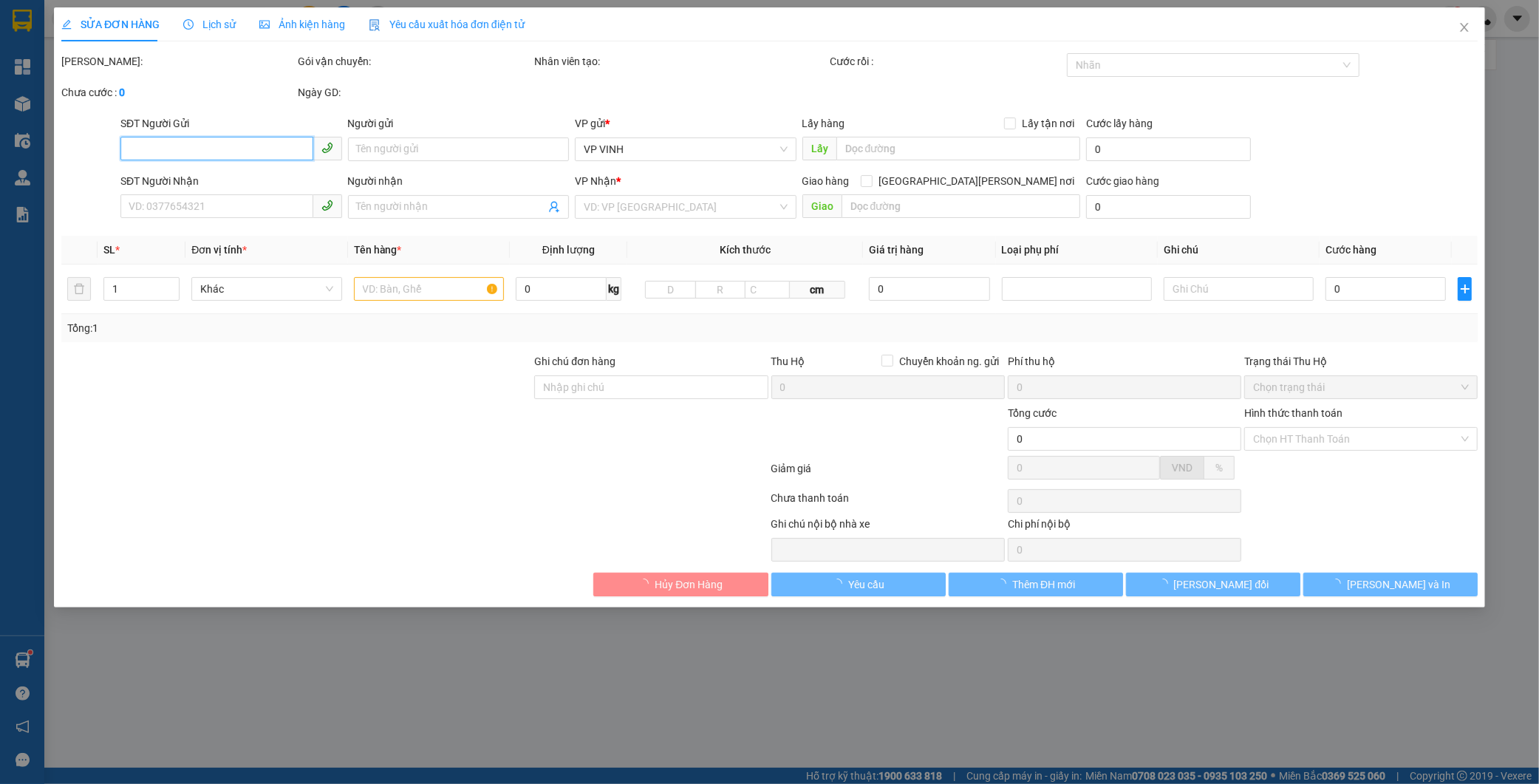
type input "kh nhận tại vp"
type input "780.000"
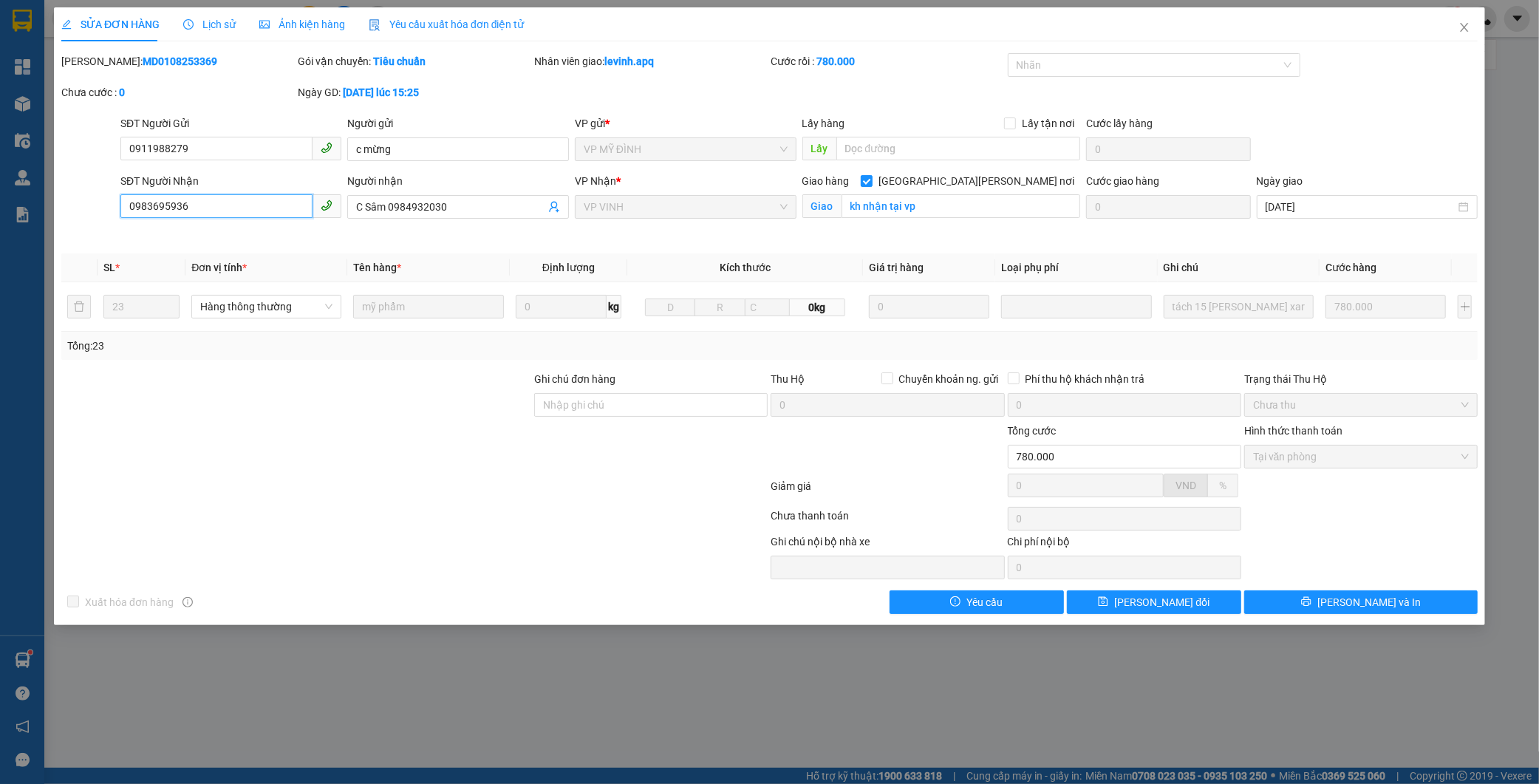
click at [187, 204] on input "0983695936" at bounding box center [217, 206] width 193 height 24
drag, startPoint x: 464, startPoint y: 209, endPoint x: 387, endPoint y: 204, distance: 77.2
click at [387, 204] on input "C Sâm 0984932030" at bounding box center [450, 207] width 189 height 16
click at [1467, 27] on icon "close" at bounding box center [1464, 27] width 11 height 11
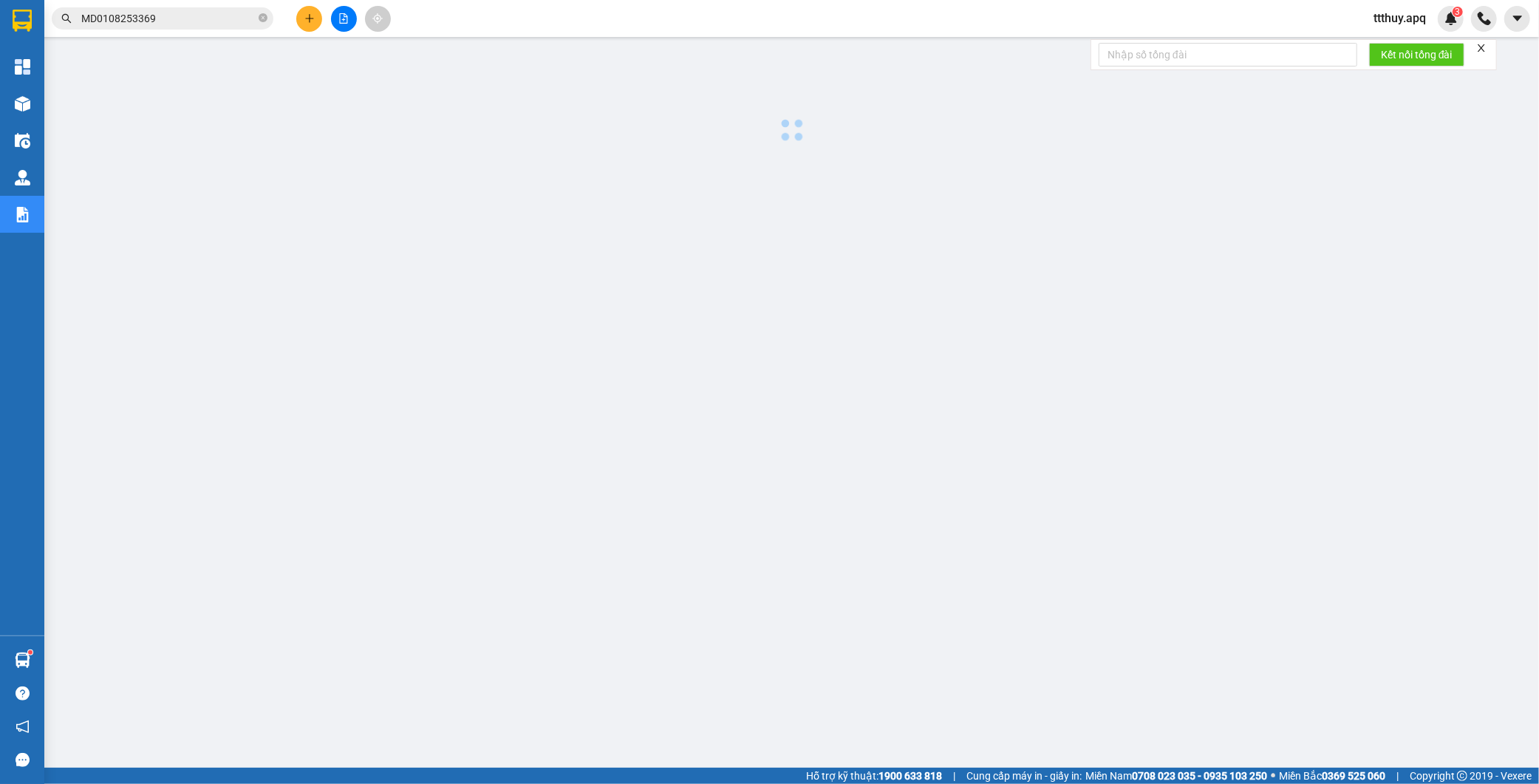
click at [208, 23] on input "MD0108253369" at bounding box center [168, 19] width 174 height 16
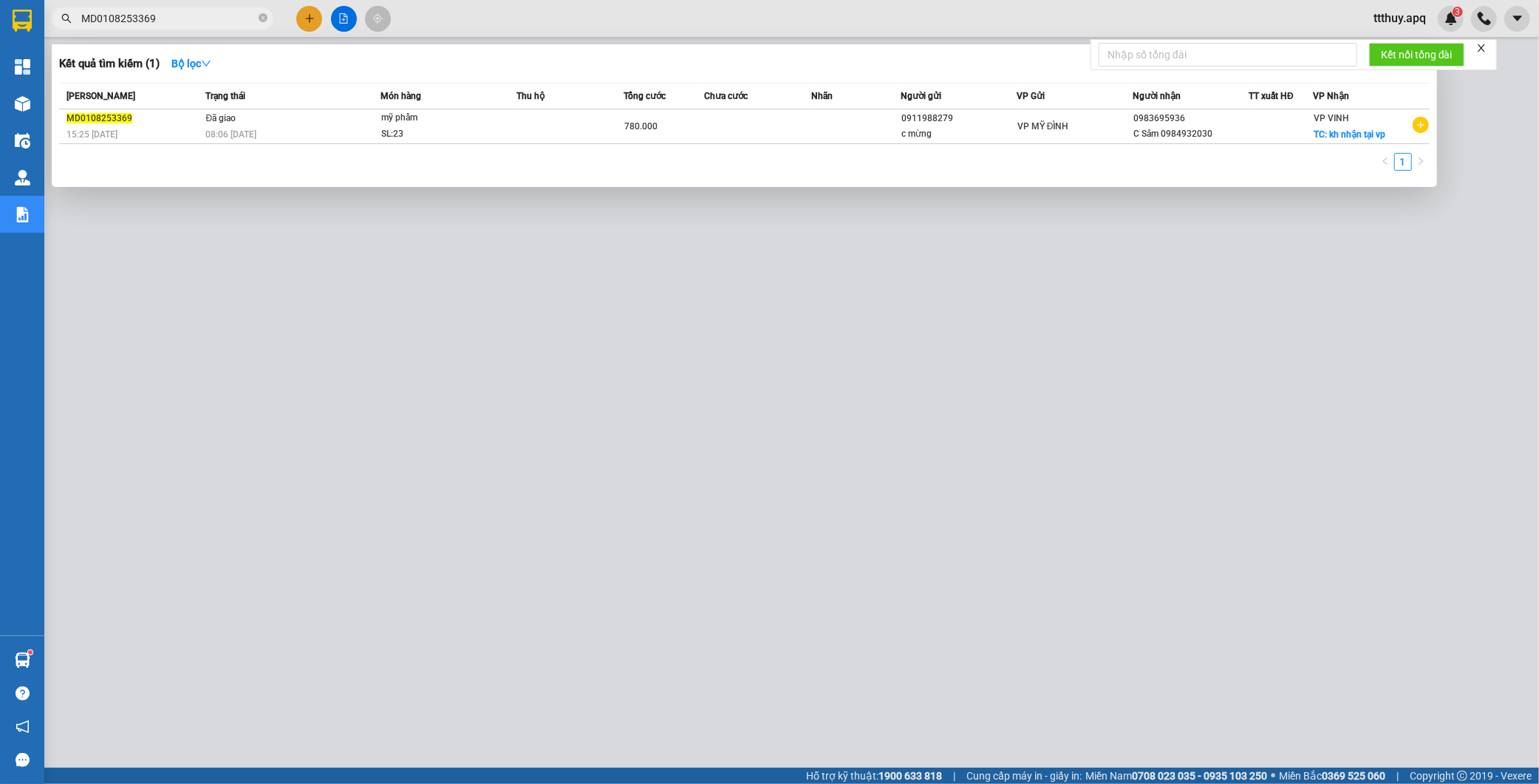
click at [208, 23] on input "MD0108253369" at bounding box center [168, 19] width 174 height 16
paste input "0984932030"
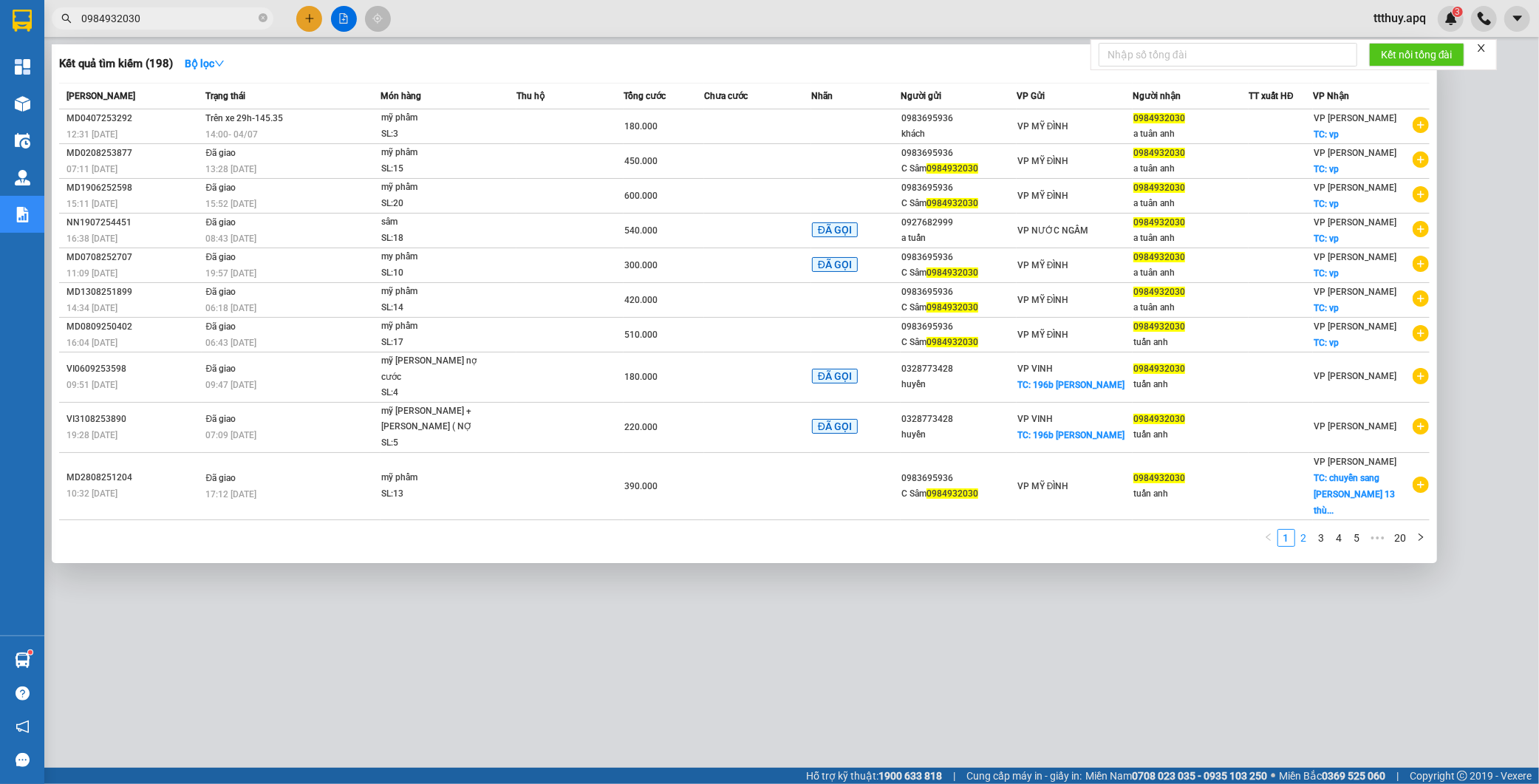
type input "0984932030"
click at [1306, 530] on link "2" at bounding box center [1304, 538] width 16 height 16
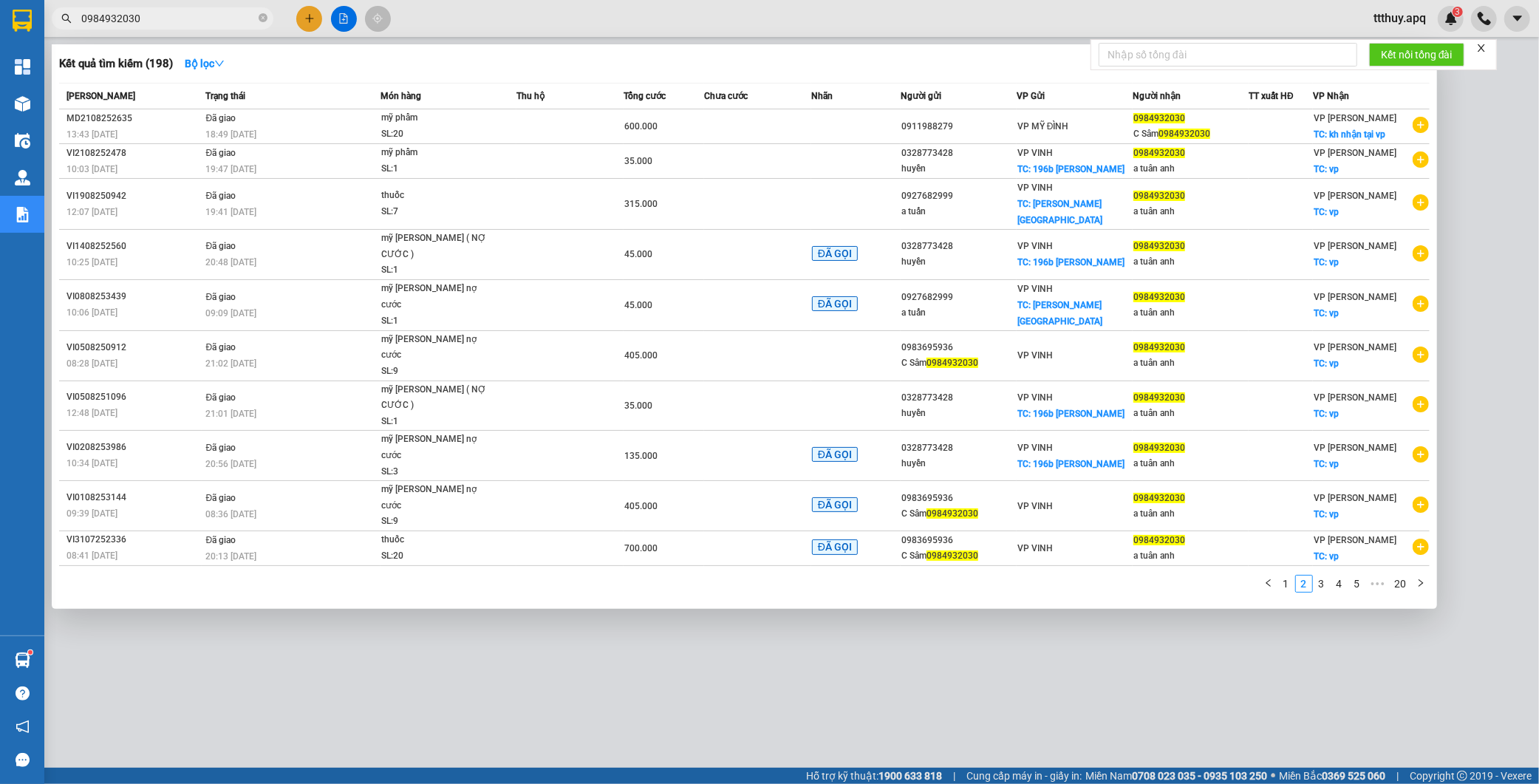
click at [178, 20] on input "0984932030" at bounding box center [168, 19] width 174 height 16
click at [1496, 257] on div at bounding box center [770, 392] width 1539 height 784
click at [172, 19] on input "0984932030" at bounding box center [168, 19] width 174 height 16
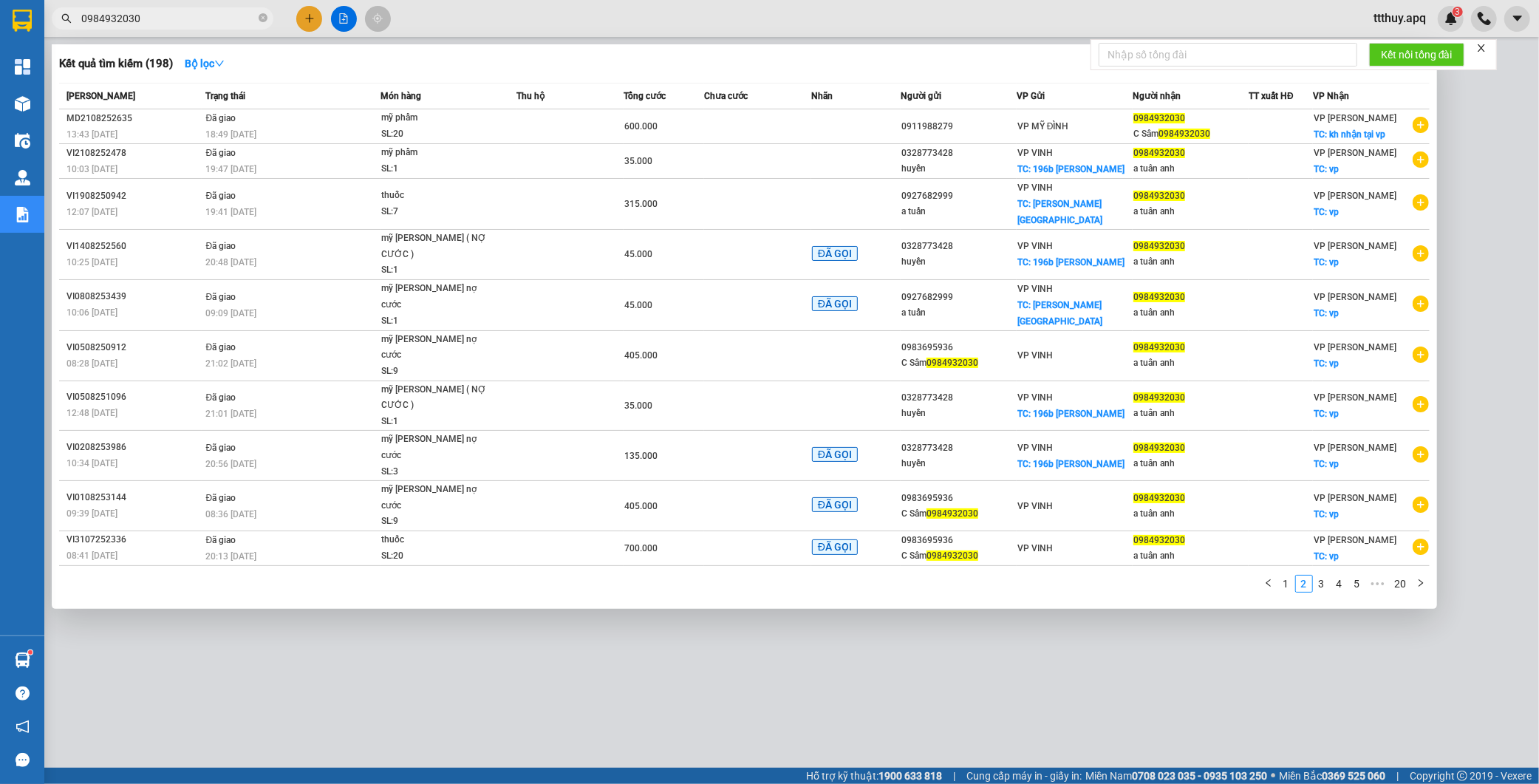
click at [559, 626] on div at bounding box center [770, 392] width 1539 height 784
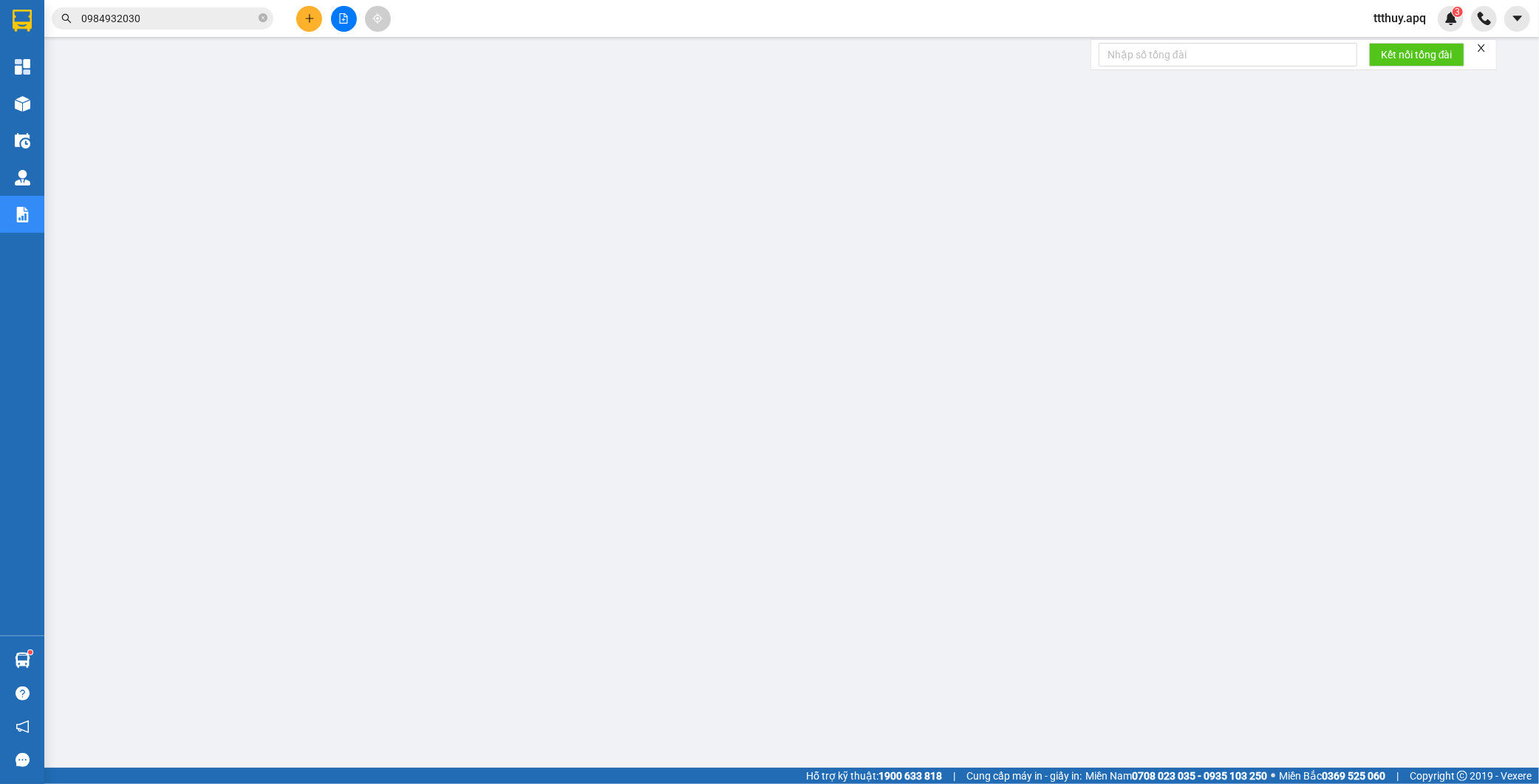
click at [164, 30] on div "Kết quả tìm kiếm ( 198 ) Bộ lọc Mã ĐH Trạng thái Món hàng Thu hộ Tổng cước Chưa…" at bounding box center [144, 19] width 288 height 26
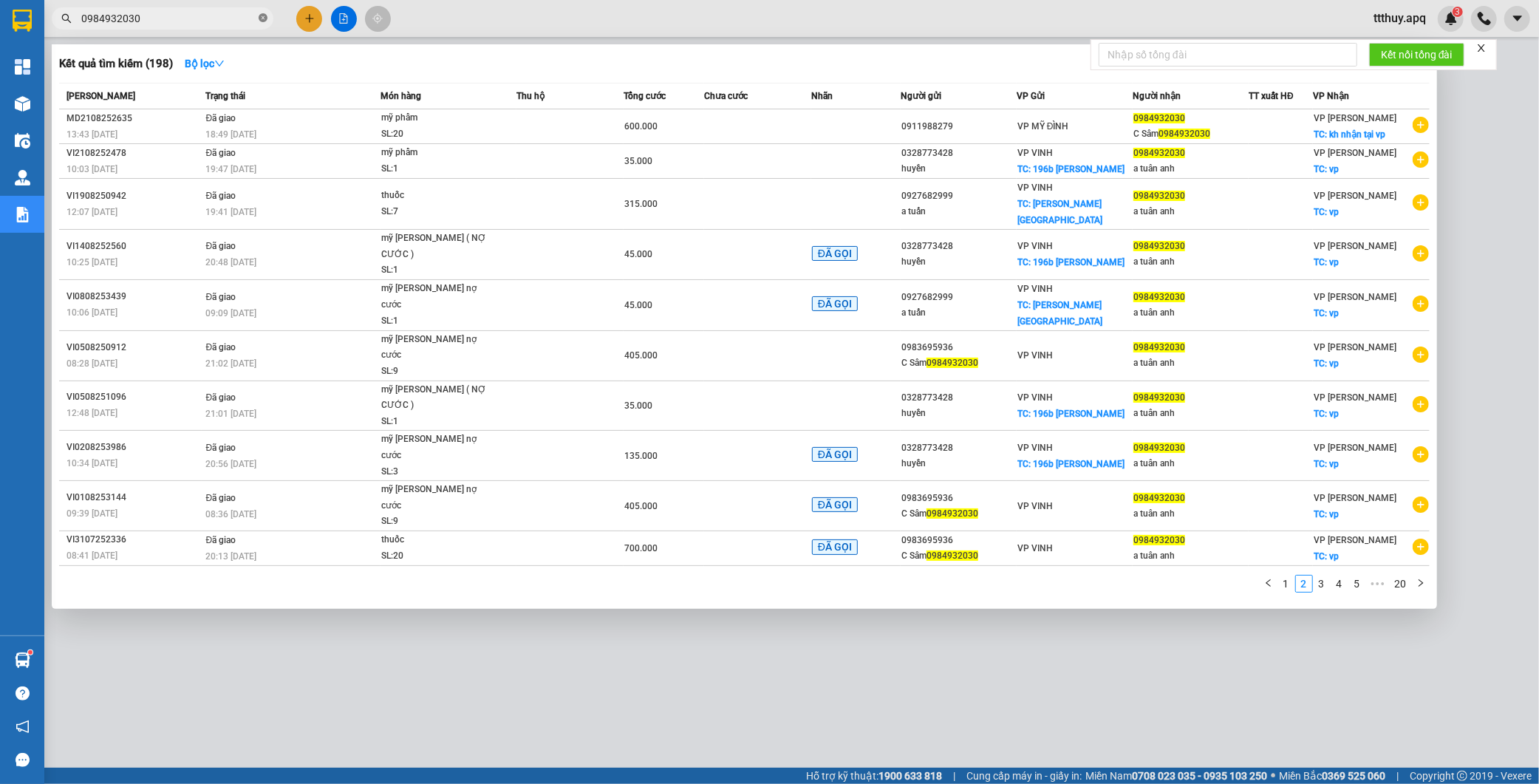
click at [264, 15] on icon "close-circle" at bounding box center [262, 17] width 9 height 9
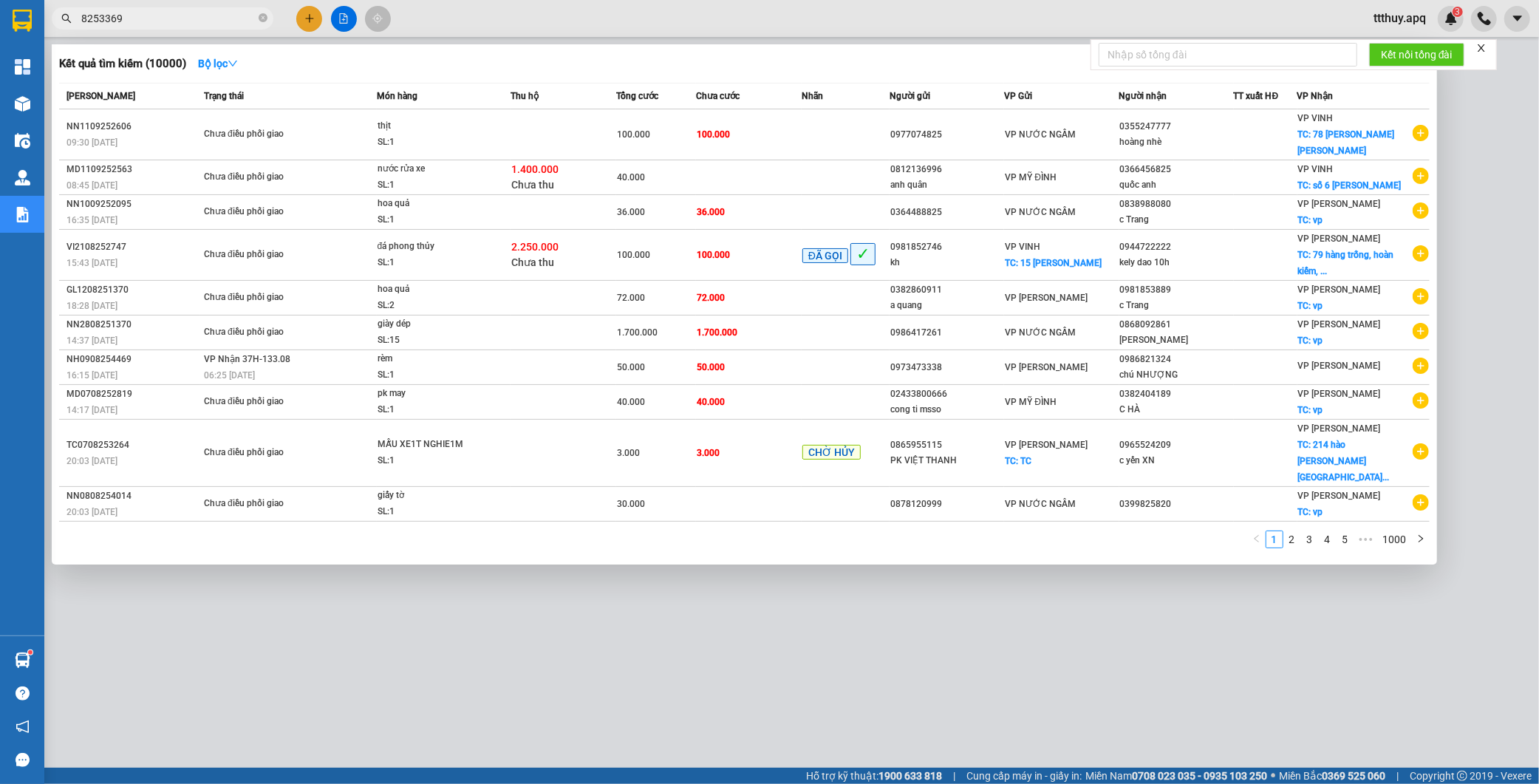
type input "8253369"
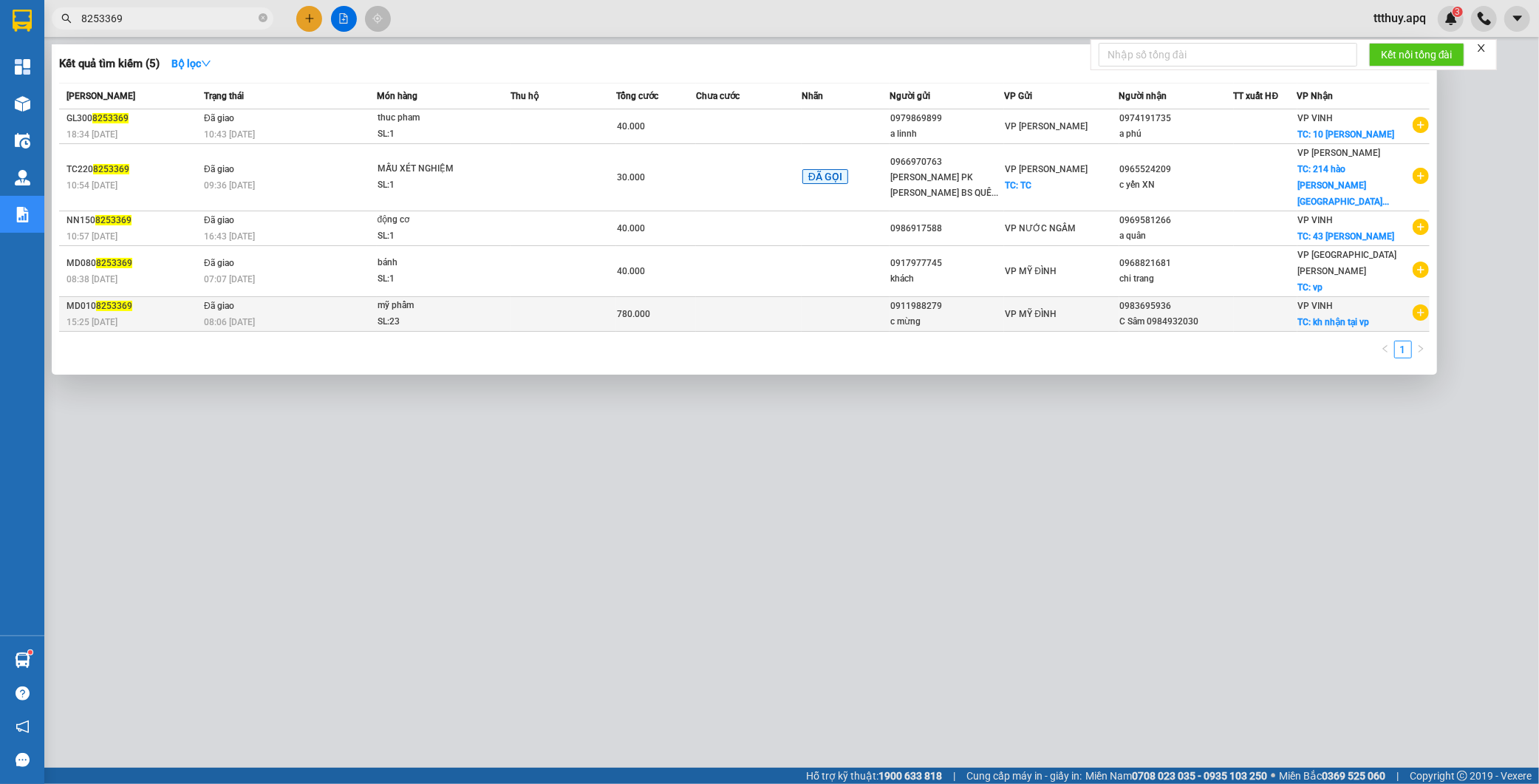
click at [458, 298] on div "mỹ phẩm" at bounding box center [433, 306] width 111 height 16
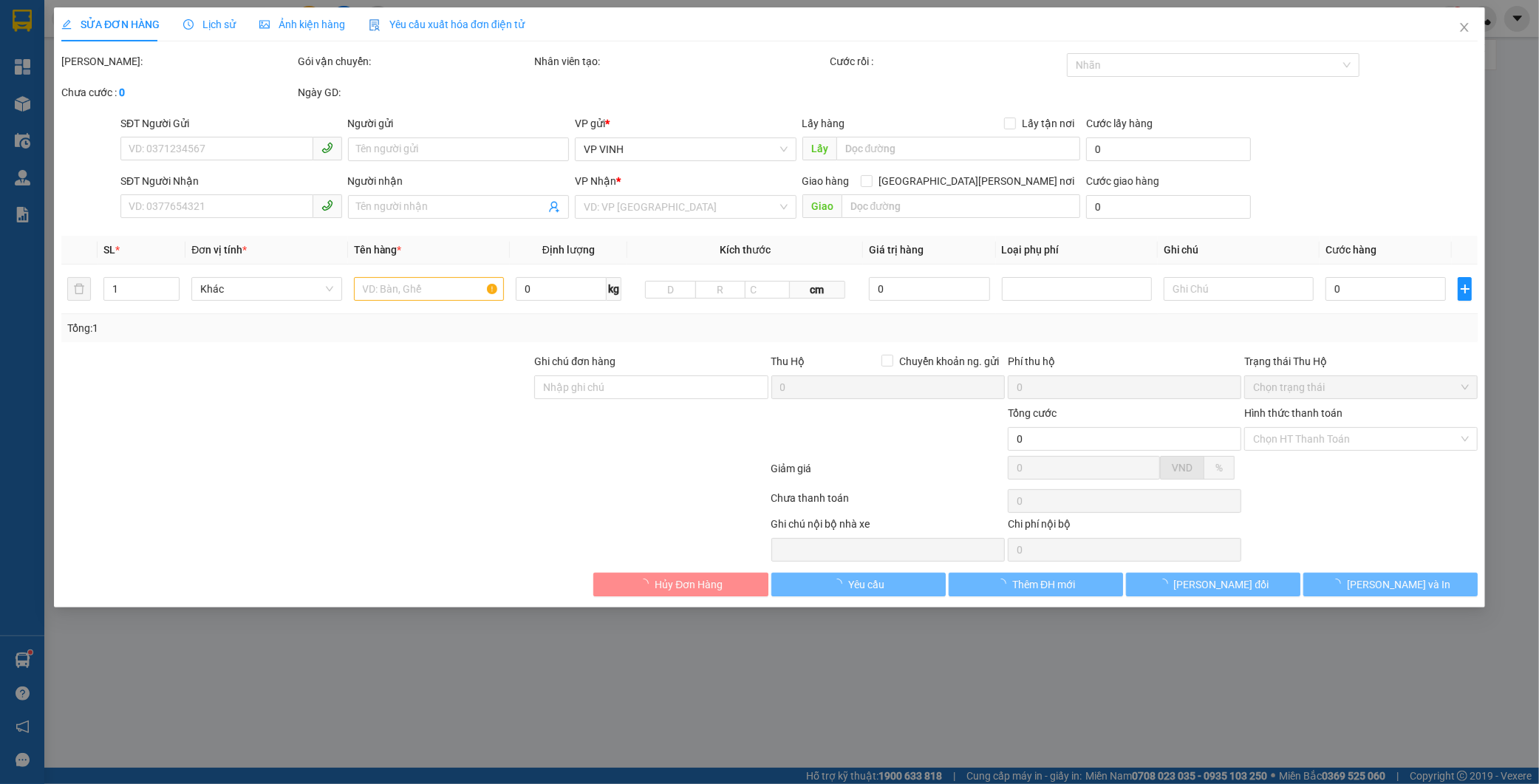
type input "0911988279"
type input "c mừng"
type input "0983695936"
type input "C Sâm 0984932030"
checkbox input "true"
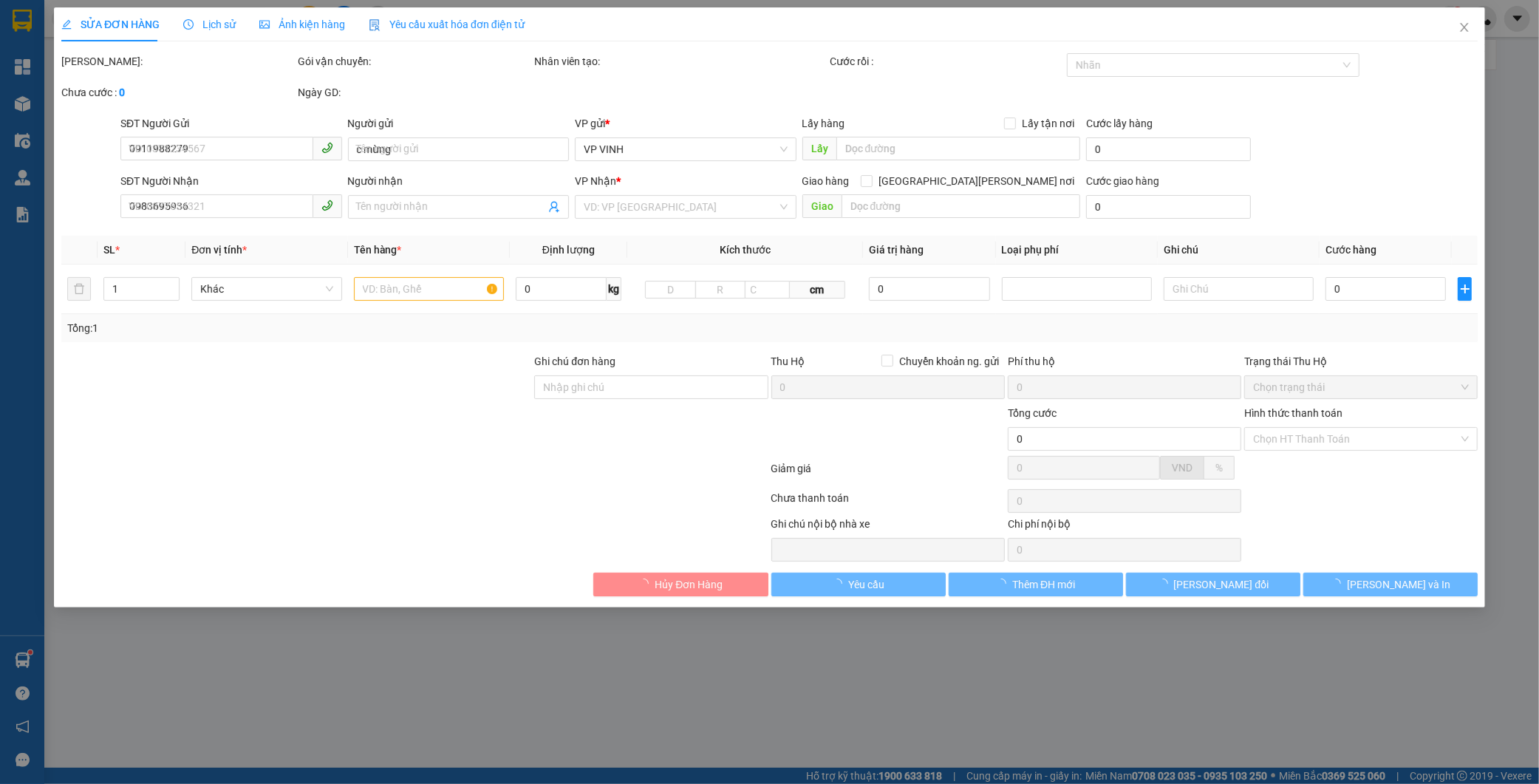
type input "kh nhận tại vp"
type input "780.000"
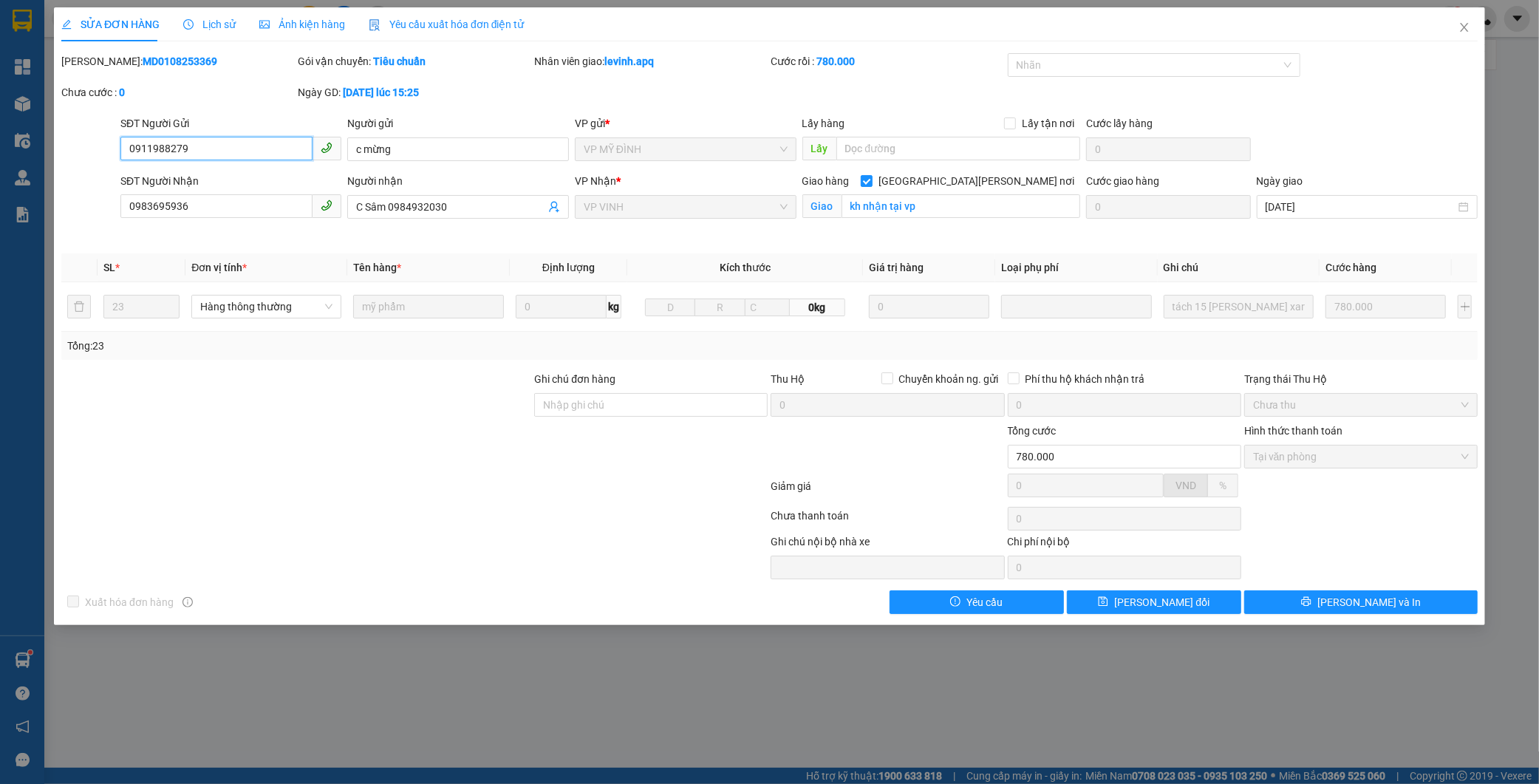
click at [188, 146] on input "0911988279" at bounding box center [217, 148] width 193 height 24
click at [1467, 23] on icon "close" at bounding box center [1464, 27] width 11 height 11
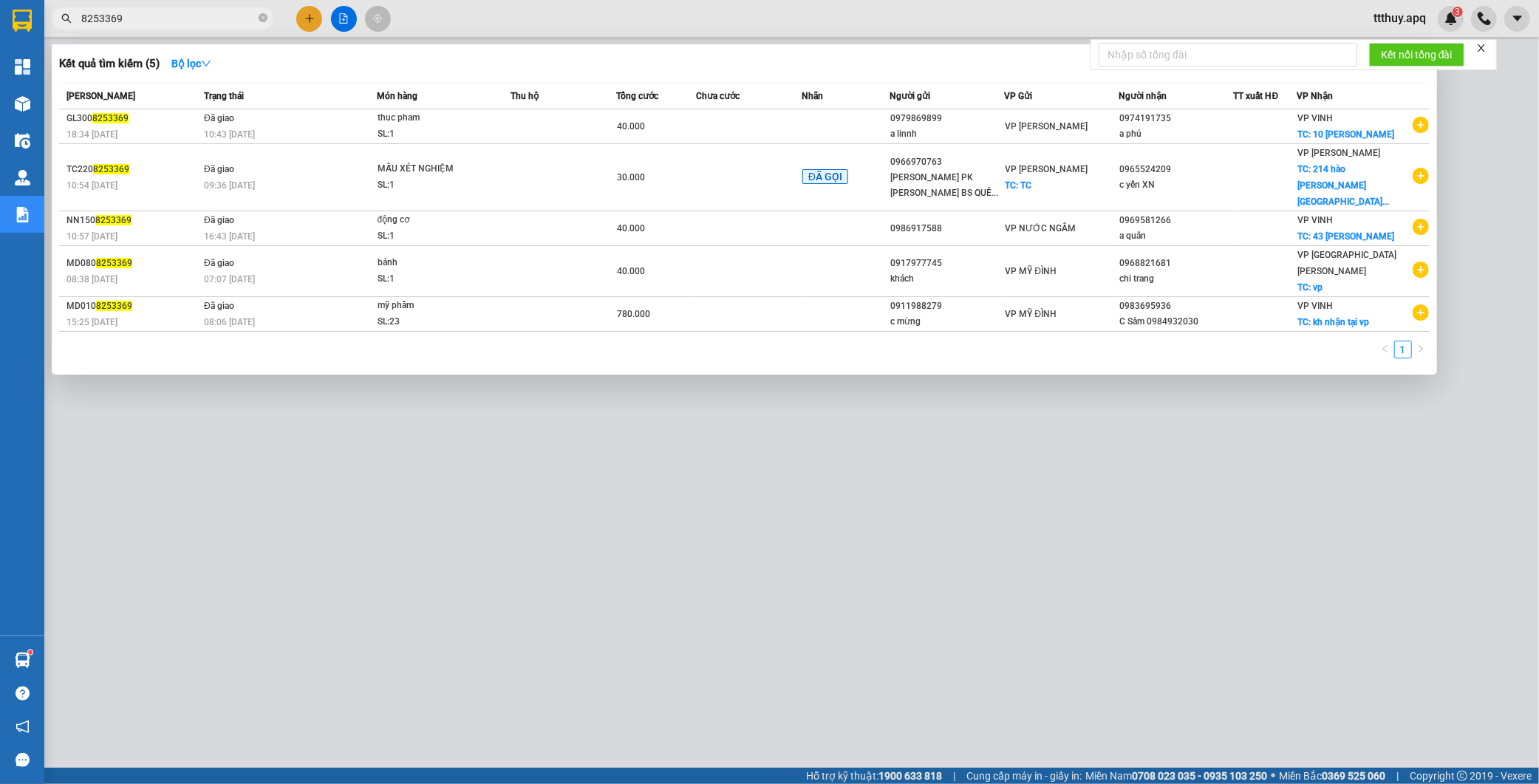
click at [231, 11] on input "8253369" at bounding box center [168, 19] width 174 height 16
paste input "091198827"
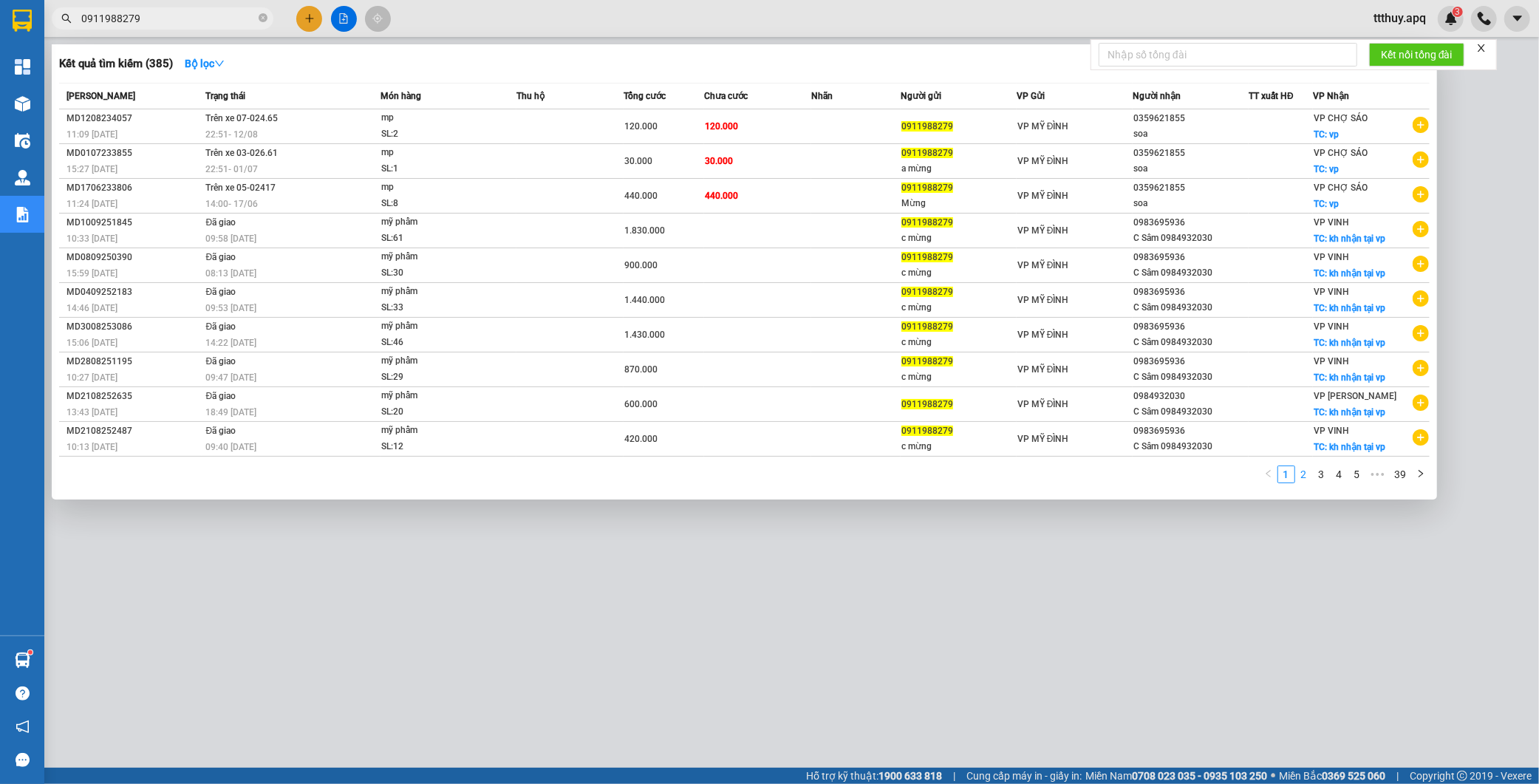
type input "0911988279"
click at [1300, 476] on link "2" at bounding box center [1304, 474] width 16 height 16
